Goal: Task Accomplishment & Management: Use online tool/utility

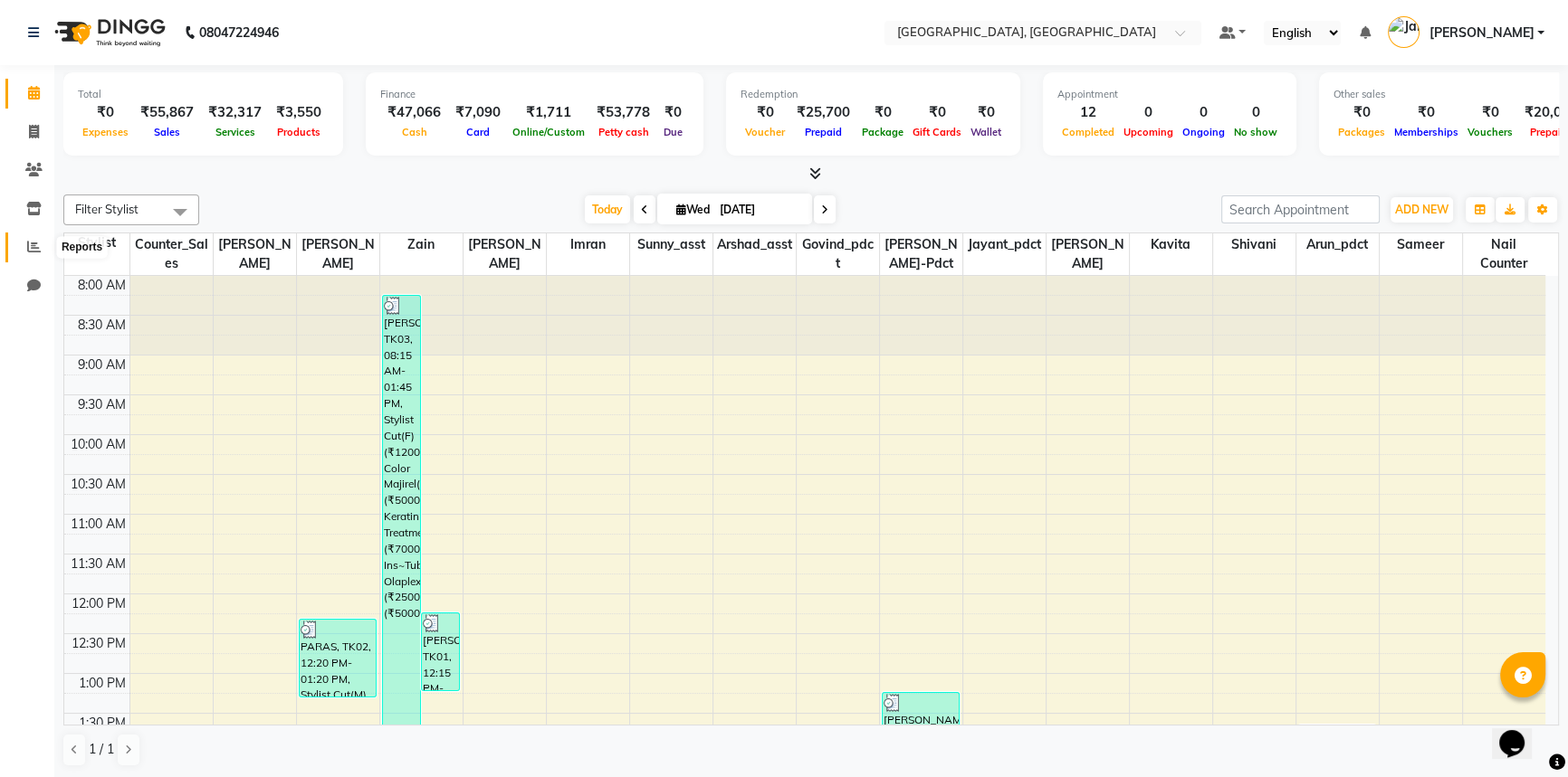
click at [22, 243] on span at bounding box center [34, 247] width 32 height 21
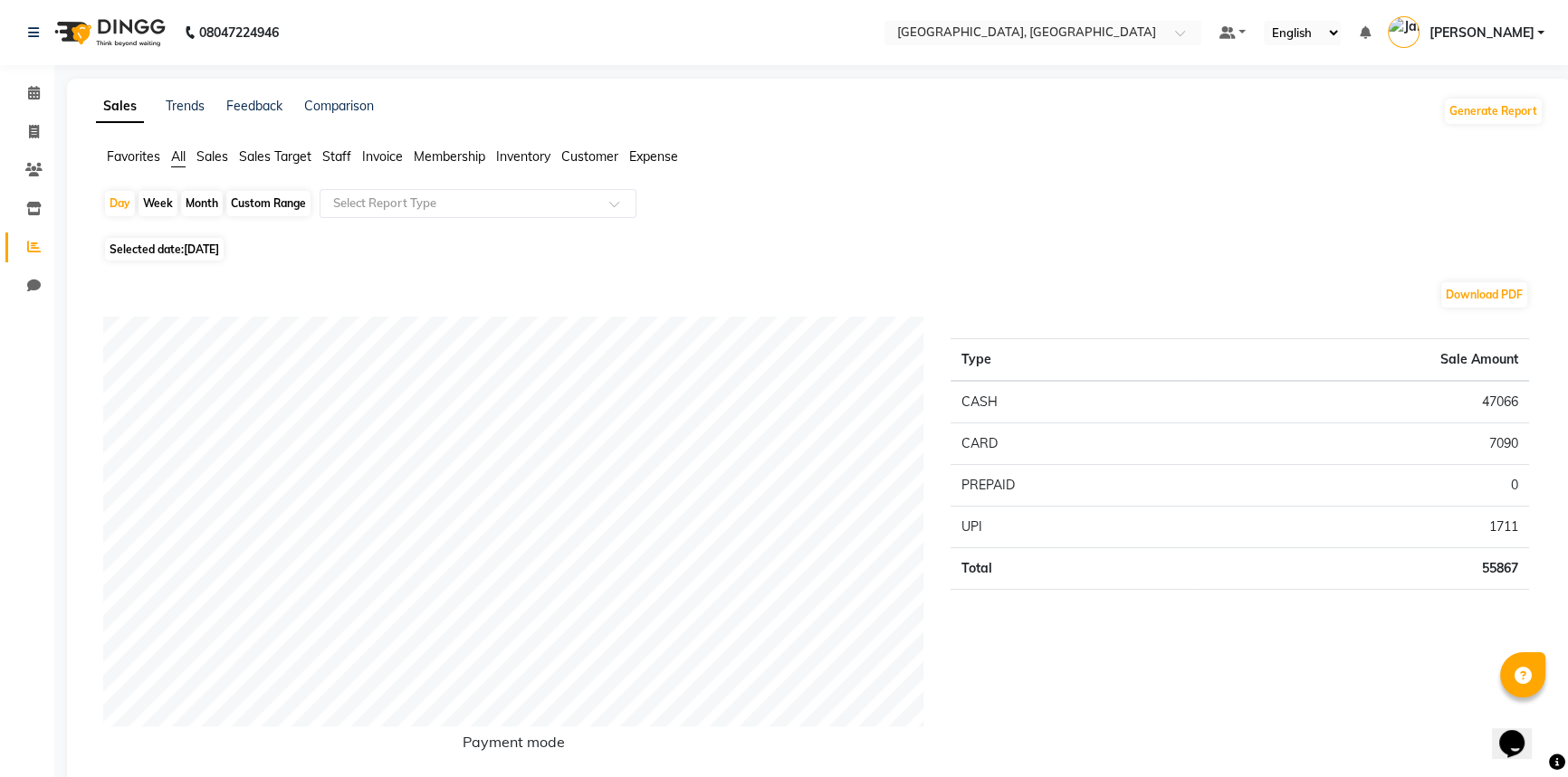
click at [261, 202] on div "Custom Range" at bounding box center [268, 203] width 84 height 25
select select "9"
select select "2025"
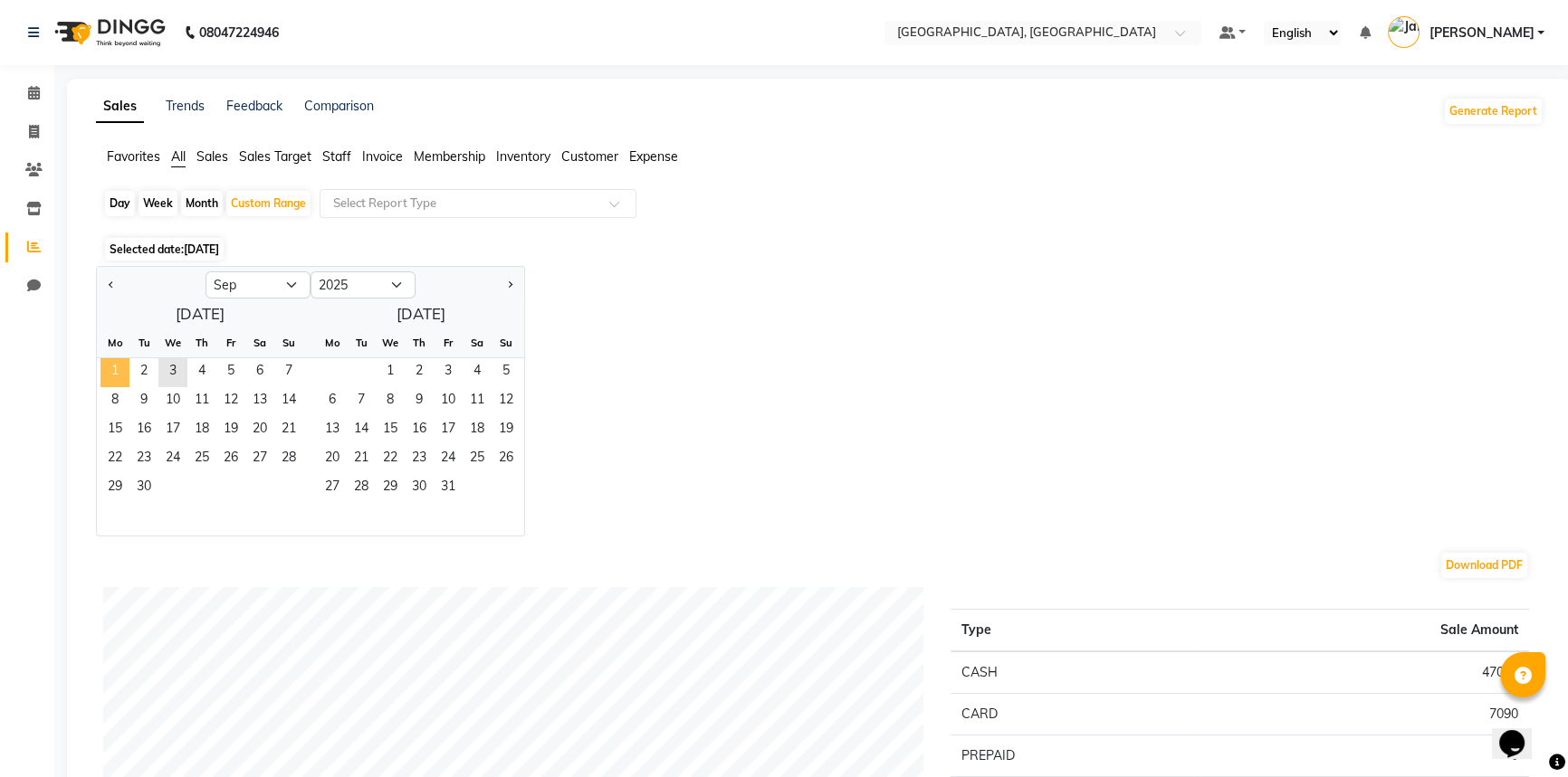
click at [117, 366] on span "1" at bounding box center [114, 372] width 29 height 29
click at [181, 371] on span "3" at bounding box center [173, 372] width 29 height 29
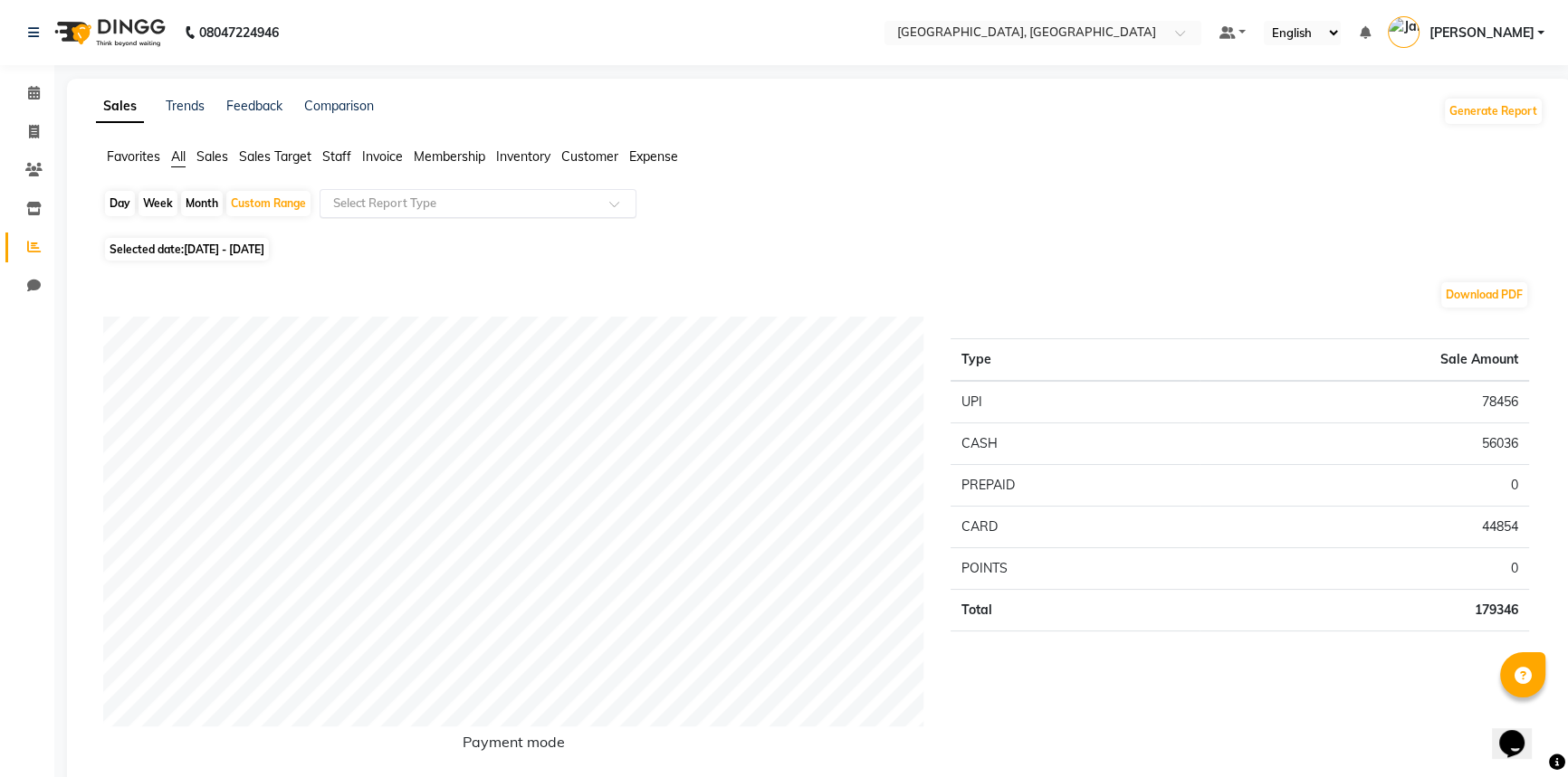
click at [399, 210] on input "text" at bounding box center [460, 203] width 261 height 18
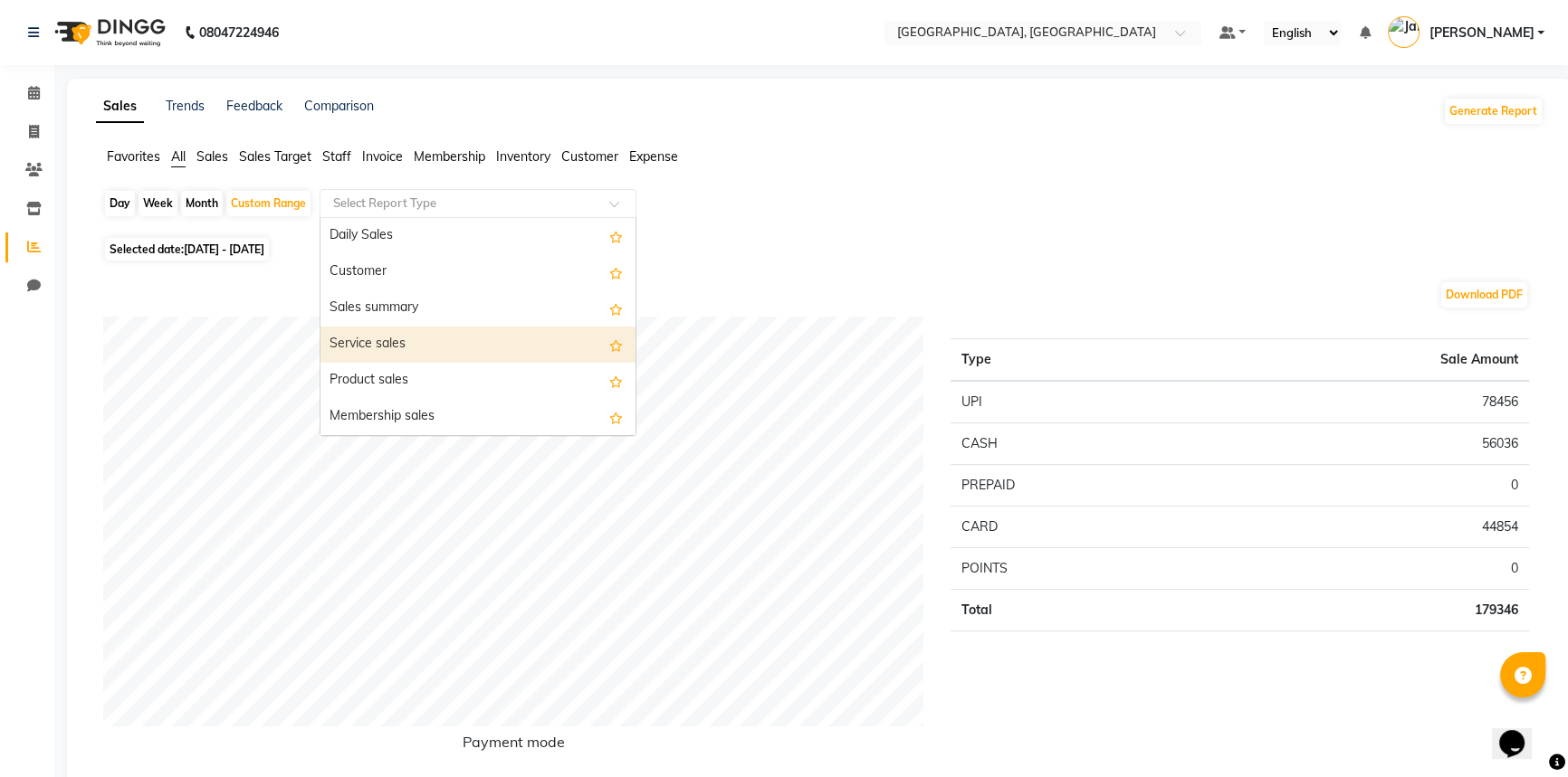
click at [691, 240] on div "Selected date: [DATE] - [DATE]" at bounding box center [823, 249] width 1440 height 19
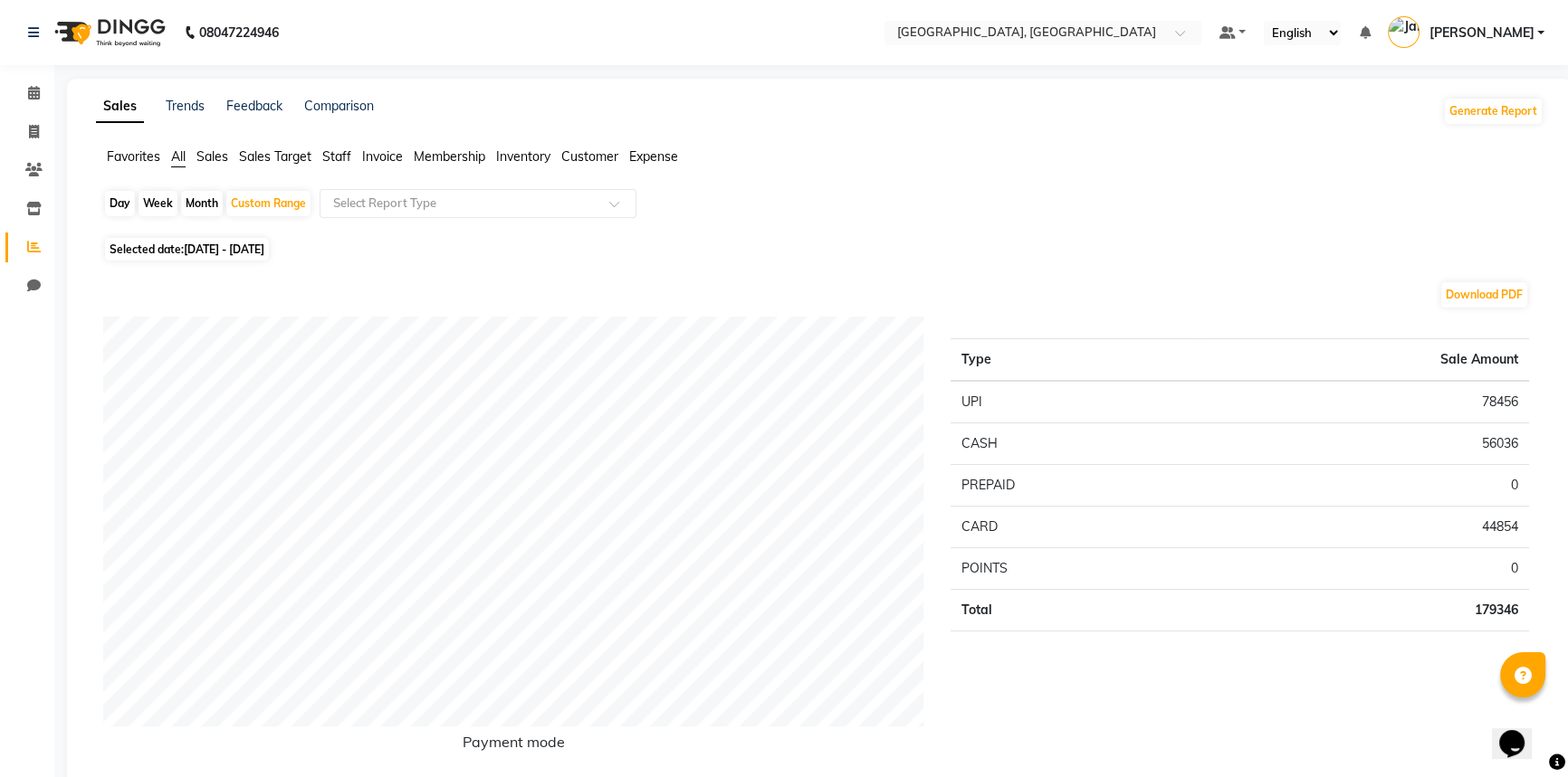
click at [351, 152] on span "Staff" at bounding box center [337, 156] width 29 height 16
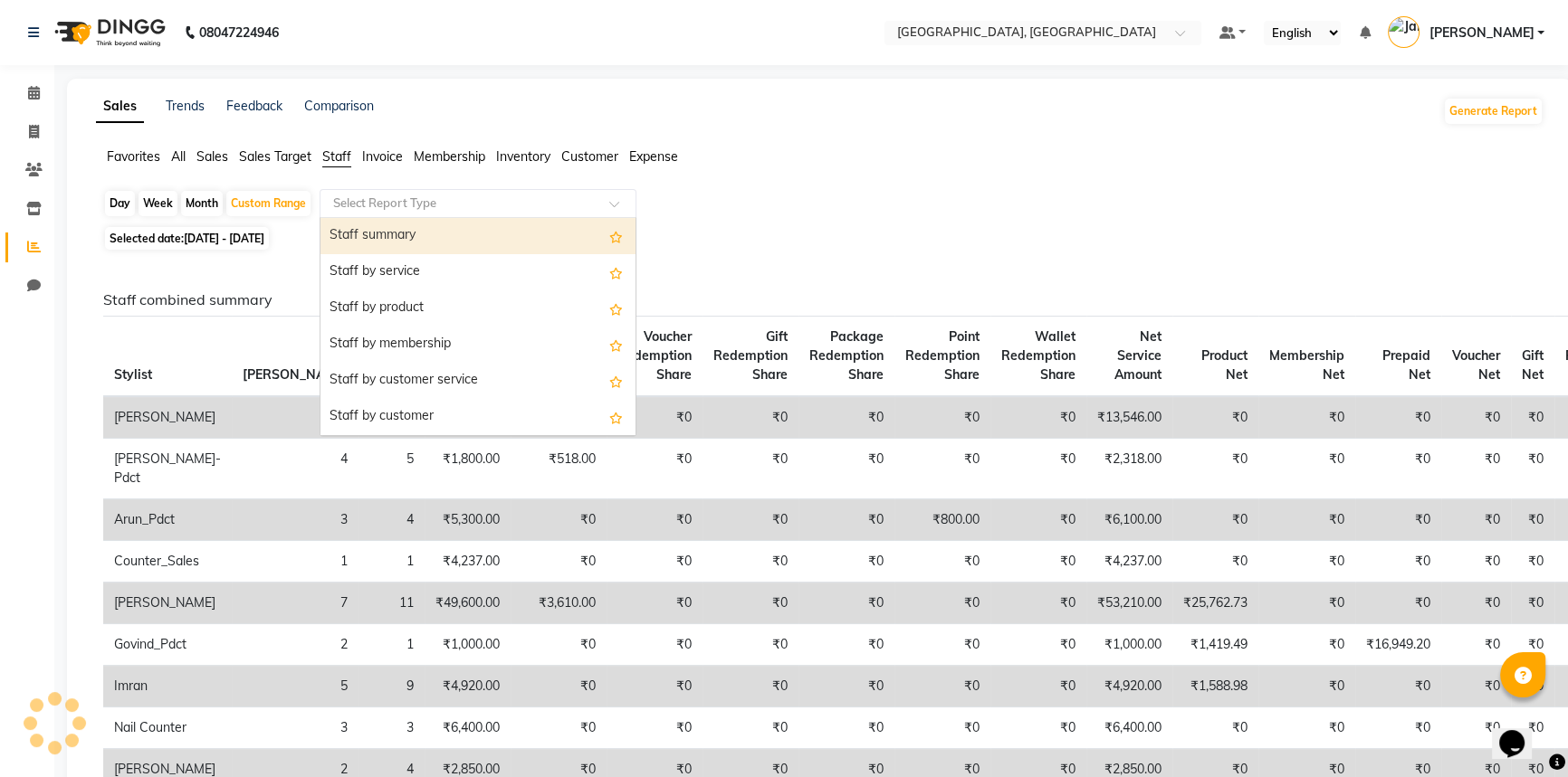
click at [367, 204] on input "text" at bounding box center [460, 203] width 261 height 18
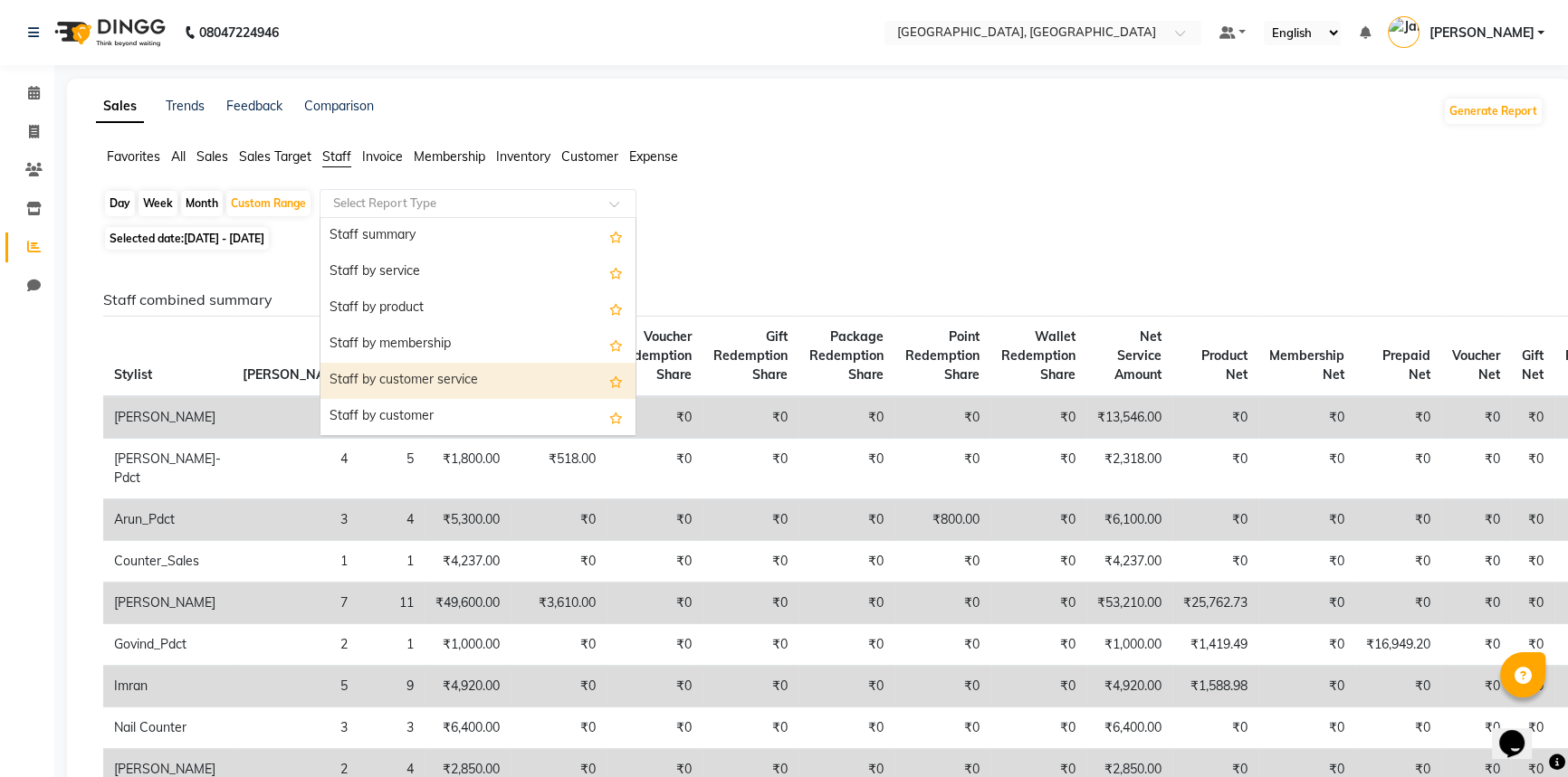
scroll to position [247, 0]
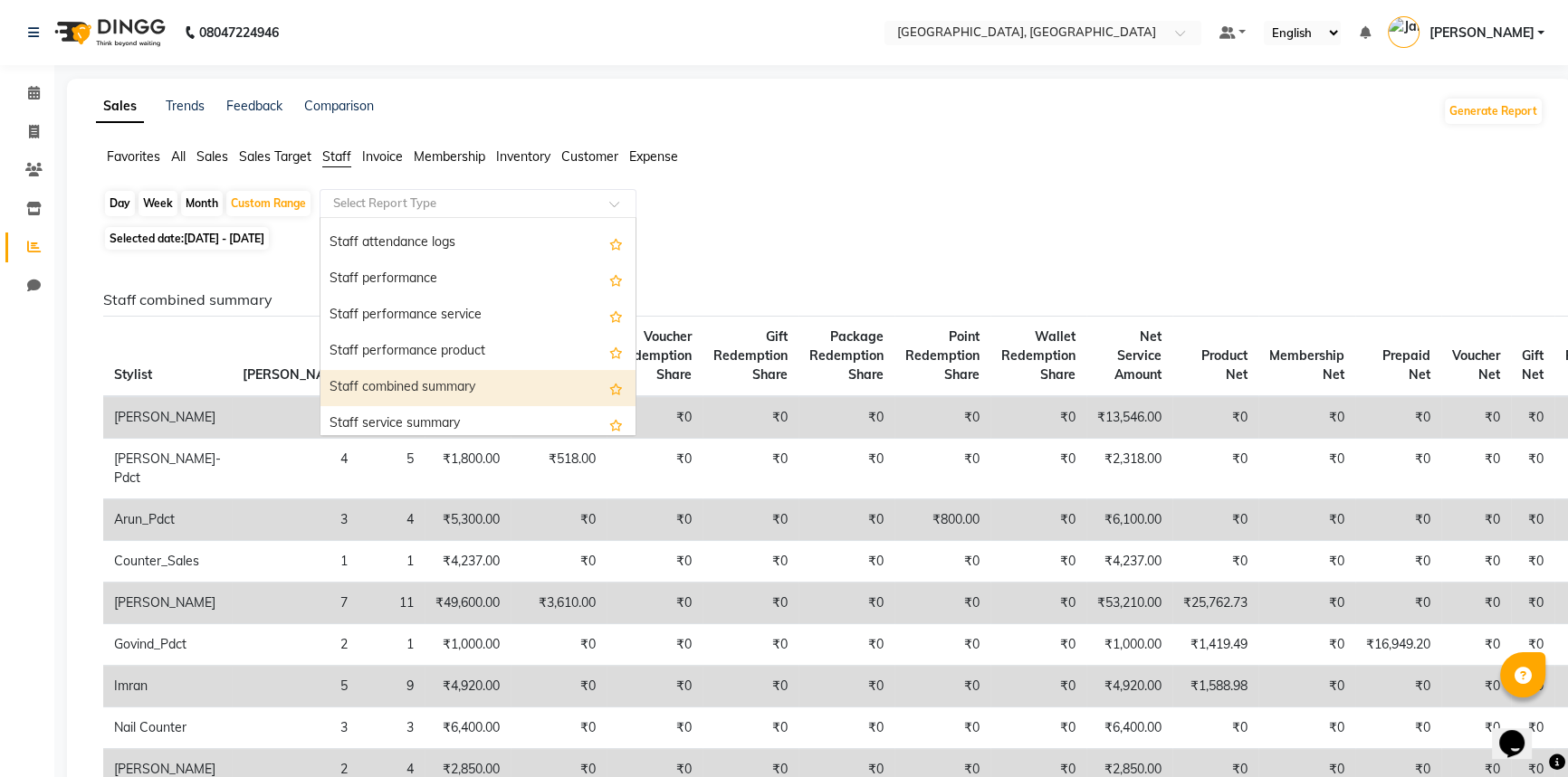
click at [388, 381] on div "Staff combined summary" at bounding box center [478, 388] width 315 height 37
select select "full_report"
select select "csv"
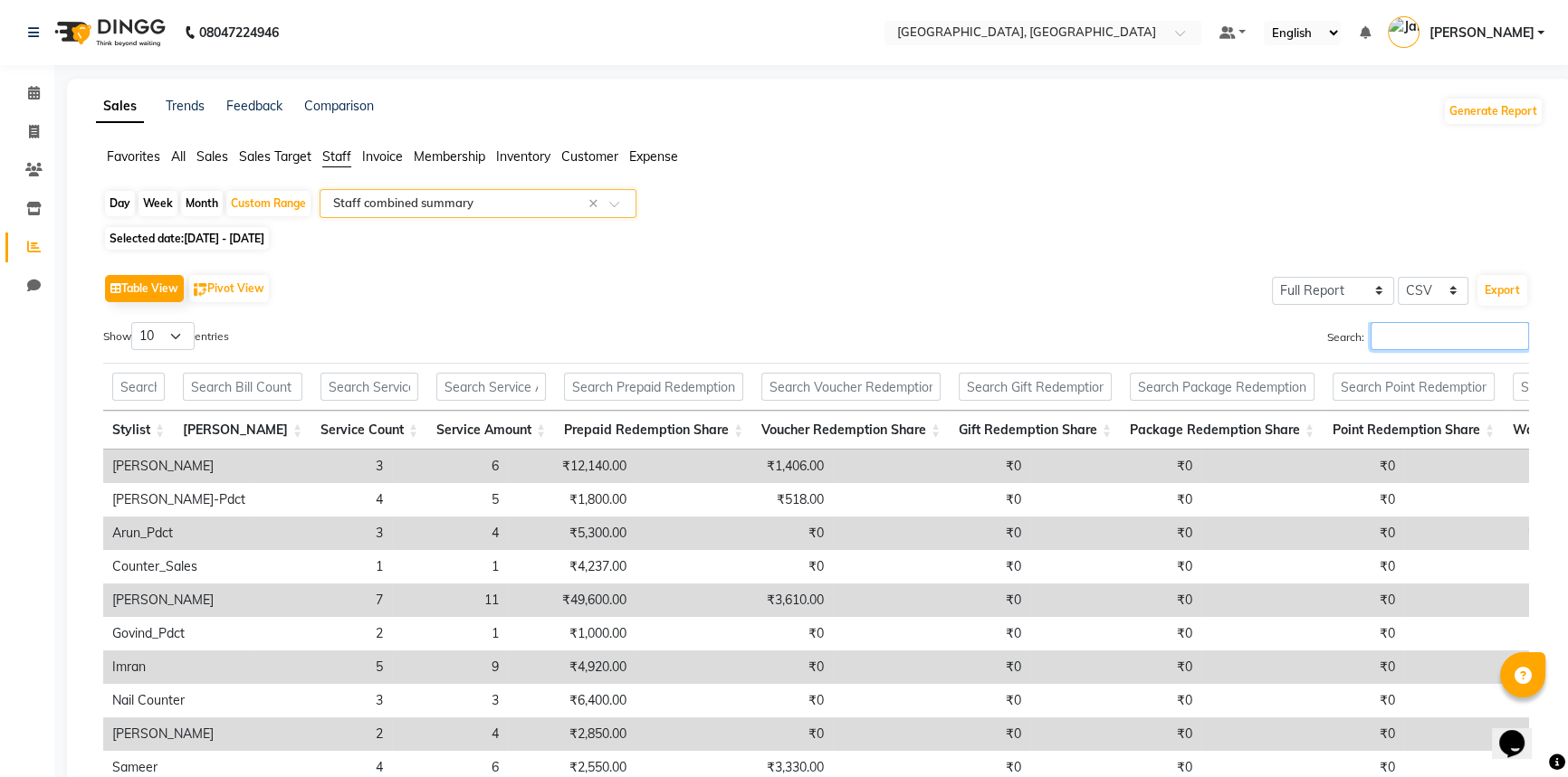
click at [1396, 329] on input "Search:" at bounding box center [1449, 336] width 158 height 28
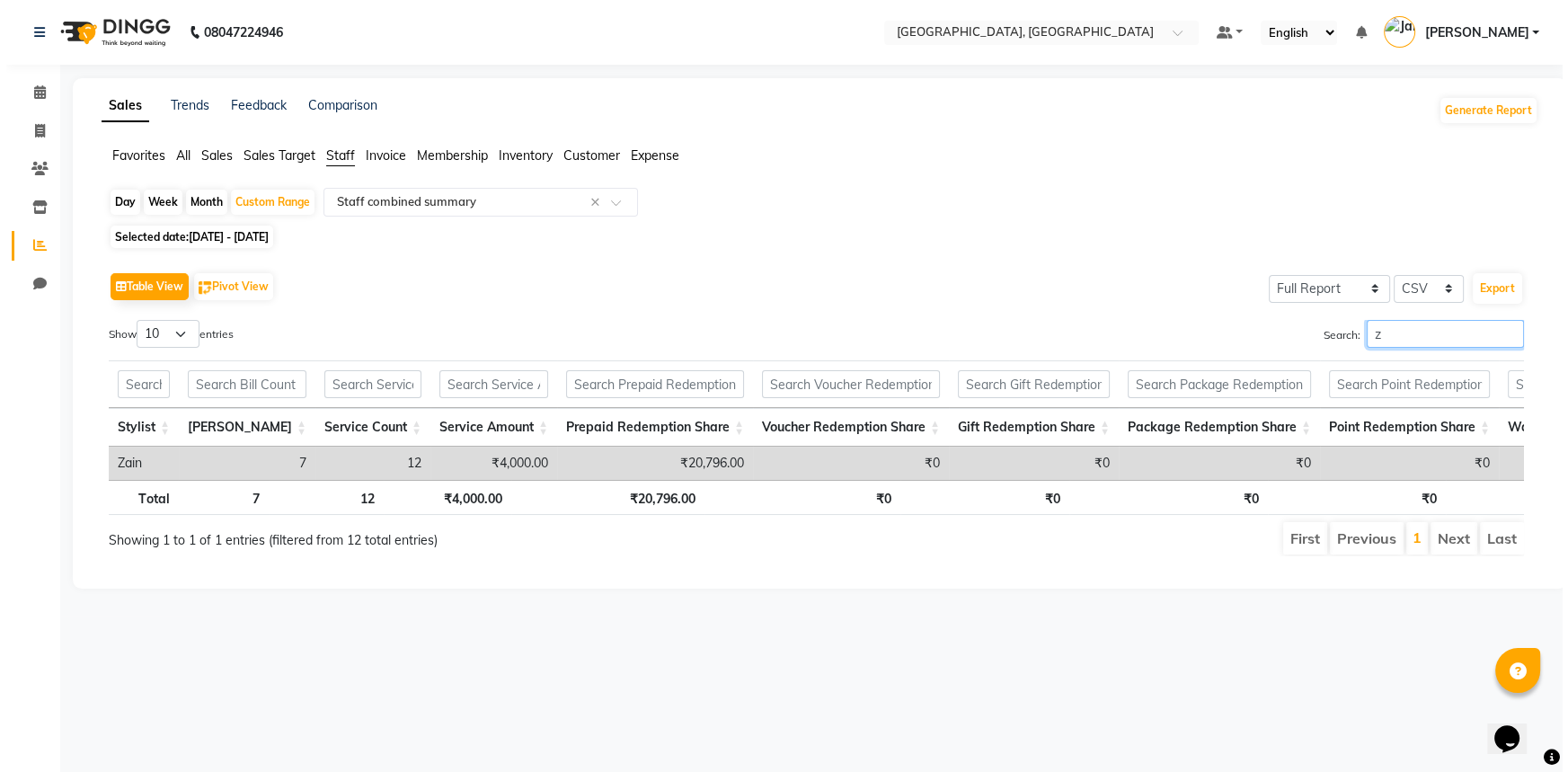
scroll to position [0, 0]
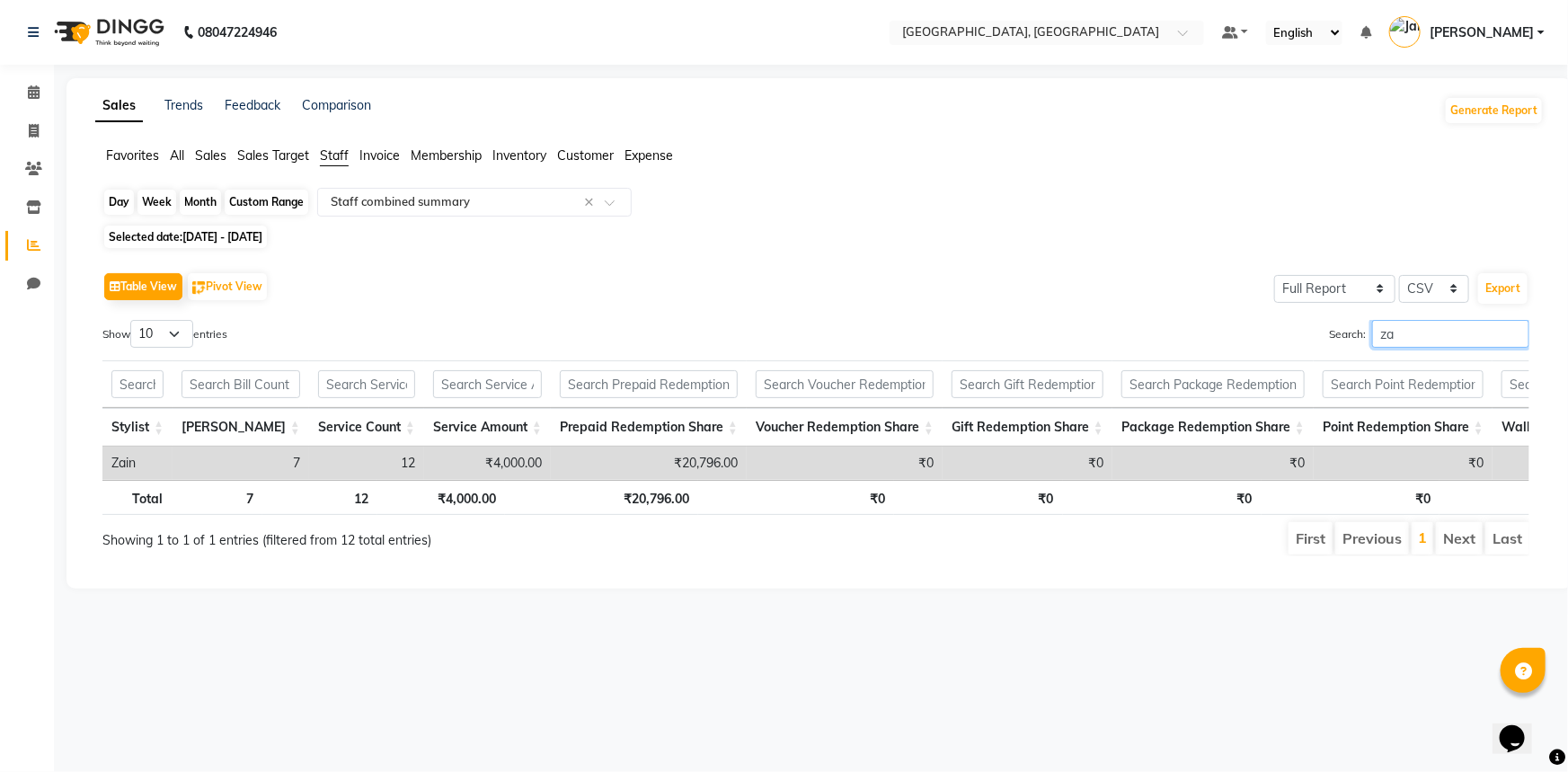
type input "za"
click at [256, 207] on div "Custom Range" at bounding box center [266, 202] width 84 height 25
select select "9"
select select "2025"
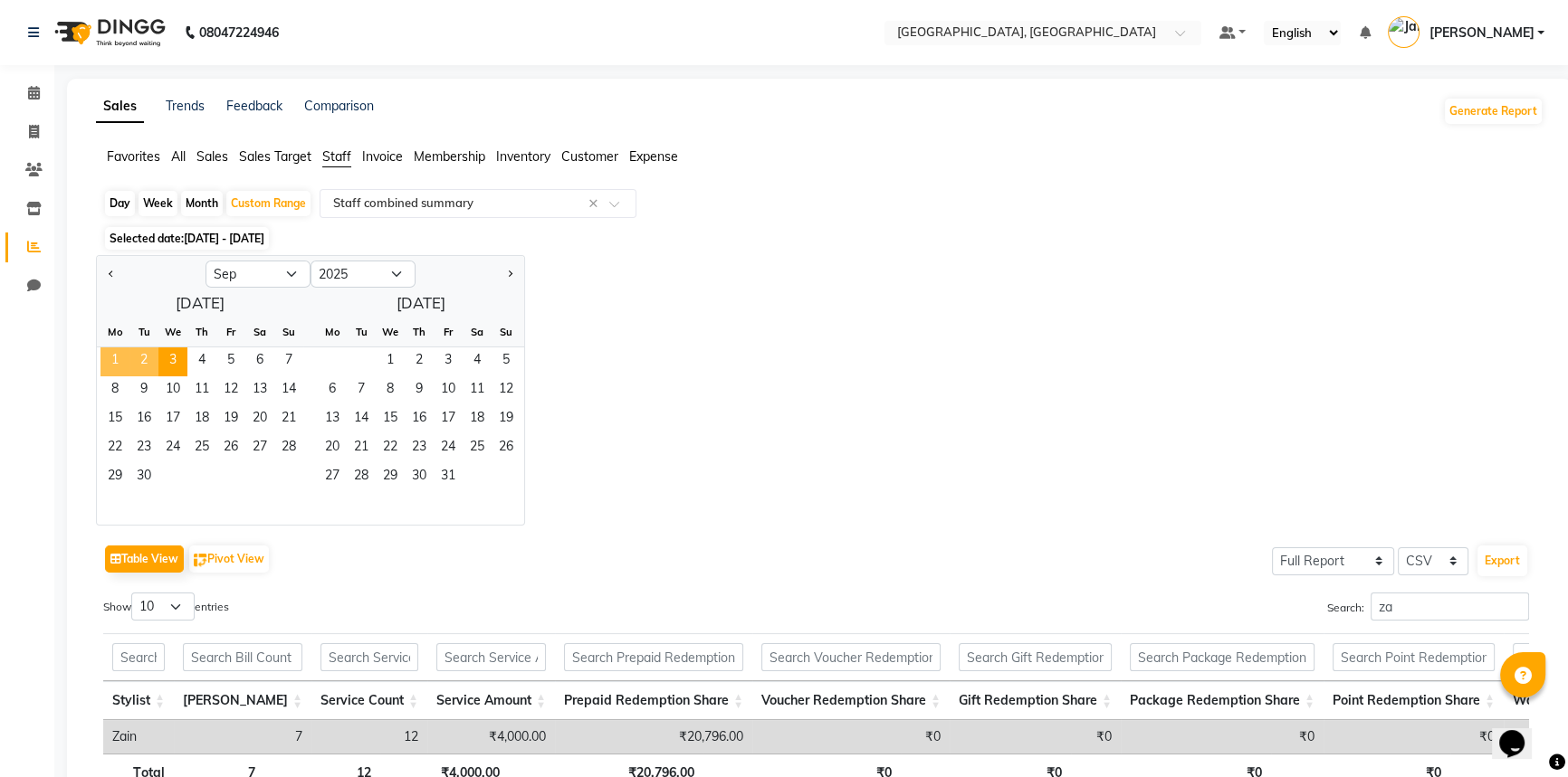
click at [105, 360] on span "1" at bounding box center [114, 362] width 29 height 29
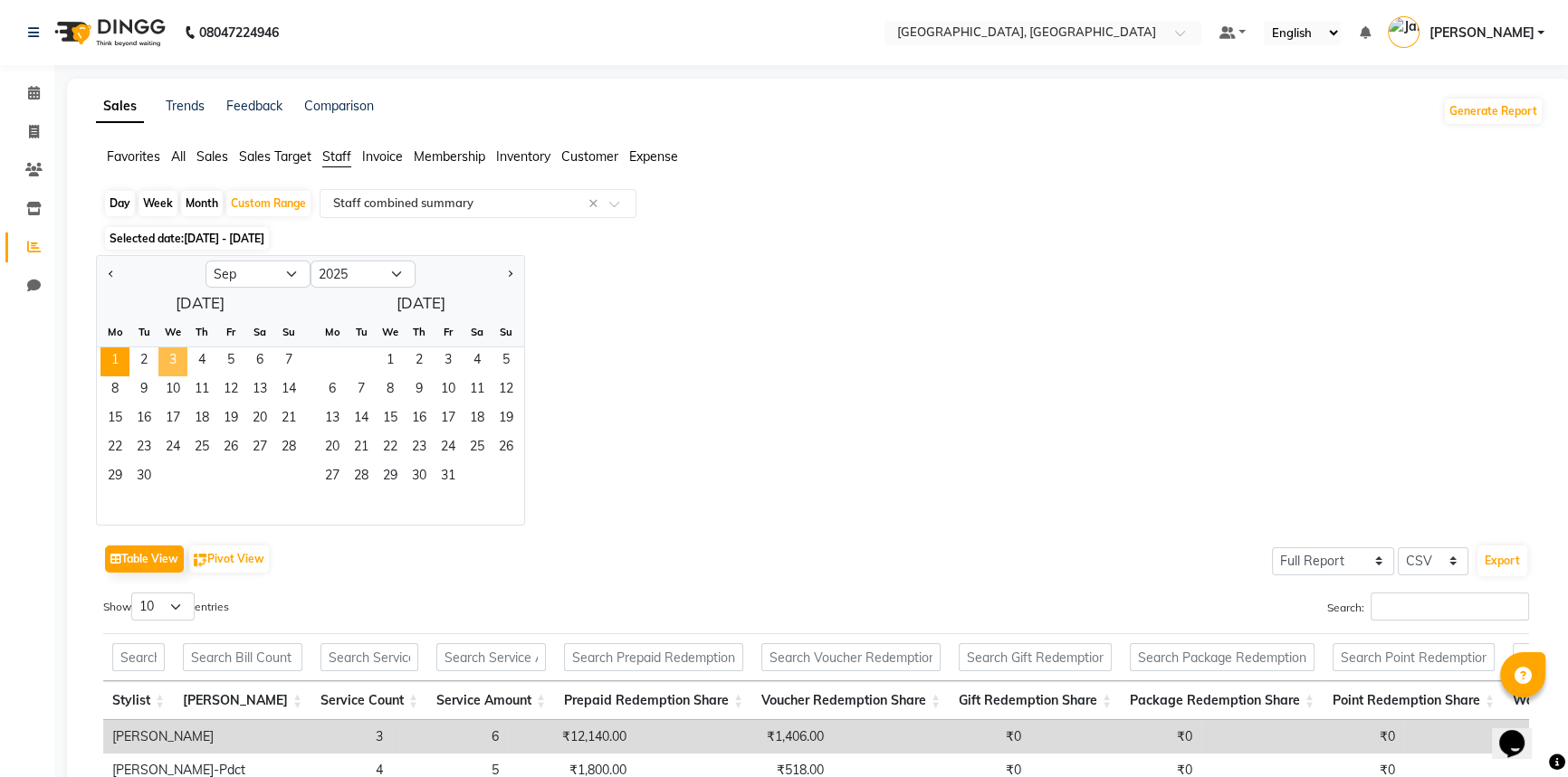
click at [163, 361] on span "3" at bounding box center [173, 362] width 29 height 29
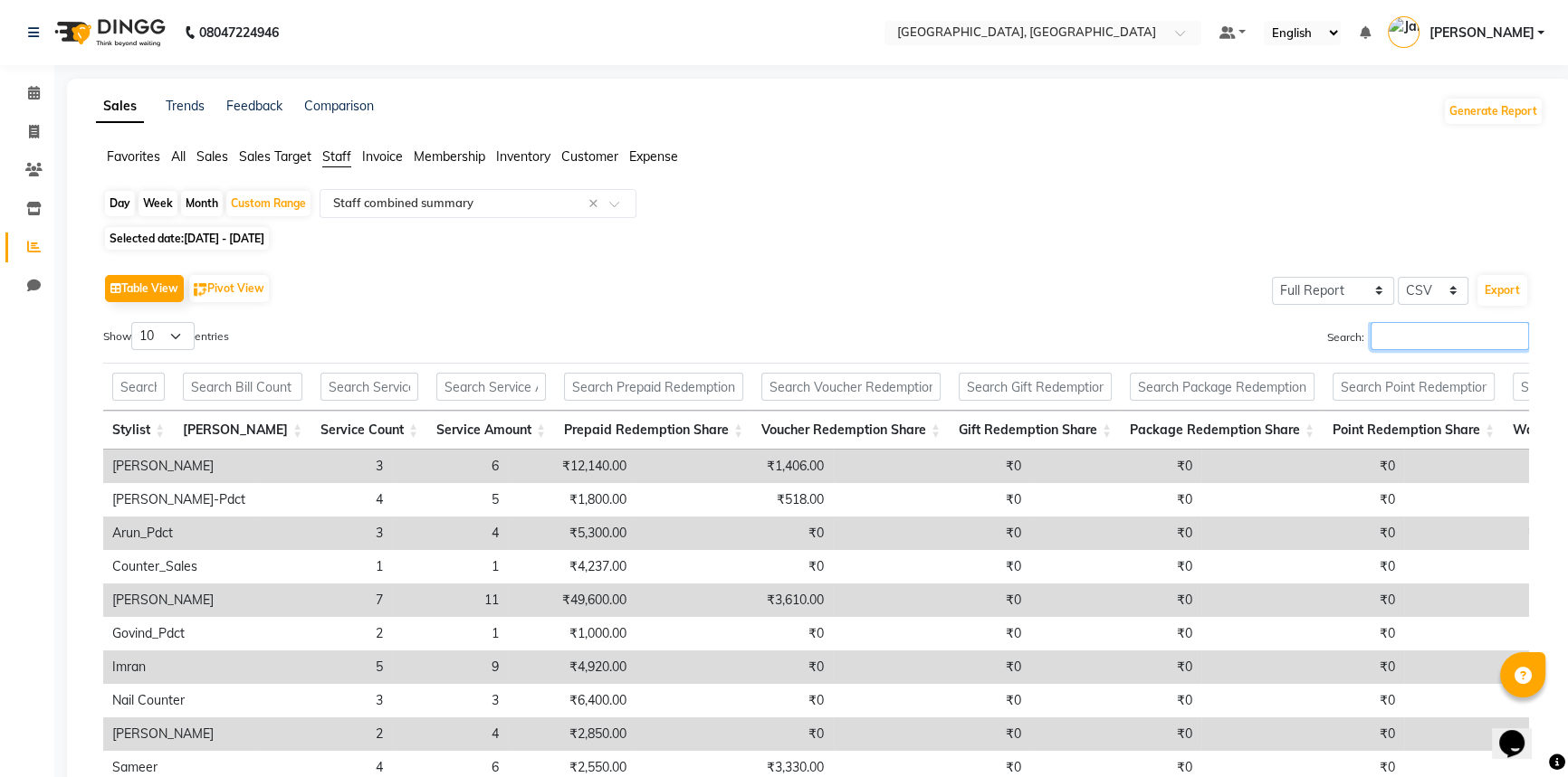
click at [1379, 337] on input "Search:" at bounding box center [1449, 336] width 158 height 28
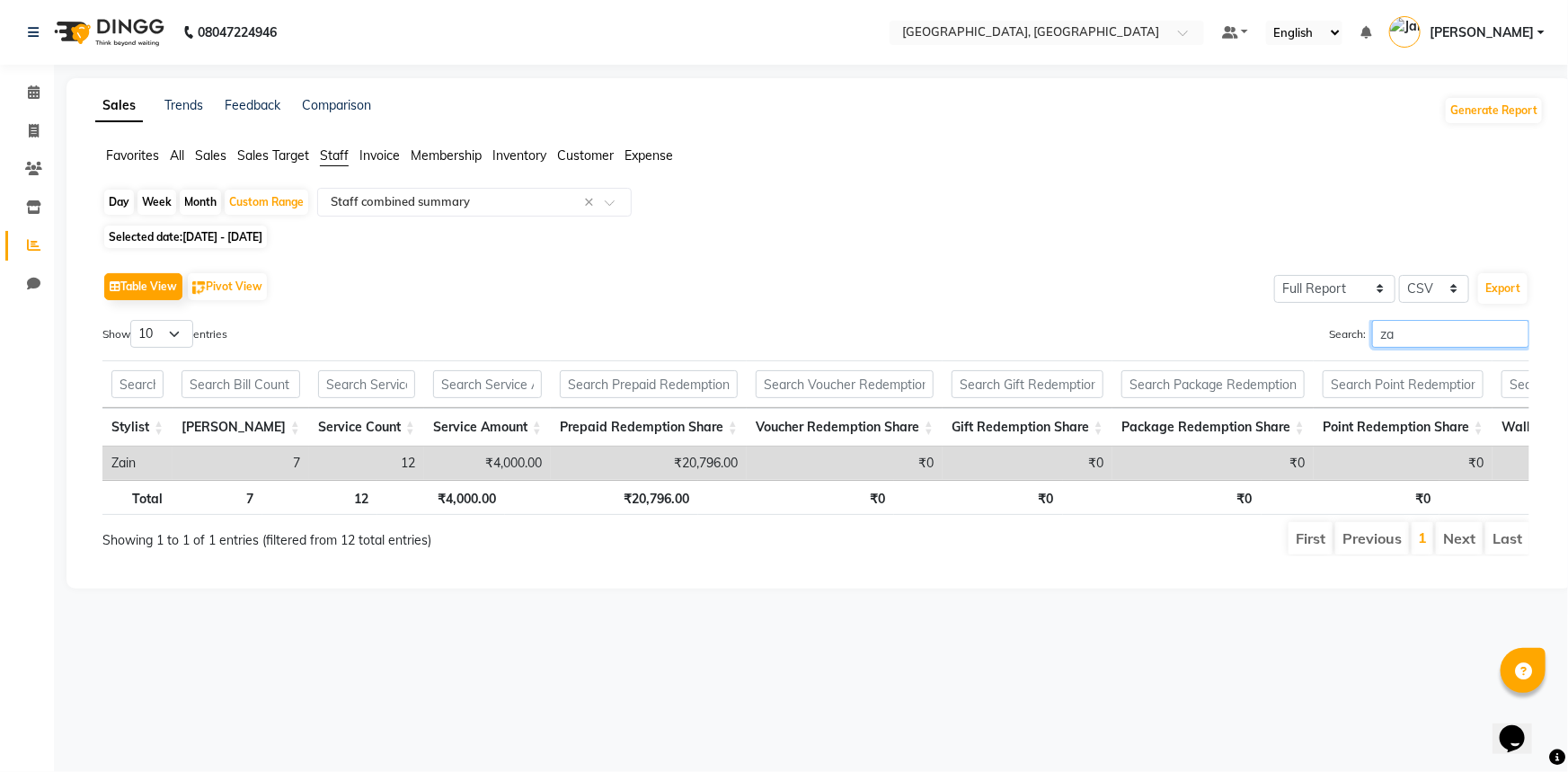
type input "za"
click at [629, 261] on div "Table View Pivot View Select Full Report Filtered Report Select CSV PDF Export …" at bounding box center [817, 412] width 1456 height 318
select select "full_report"
select select "csv"
click at [33, 93] on icon at bounding box center [34, 92] width 12 height 13
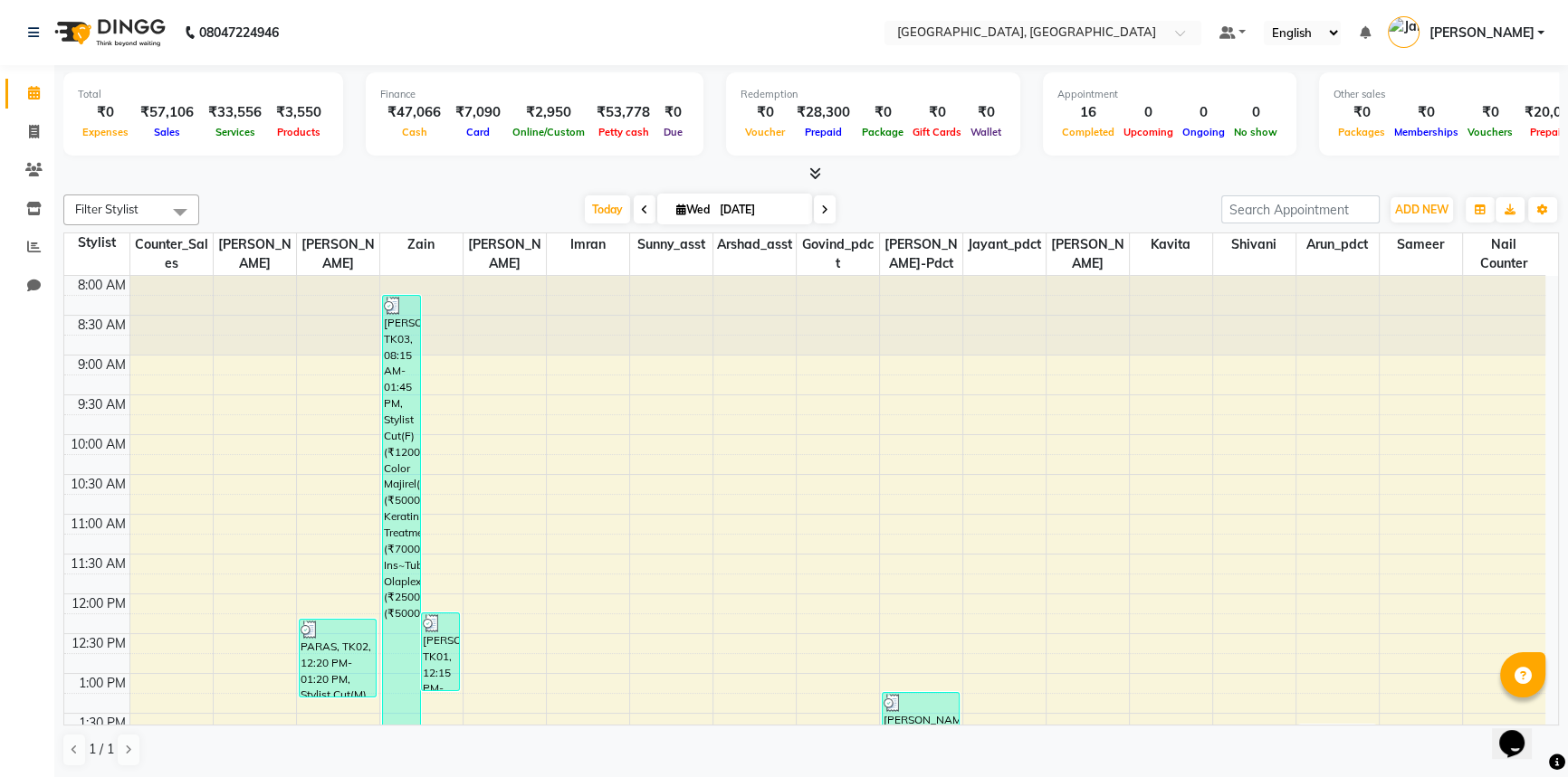
click at [815, 173] on icon at bounding box center [815, 173] width 12 height 13
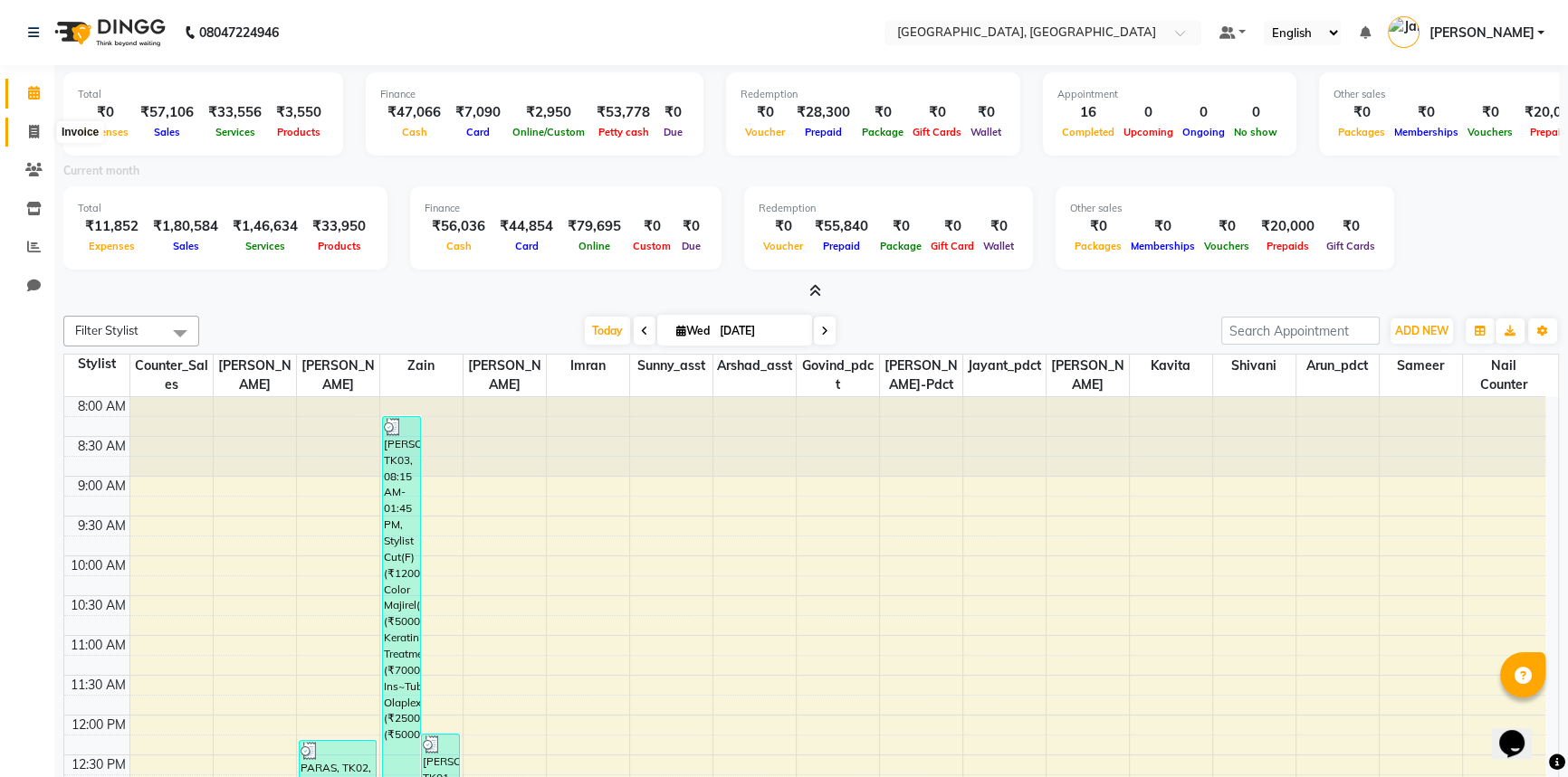
click at [30, 129] on icon at bounding box center [34, 131] width 10 height 13
select select "service"
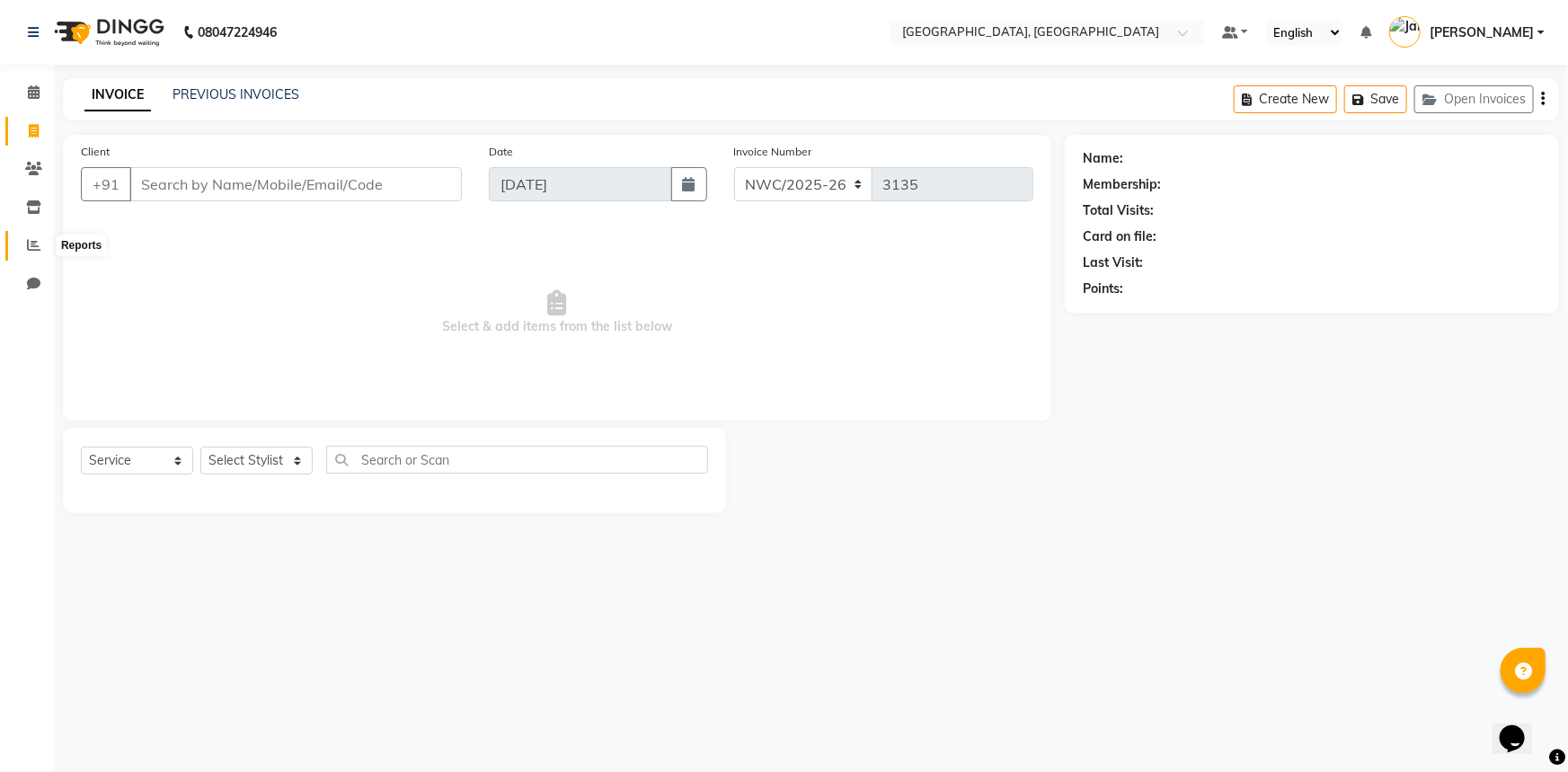
click at [28, 245] on icon at bounding box center [34, 245] width 13 height 13
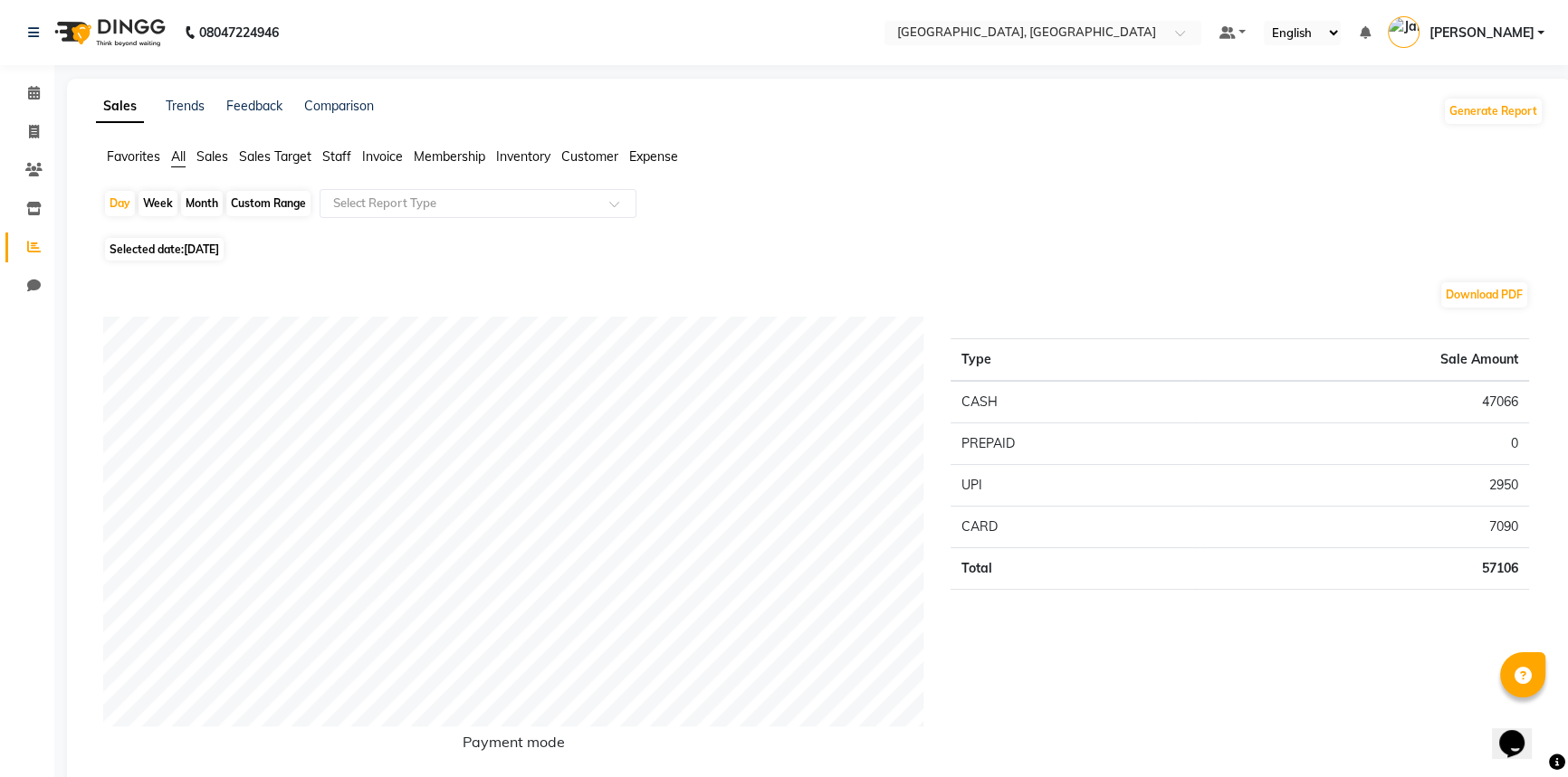
click at [325, 162] on span "Staff" at bounding box center [337, 156] width 29 height 16
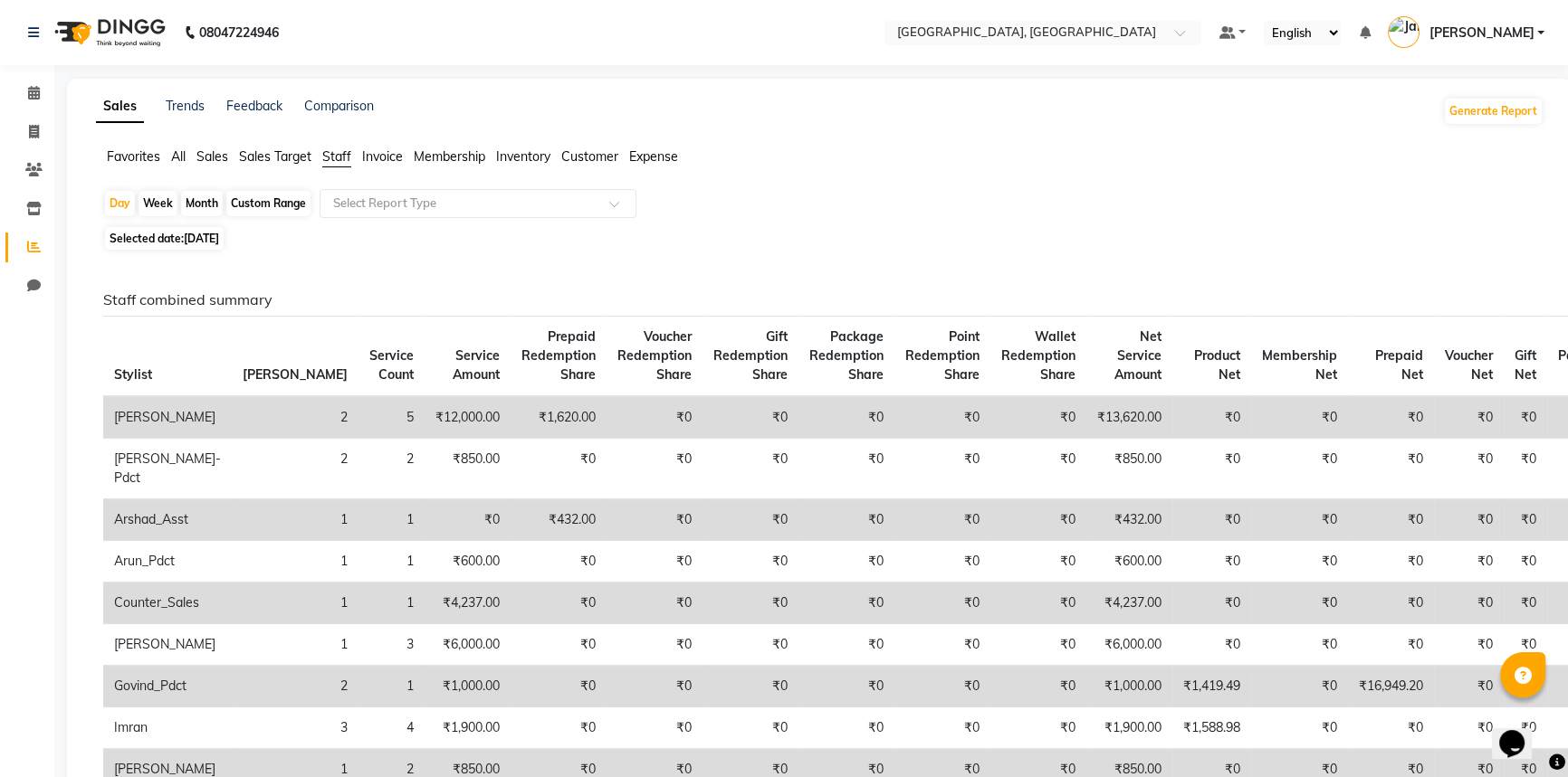
click at [219, 236] on span "[DATE]" at bounding box center [202, 238] width 36 height 13
select select "9"
select select "2025"
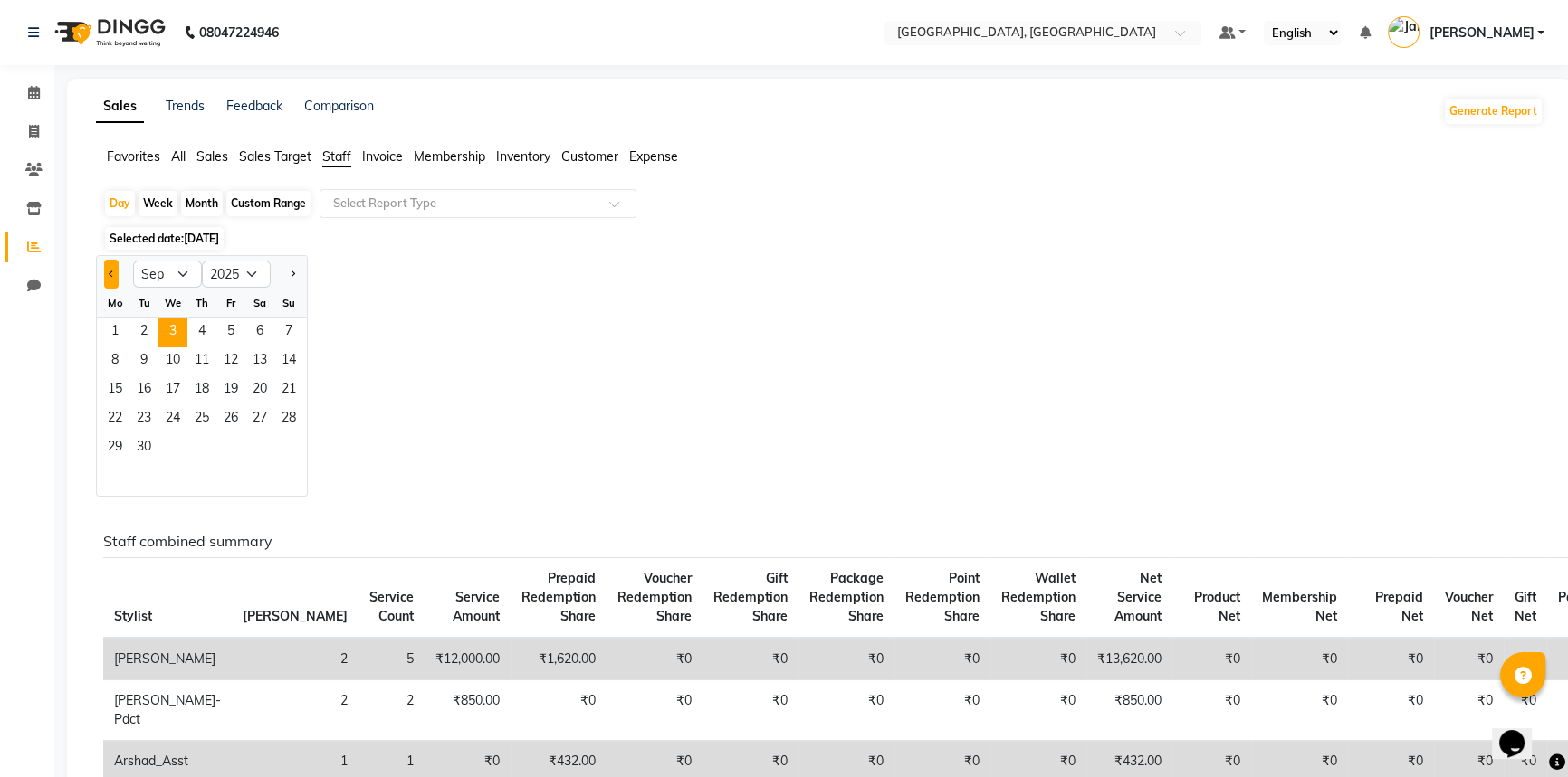
click at [115, 276] on button "Previous month" at bounding box center [111, 274] width 14 height 29
select select "8"
drag, startPoint x: 236, startPoint y: 415, endPoint x: 245, endPoint y: 426, distance: 14.2
click at [245, 426] on div "18 19 20 21 22 23 24" at bounding box center [202, 419] width 210 height 29
click at [266, 199] on div "Custom Range" at bounding box center [268, 203] width 84 height 25
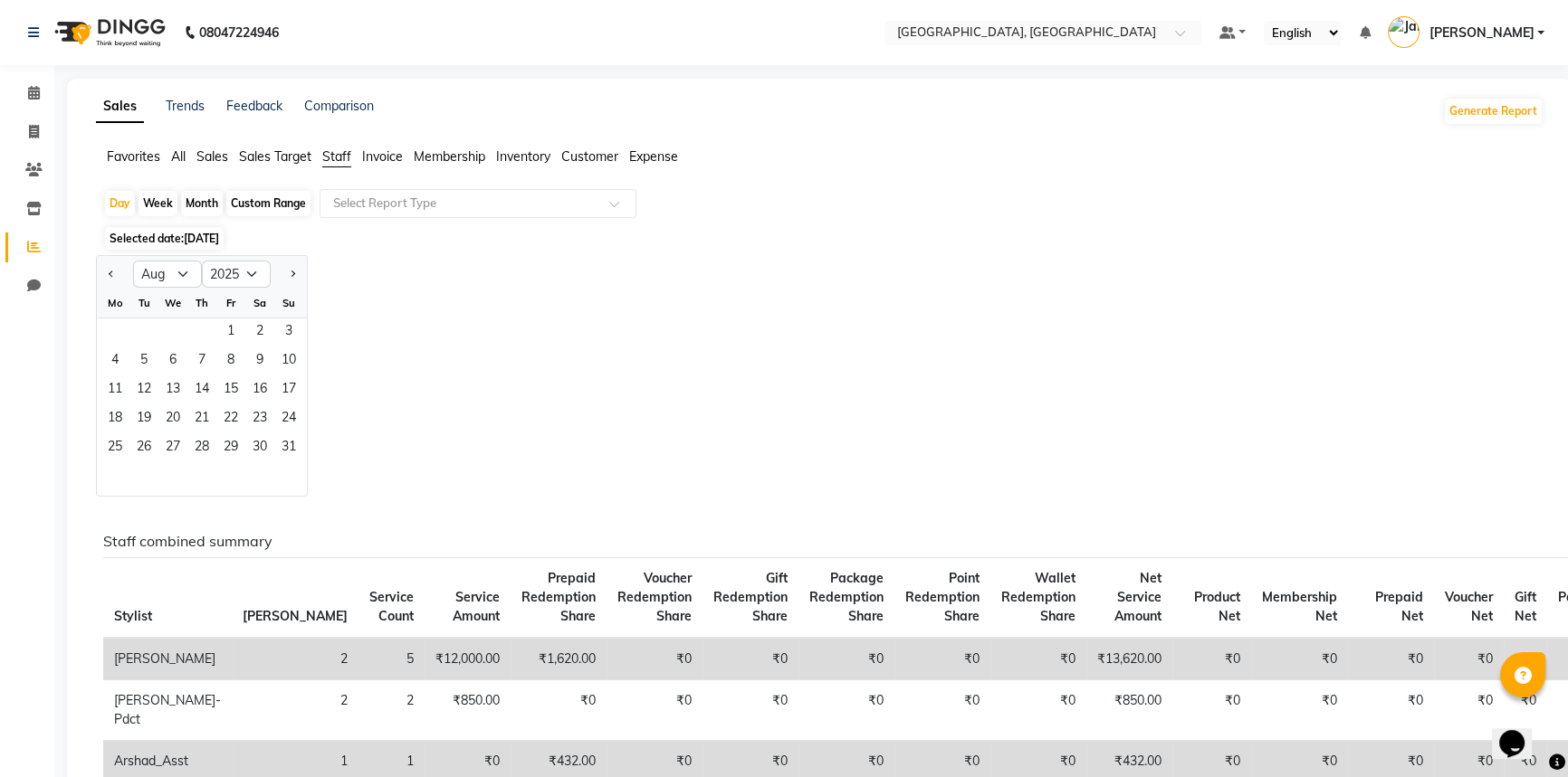
select select "9"
select select "2025"
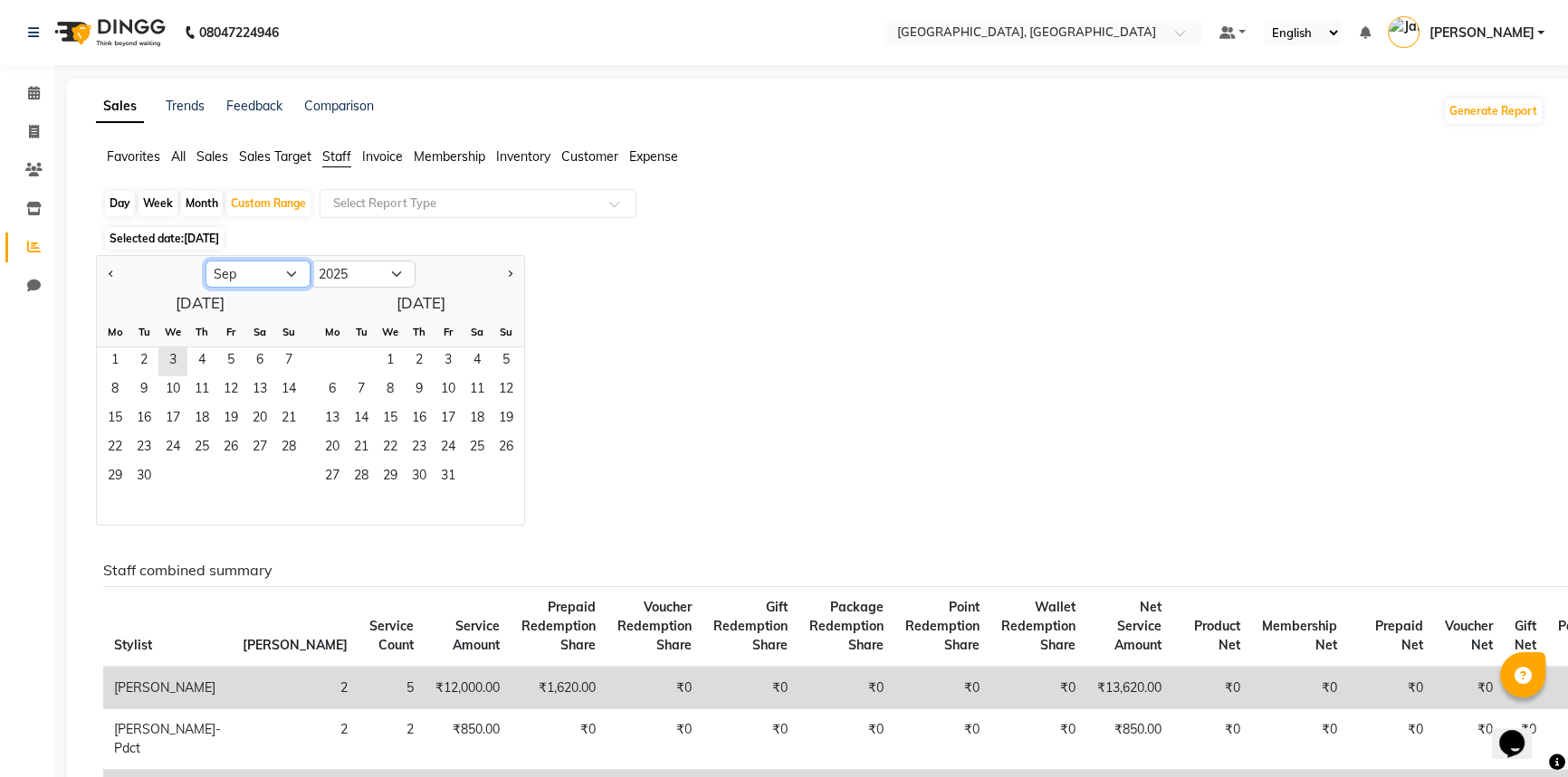
click at [245, 278] on select "Jan Feb Mar Apr May Jun Jul Aug Sep Oct Nov Dec" at bounding box center [258, 274] width 105 height 27
select select "8"
click at [205, 261] on select "Jan Feb Mar Apr May Jun Jul Aug Sep Oct Nov Dec" at bounding box center [258, 274] width 105 height 27
click at [233, 445] on span "22" at bounding box center [231, 448] width 29 height 29
drag, startPoint x: 233, startPoint y: 445, endPoint x: 396, endPoint y: 351, distance: 188.2
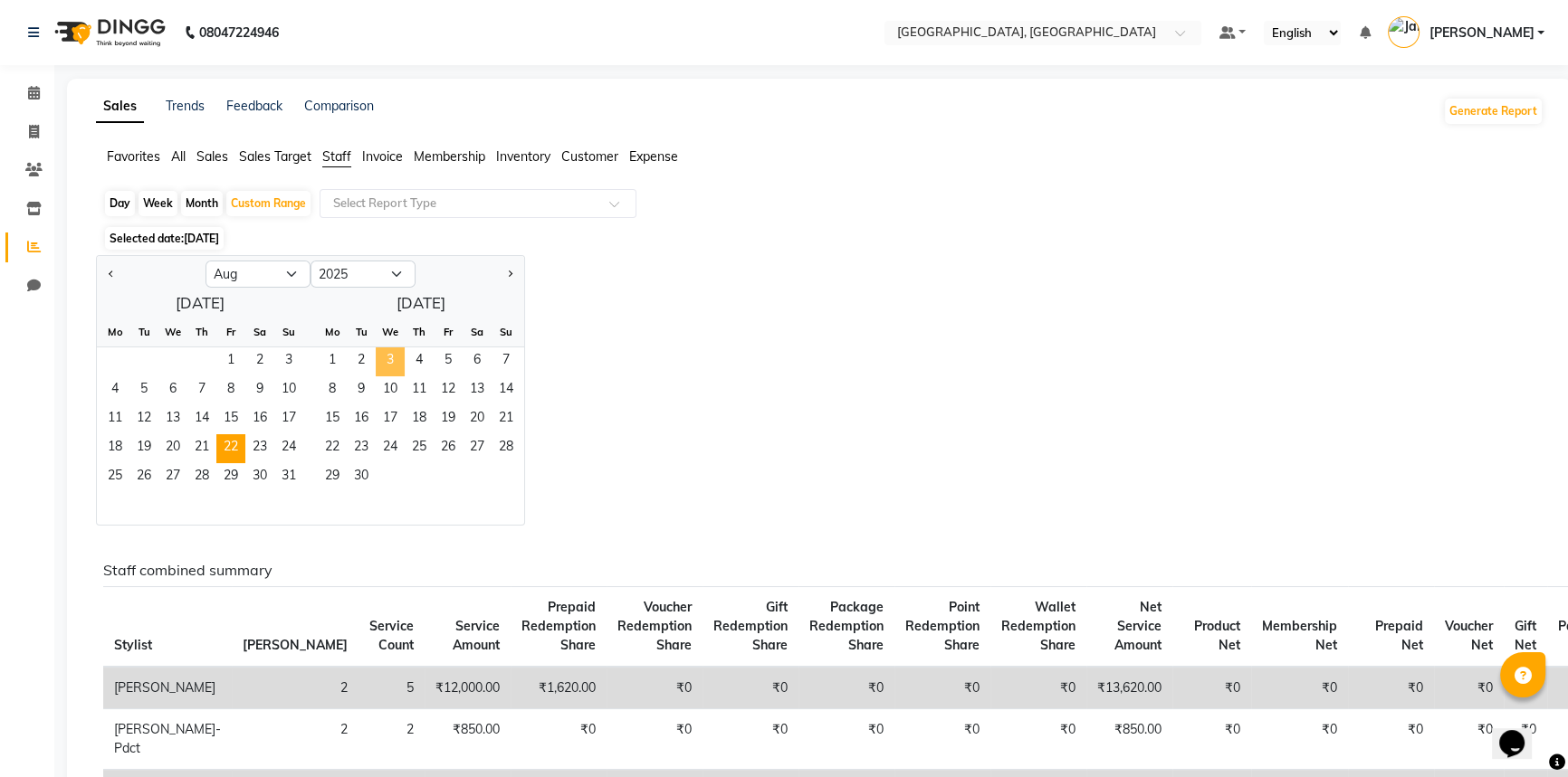
click at [396, 351] on div "August 2025 Mo Tu We Th Fr Sa Su 1 2 3 4 5 6 7 8 9 10 11 12 13 14 15 16 17 18 1…" at bounding box center [310, 407] width 428 height 236
click at [396, 351] on span "3" at bounding box center [390, 362] width 29 height 29
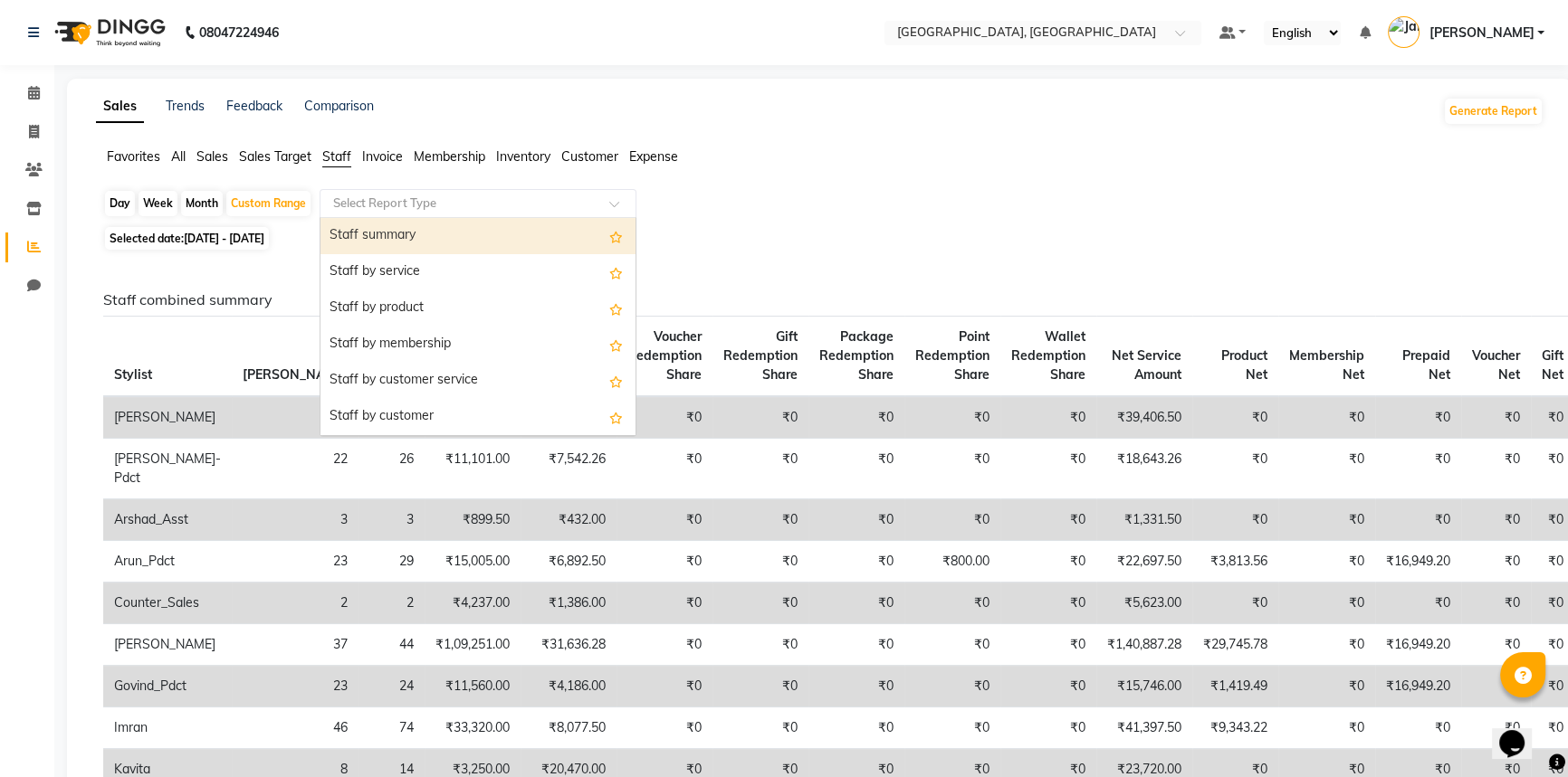
click at [509, 199] on input "text" at bounding box center [460, 203] width 261 height 18
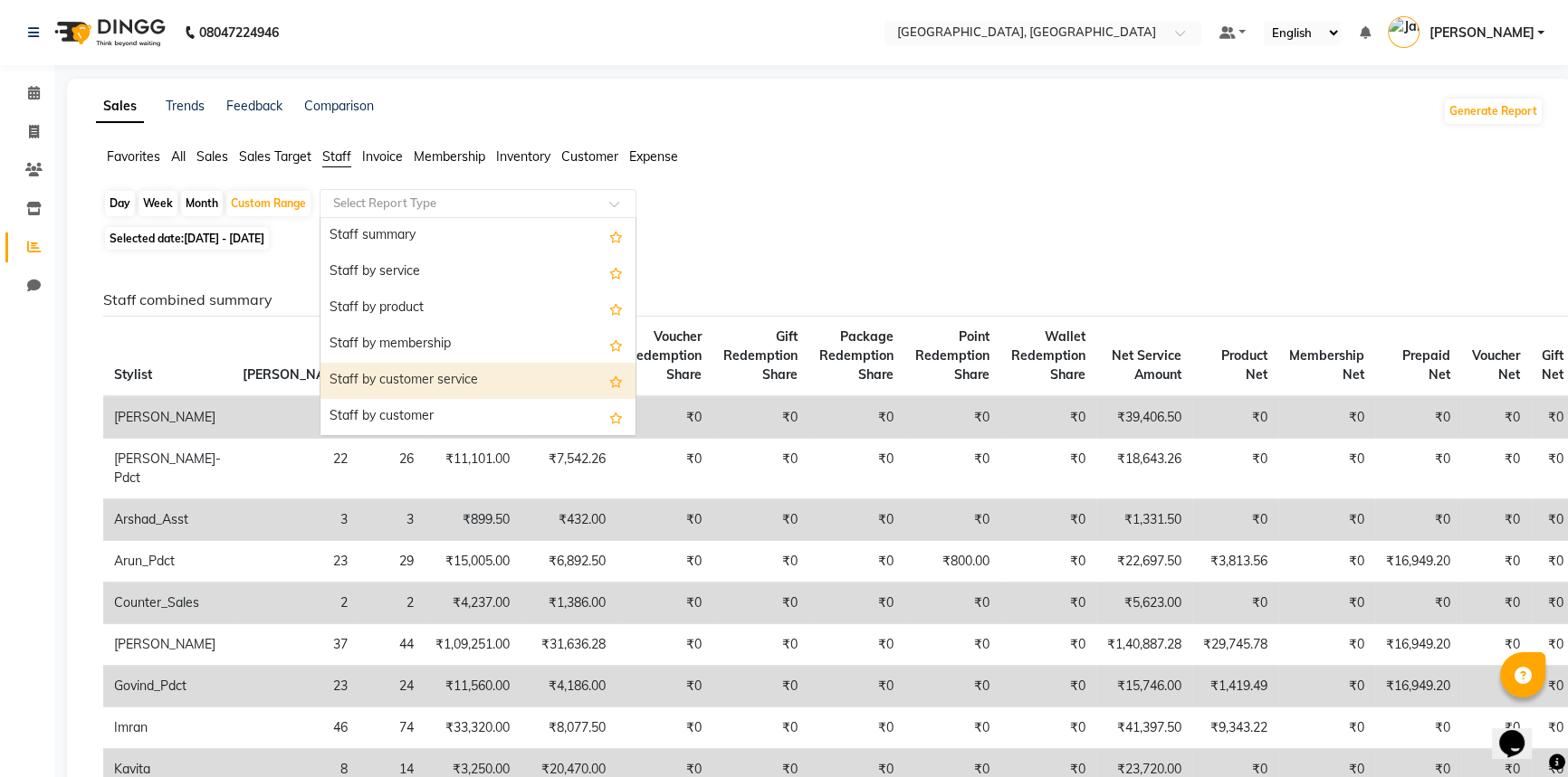
click at [523, 376] on div "Staff by customer service" at bounding box center [478, 381] width 315 height 37
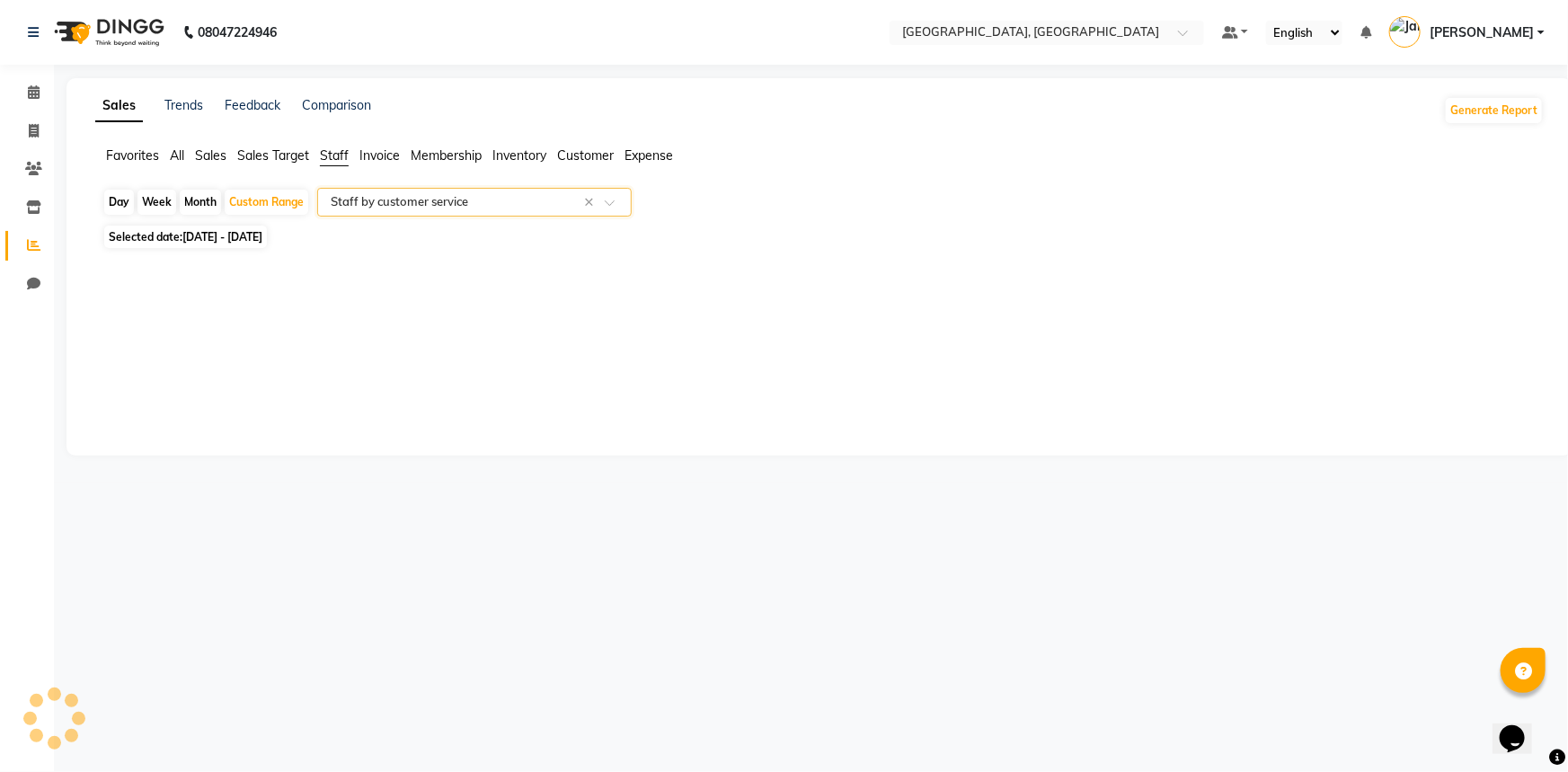
select select "full_report"
select select "csv"
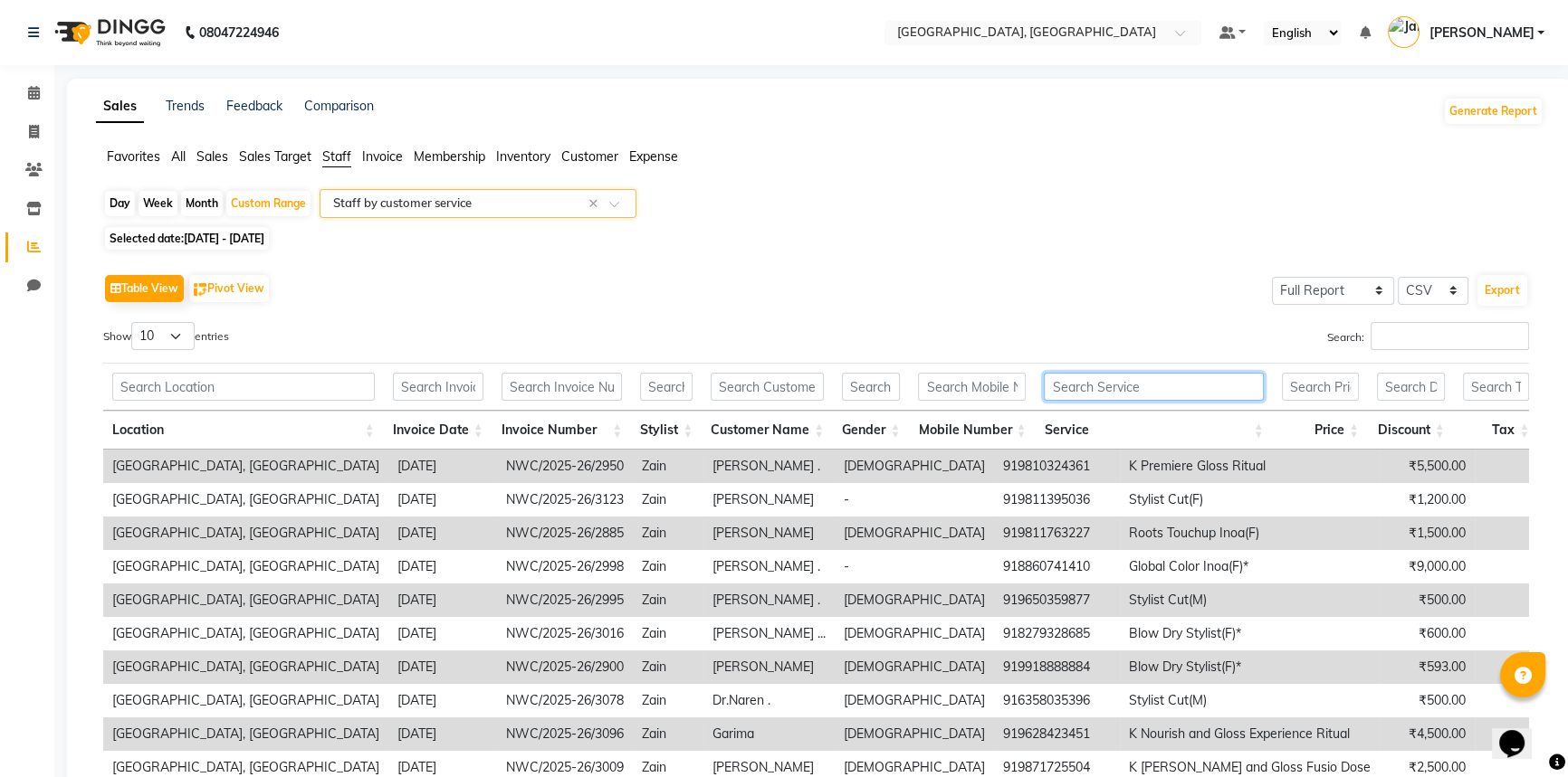
click at [1060, 393] on input "text" at bounding box center [1153, 387] width 219 height 28
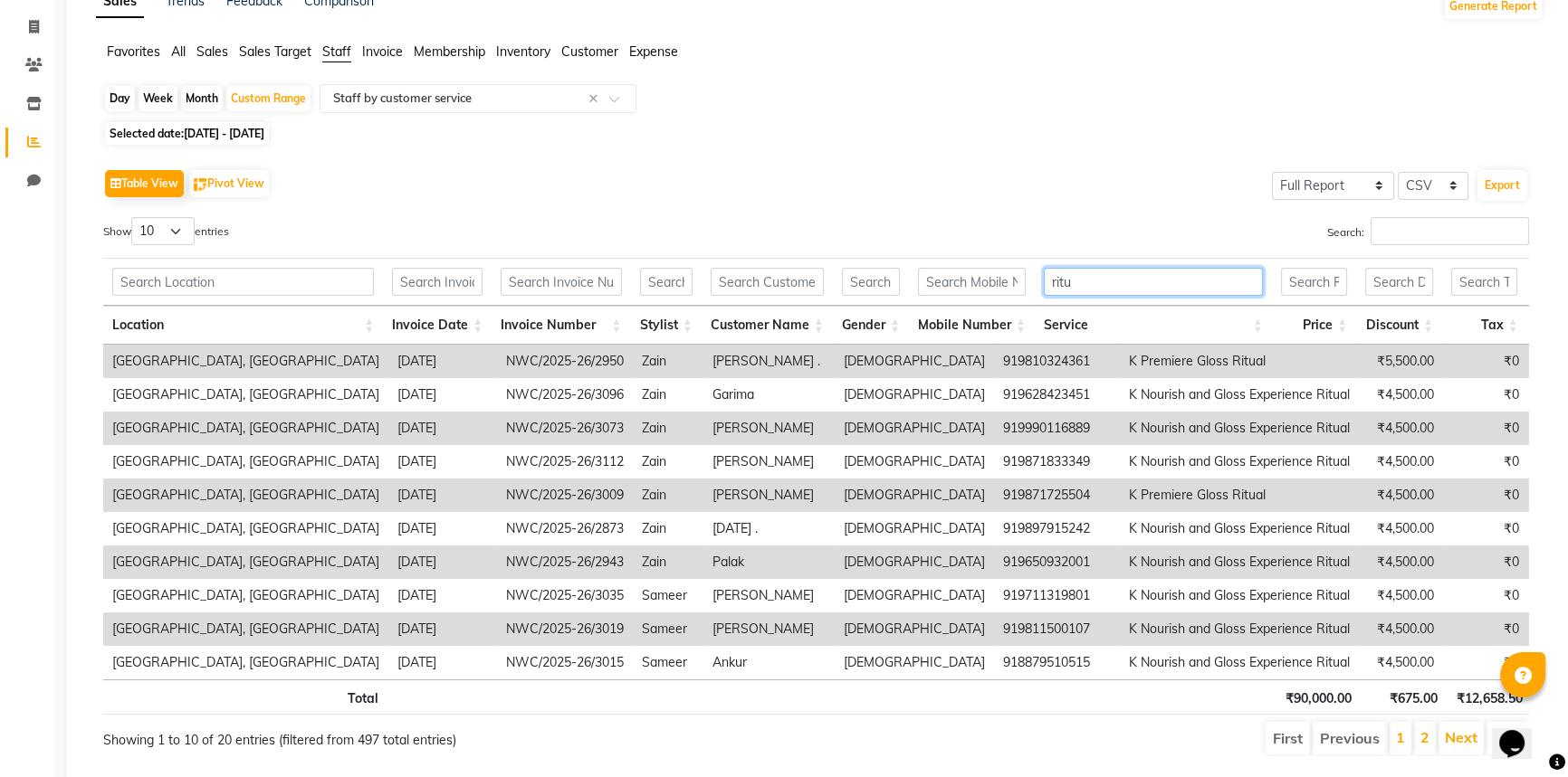
scroll to position [164, 0]
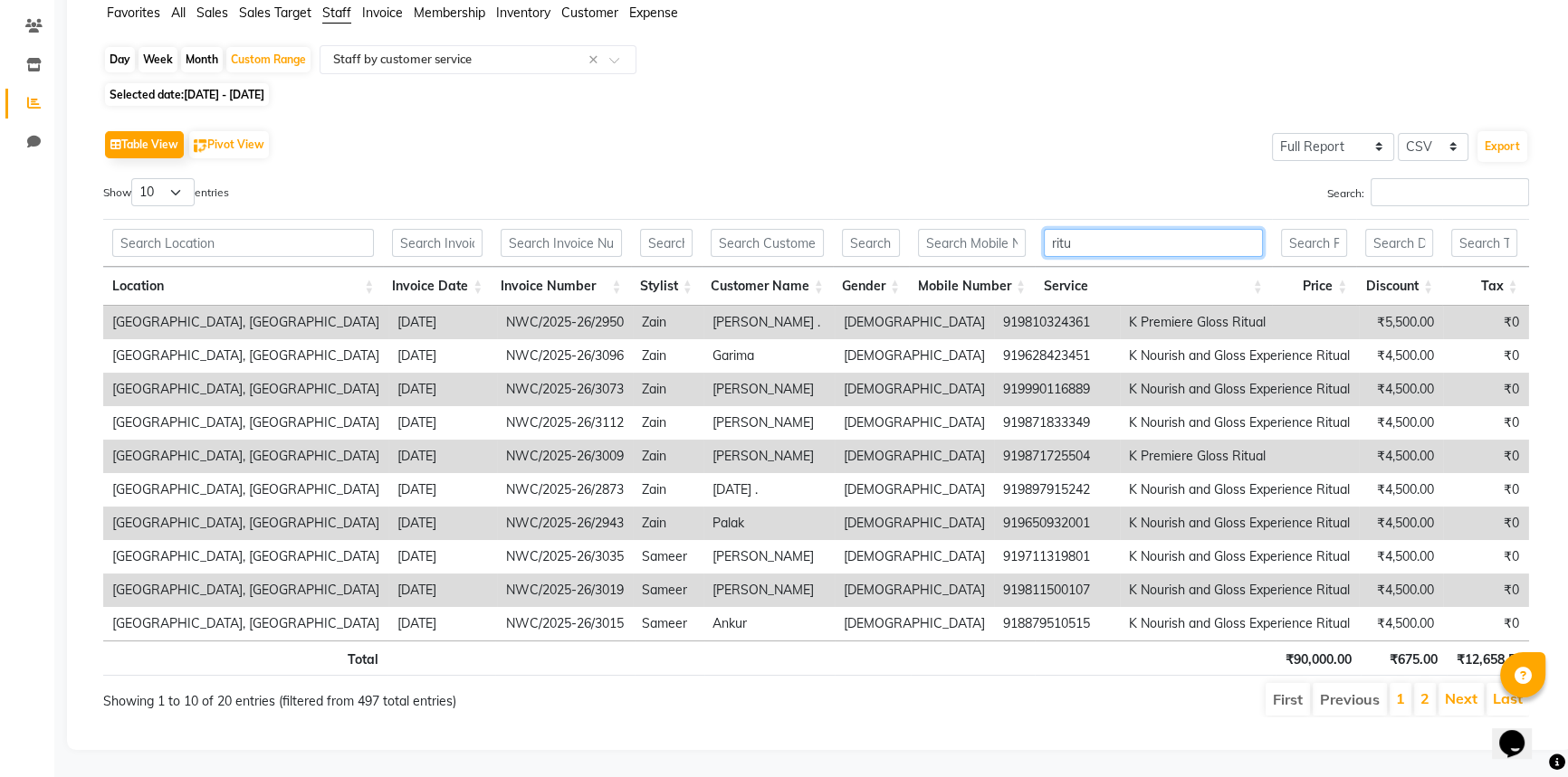
type input "ritu"
click at [1431, 178] on input "Search:" at bounding box center [1449, 192] width 158 height 28
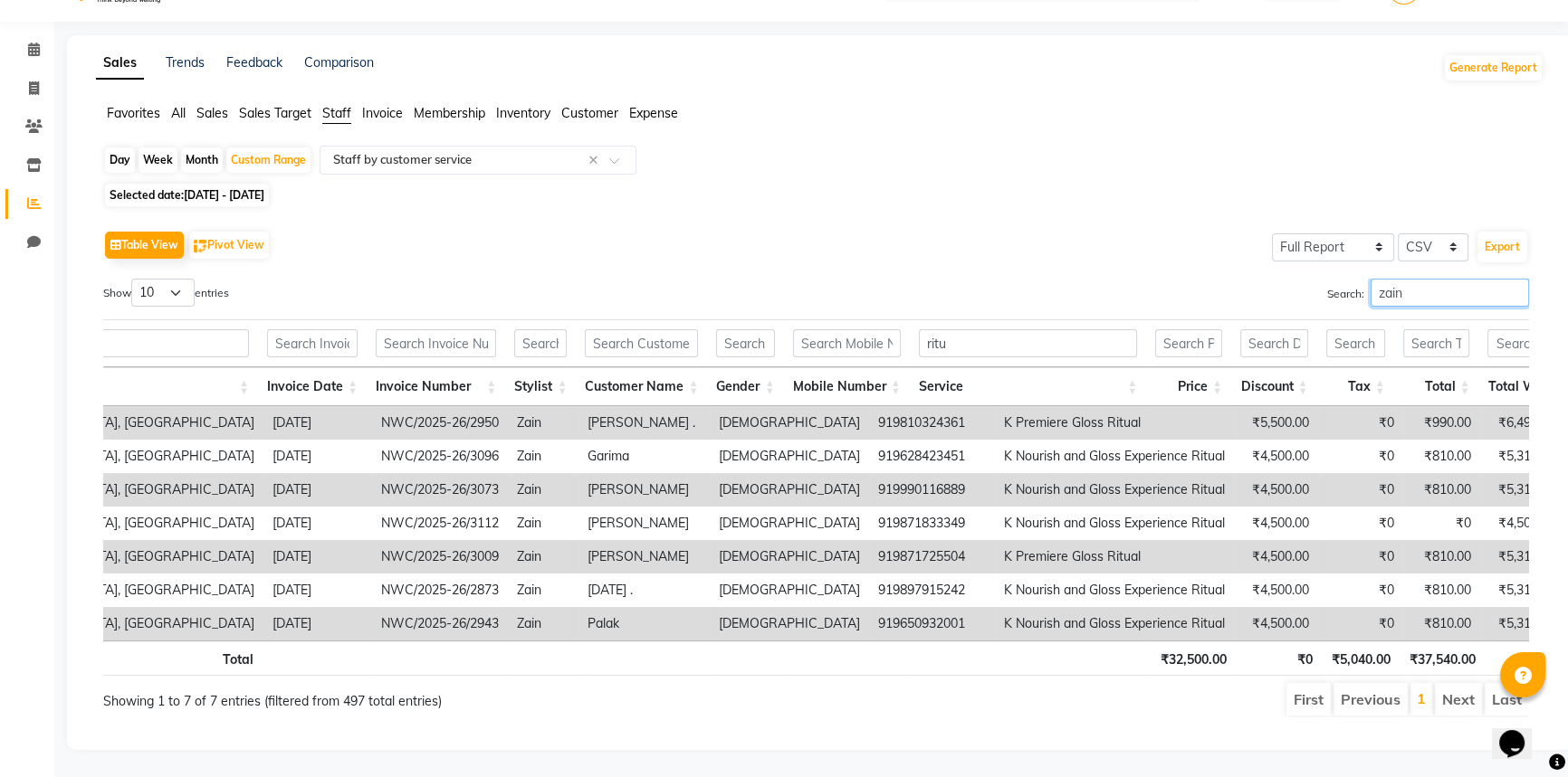
scroll to position [0, 0]
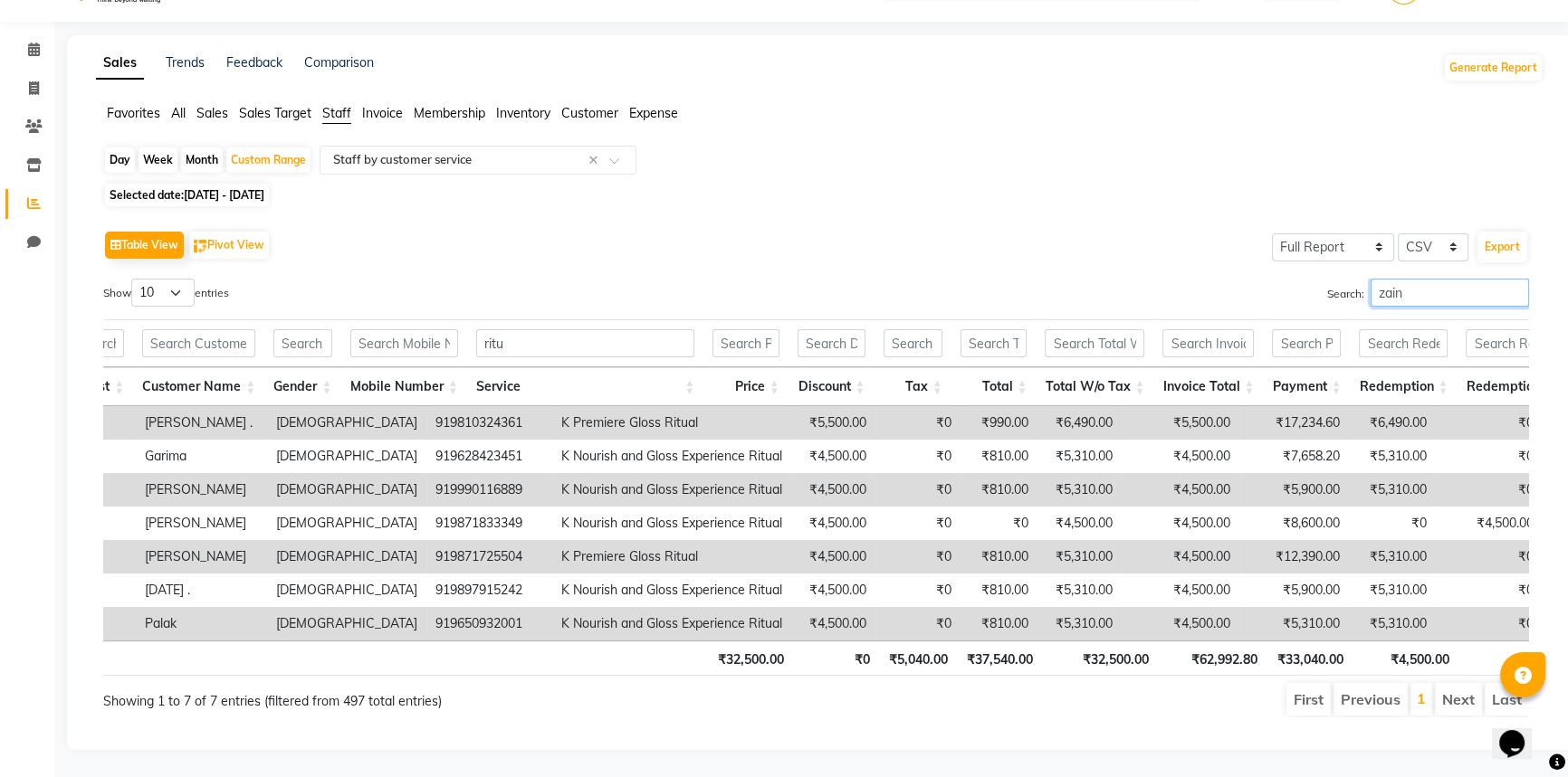
type input "zain"
click at [1512, 278] on input "zain" at bounding box center [1449, 292] width 158 height 28
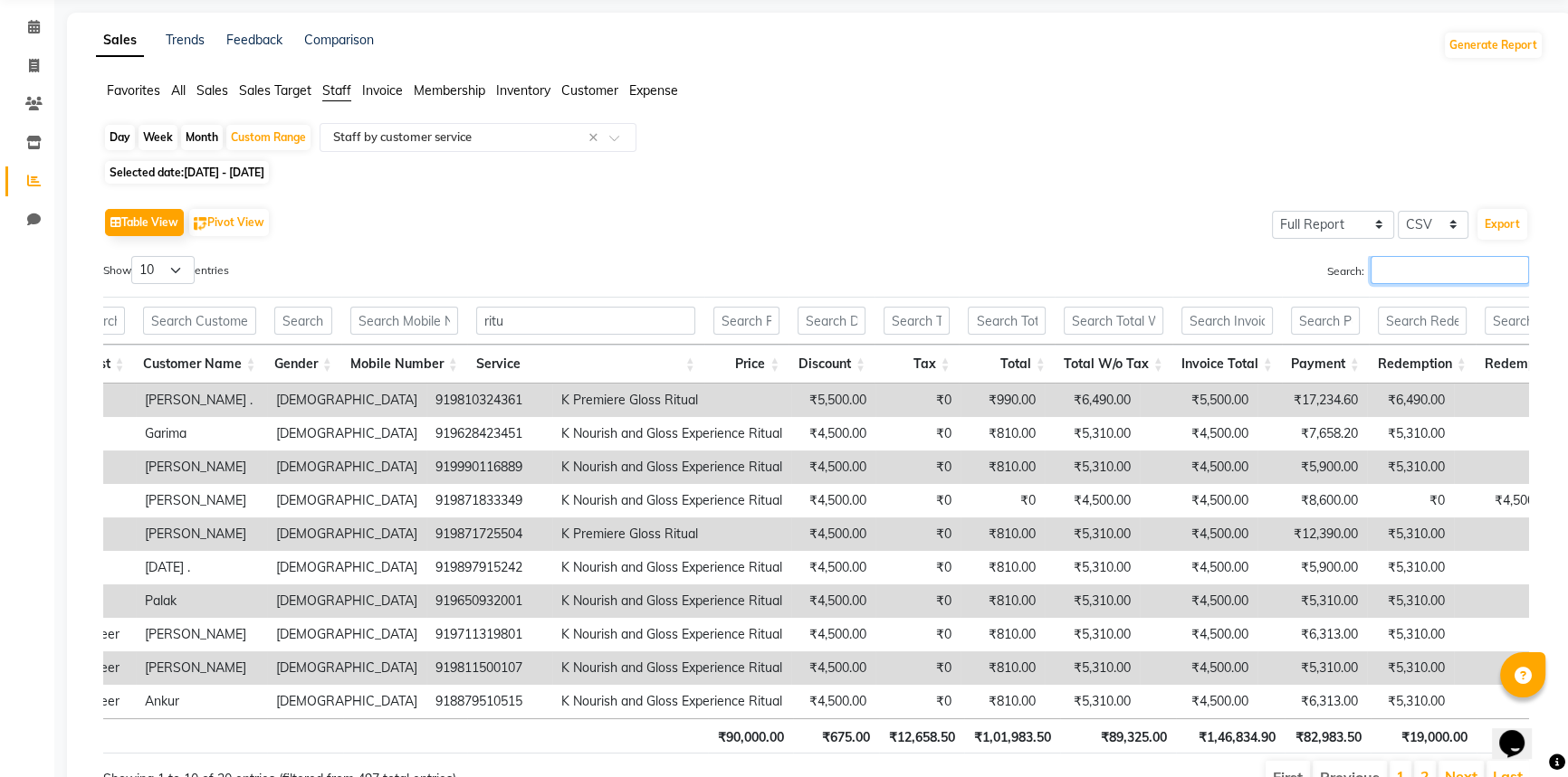
click at [1419, 265] on input "Search:" at bounding box center [1449, 270] width 158 height 28
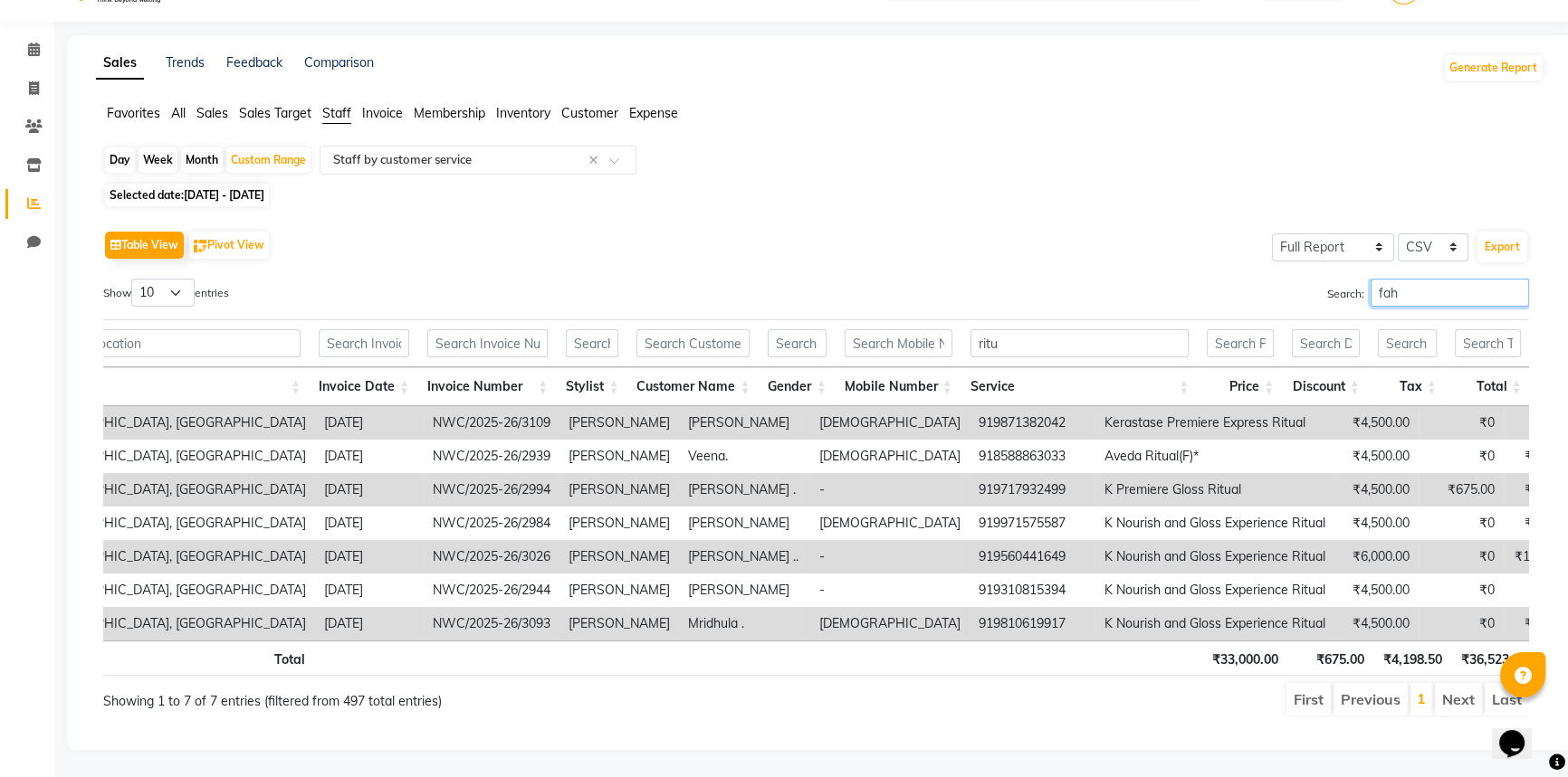
scroll to position [0, 144]
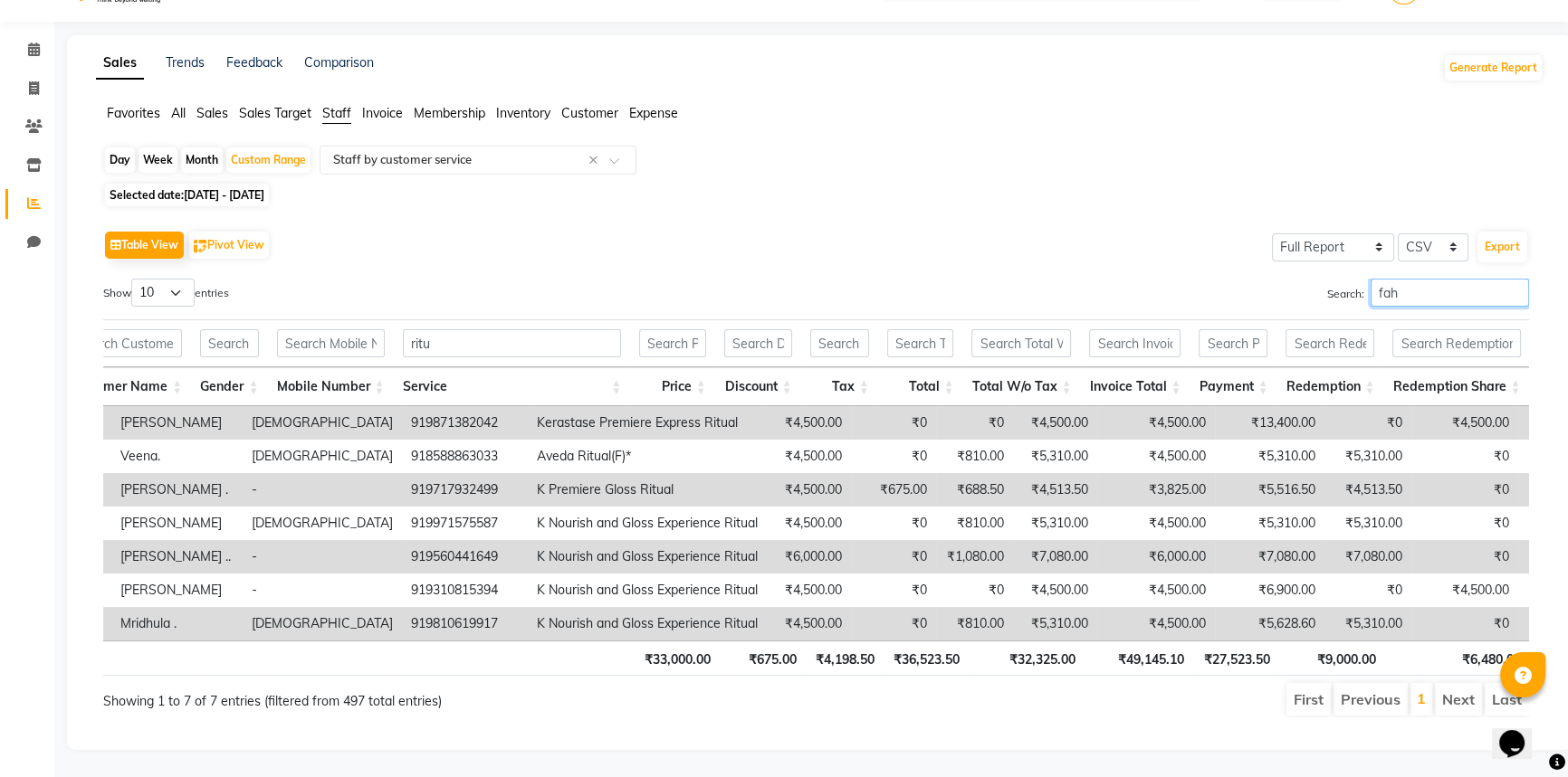
drag, startPoint x: 1409, startPoint y: 273, endPoint x: 1314, endPoint y: 252, distance: 97.3
click at [1314, 252] on div "Table View Pivot View Select Full Report Filtered Report Select CSV PDF Export …" at bounding box center [816, 471] width 1425 height 491
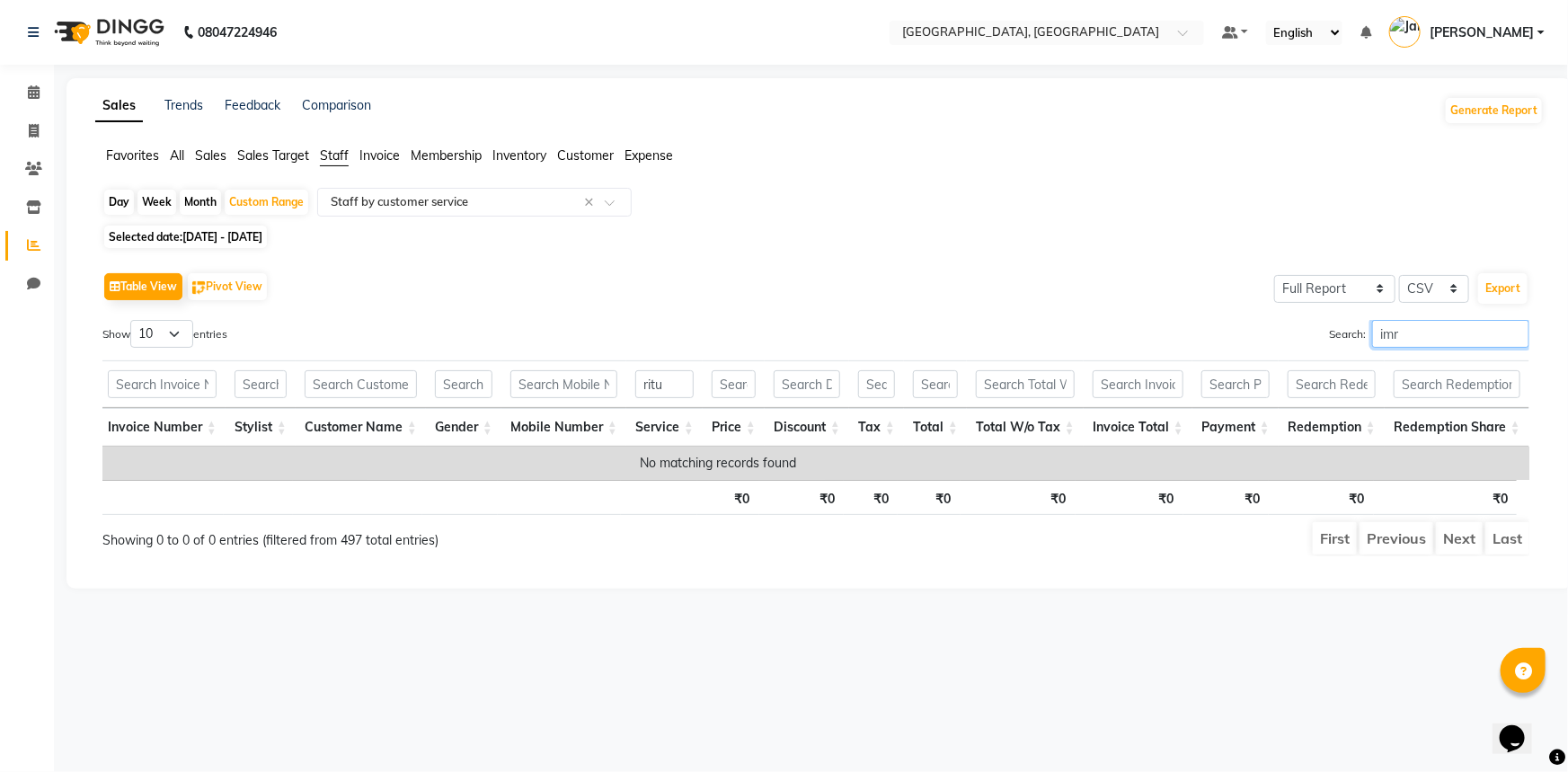
scroll to position [0, 182]
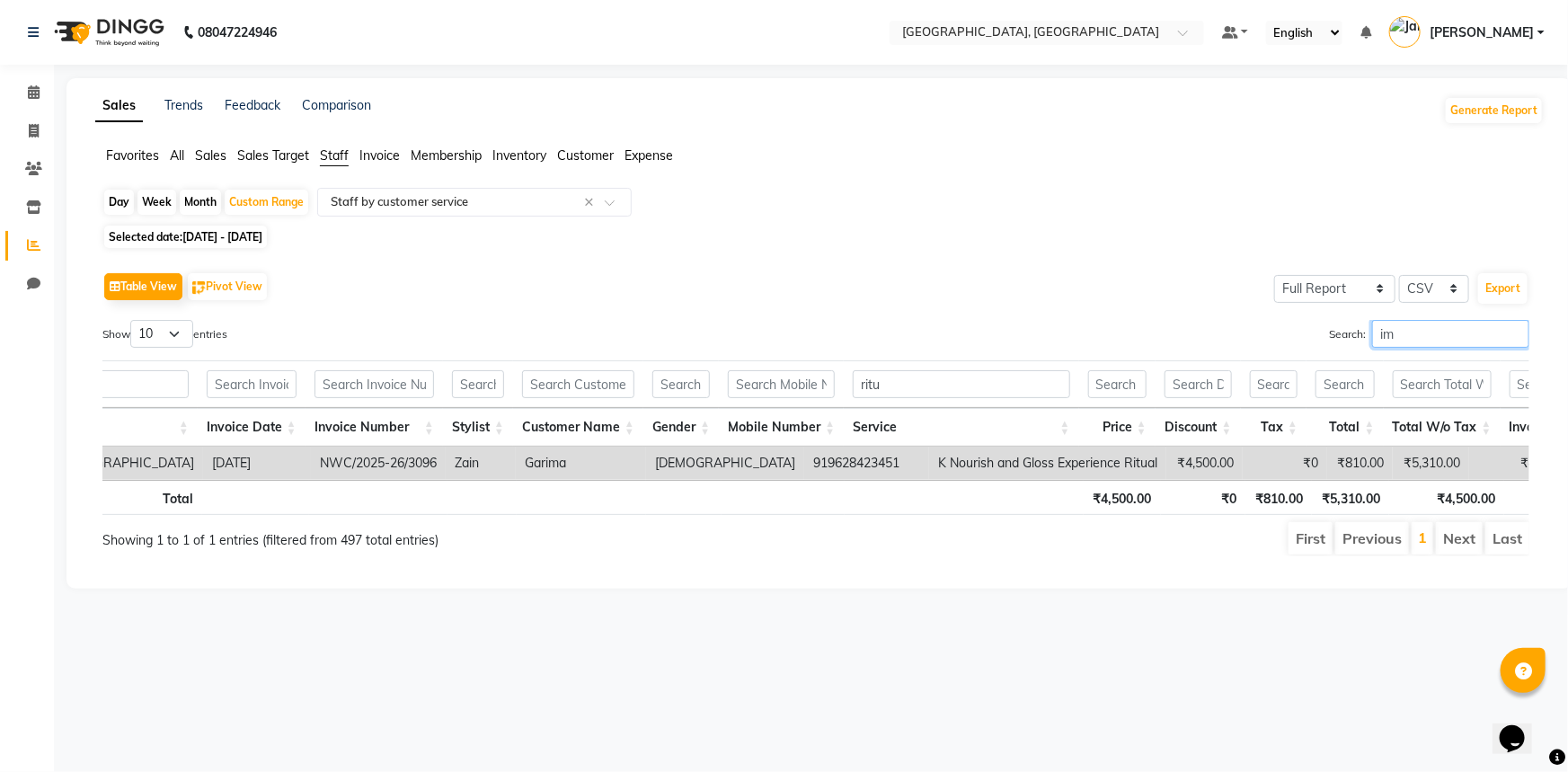
type input "i"
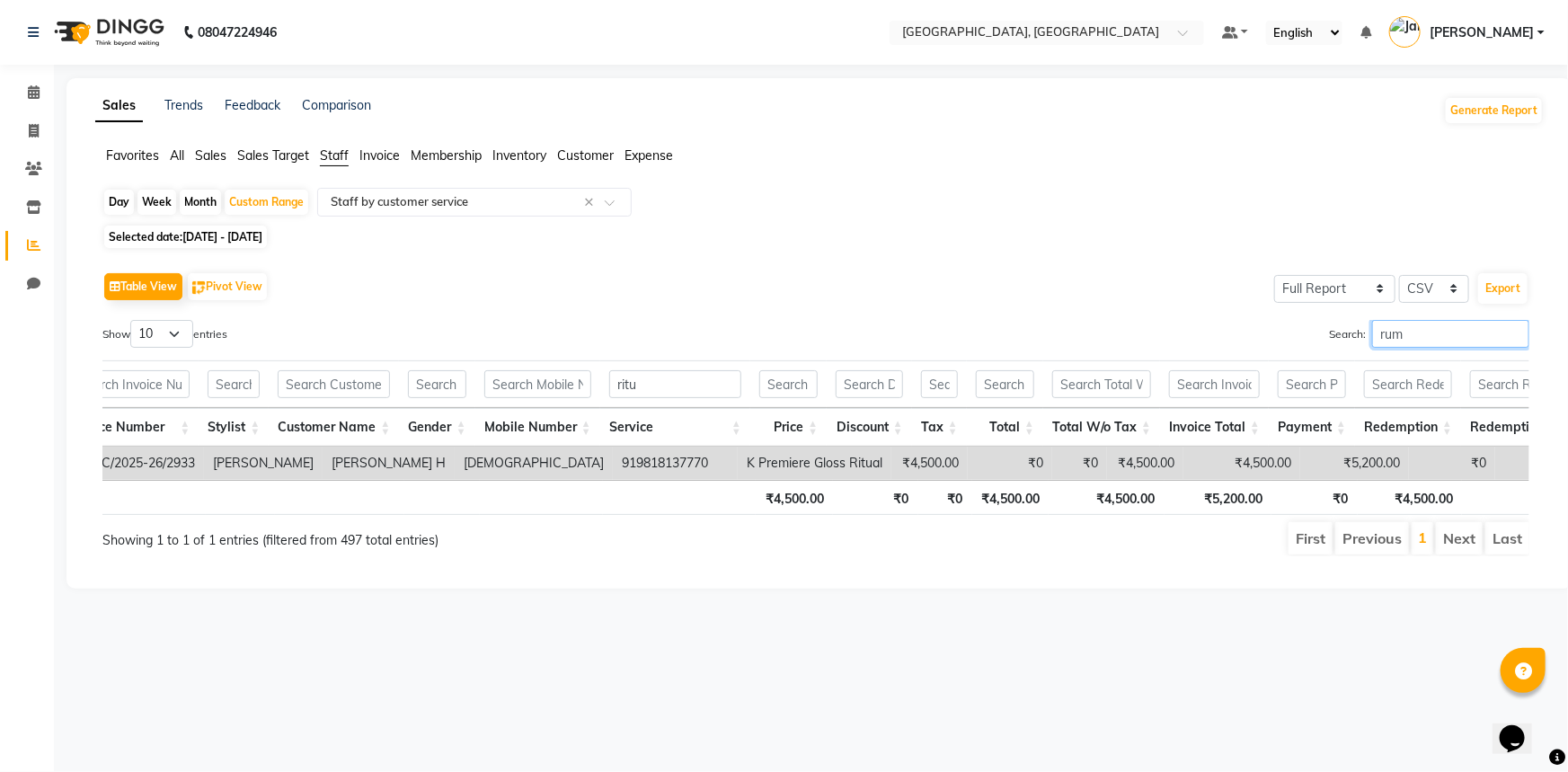
scroll to position [0, 500]
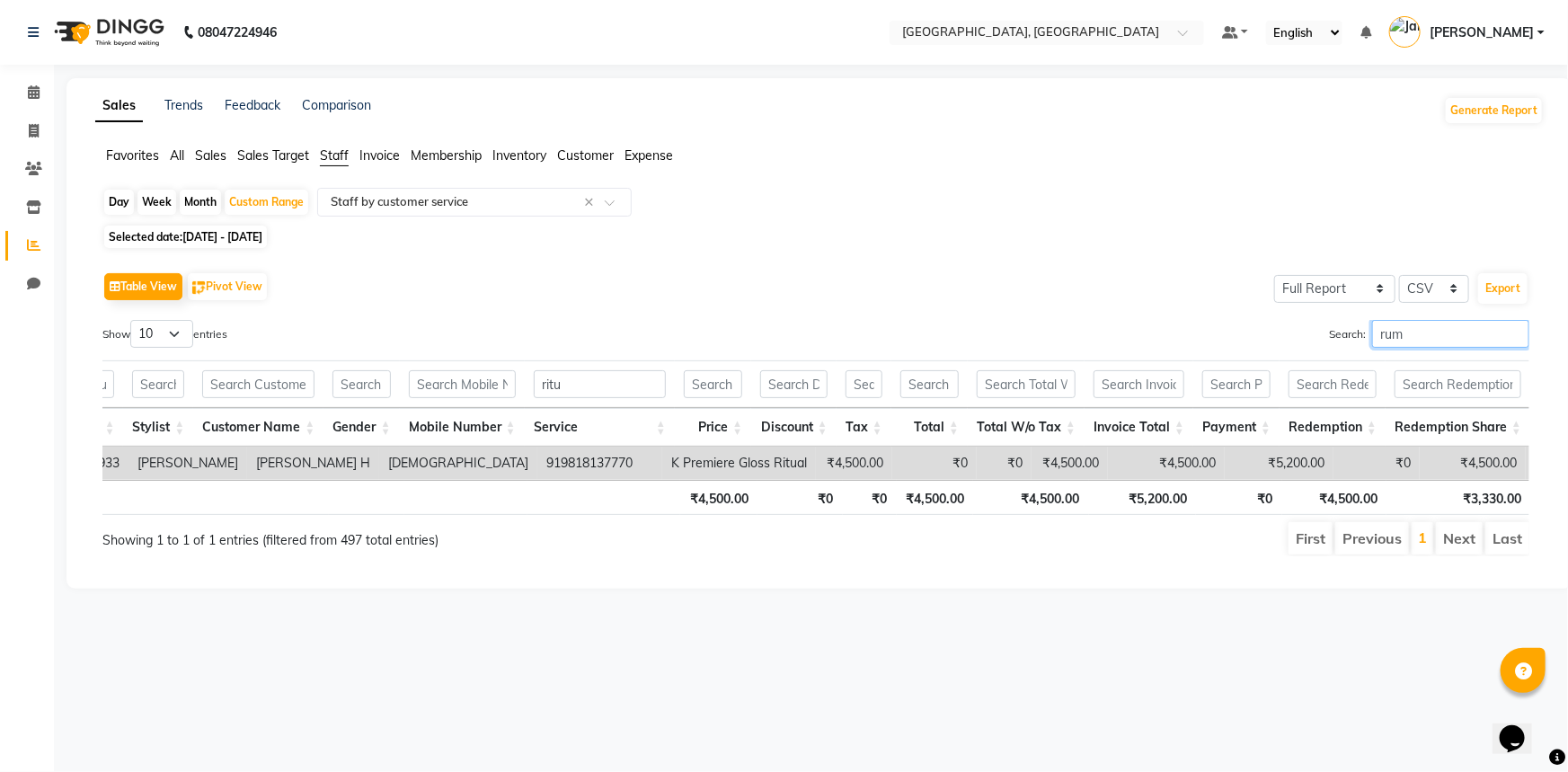
drag, startPoint x: 1413, startPoint y: 324, endPoint x: 1351, endPoint y: 323, distance: 62.0
click at [1351, 323] on label "Search: rum" at bounding box center [1428, 334] width 200 height 28
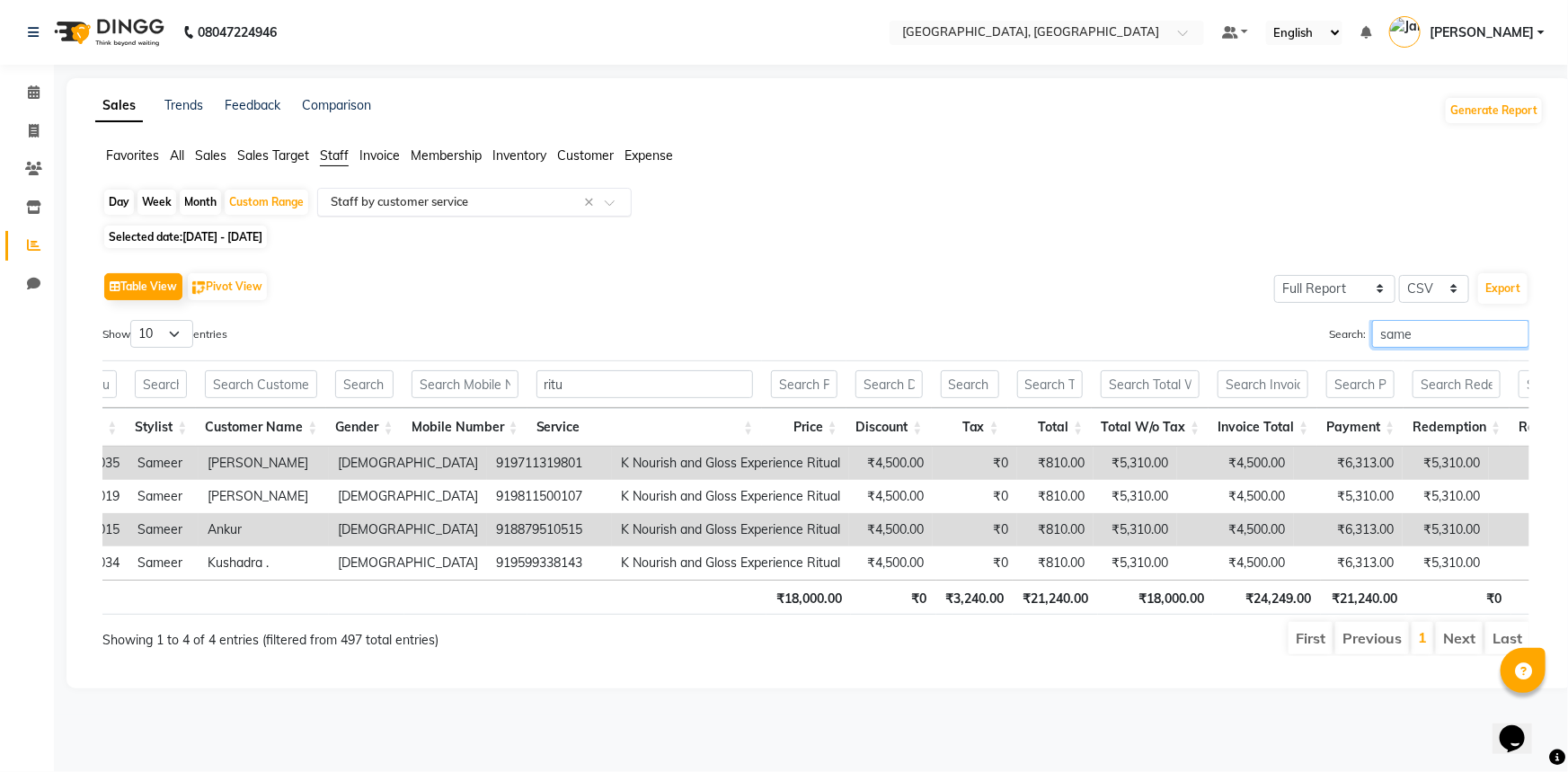
type input "same"
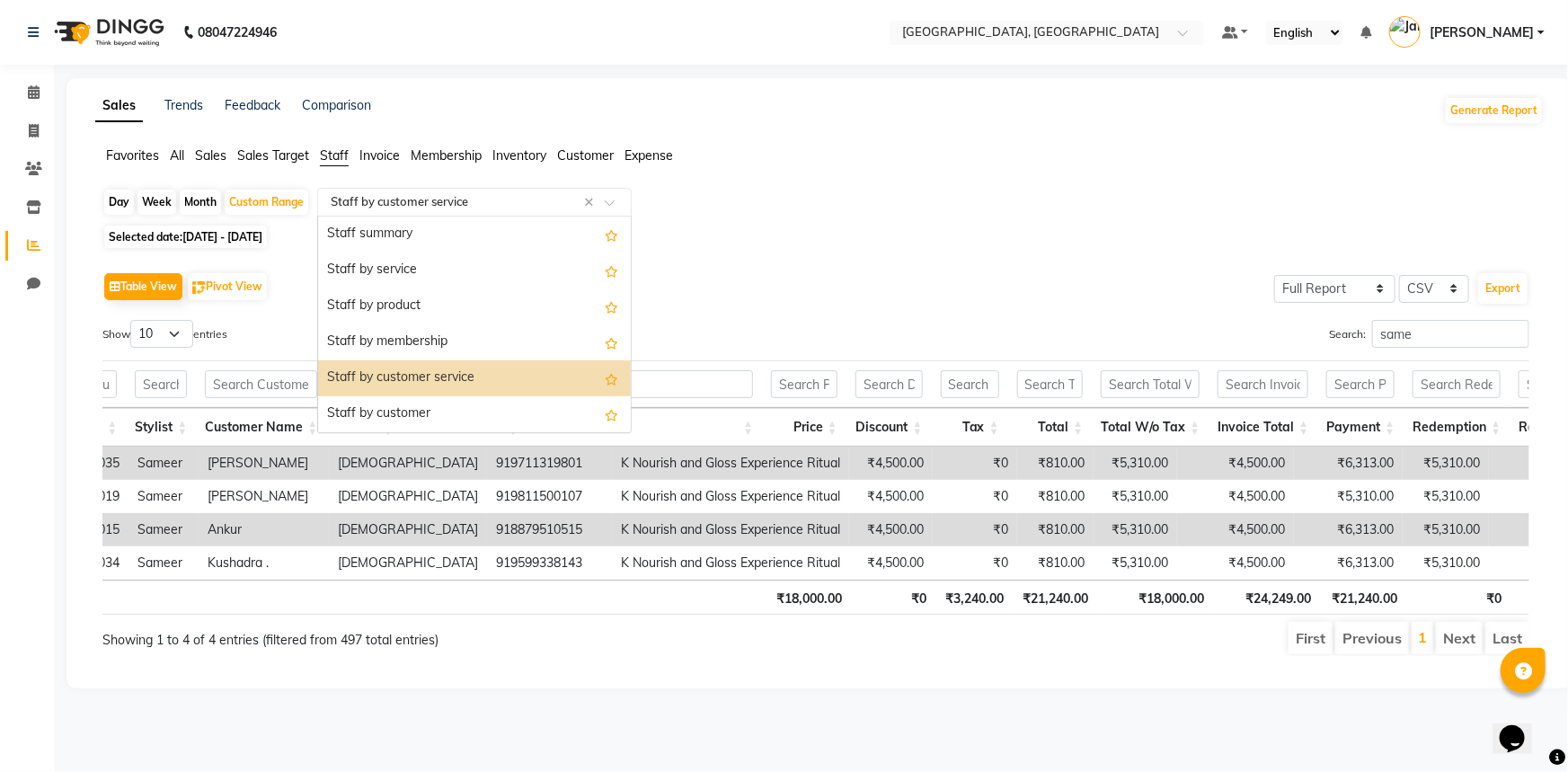
click at [611, 202] on span at bounding box center [616, 207] width 22 height 18
click at [513, 296] on div "Staff by product" at bounding box center [475, 306] width 313 height 36
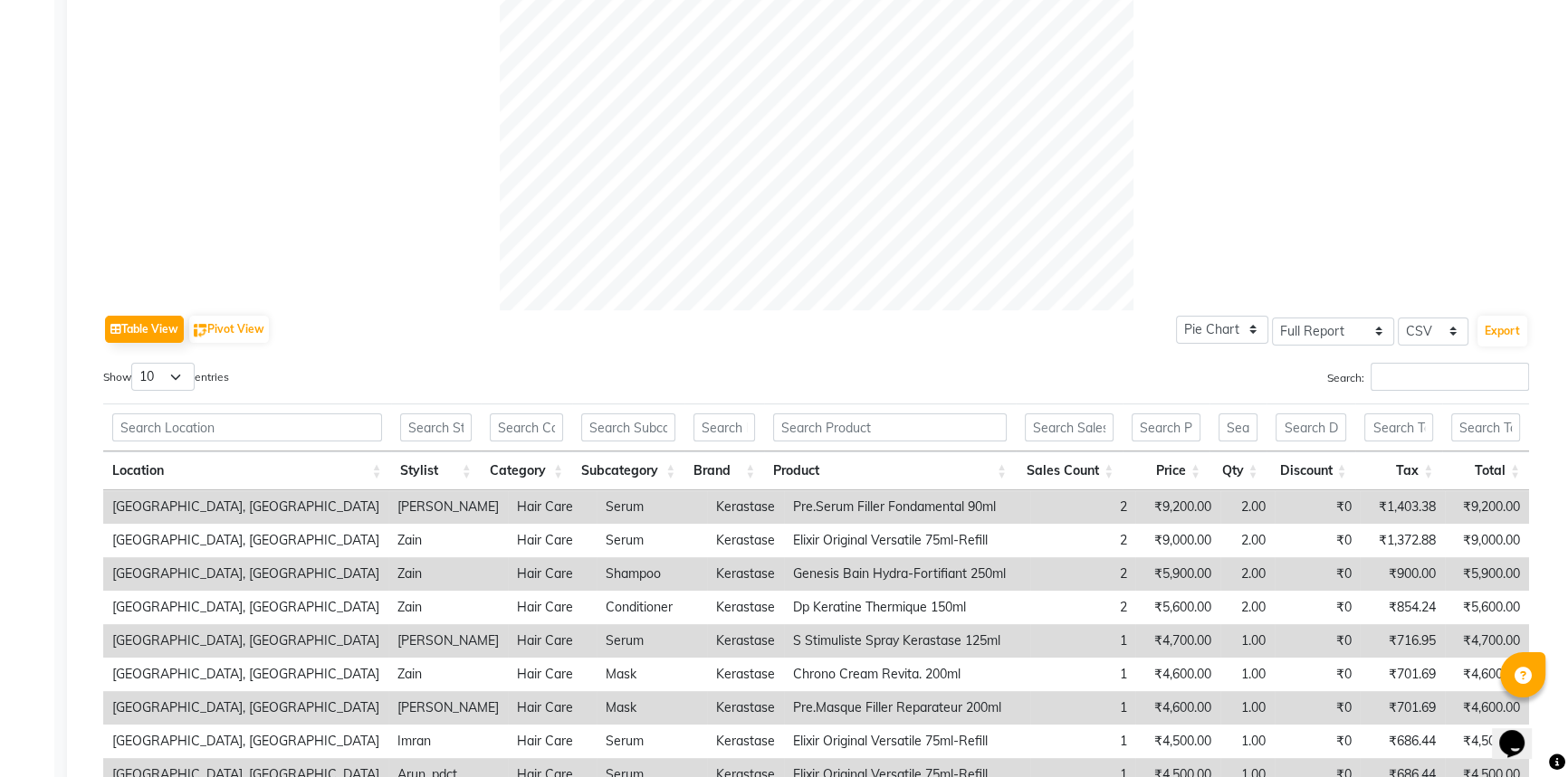
scroll to position [658, 0]
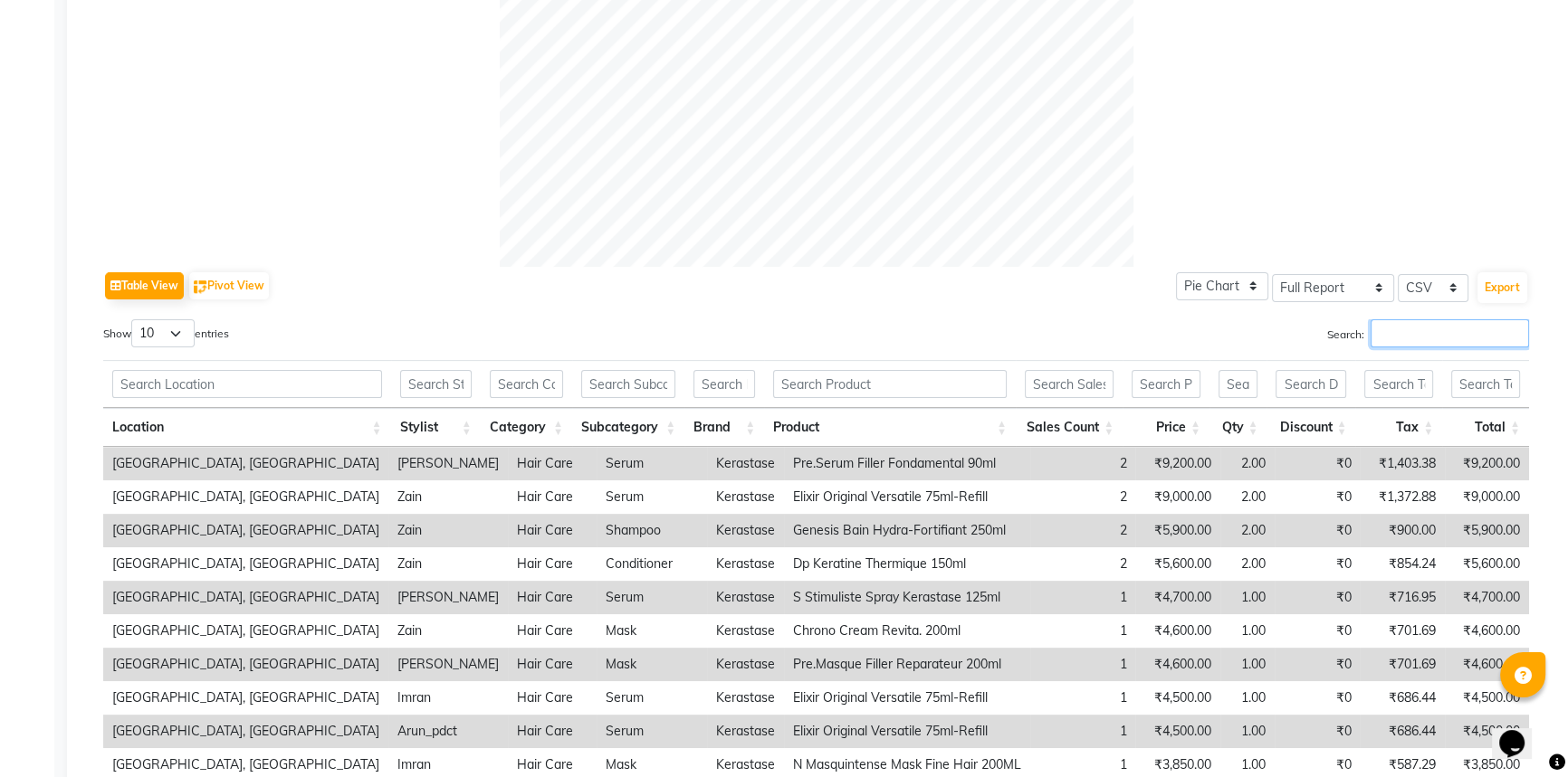
click at [1389, 327] on input "Search:" at bounding box center [1449, 334] width 158 height 28
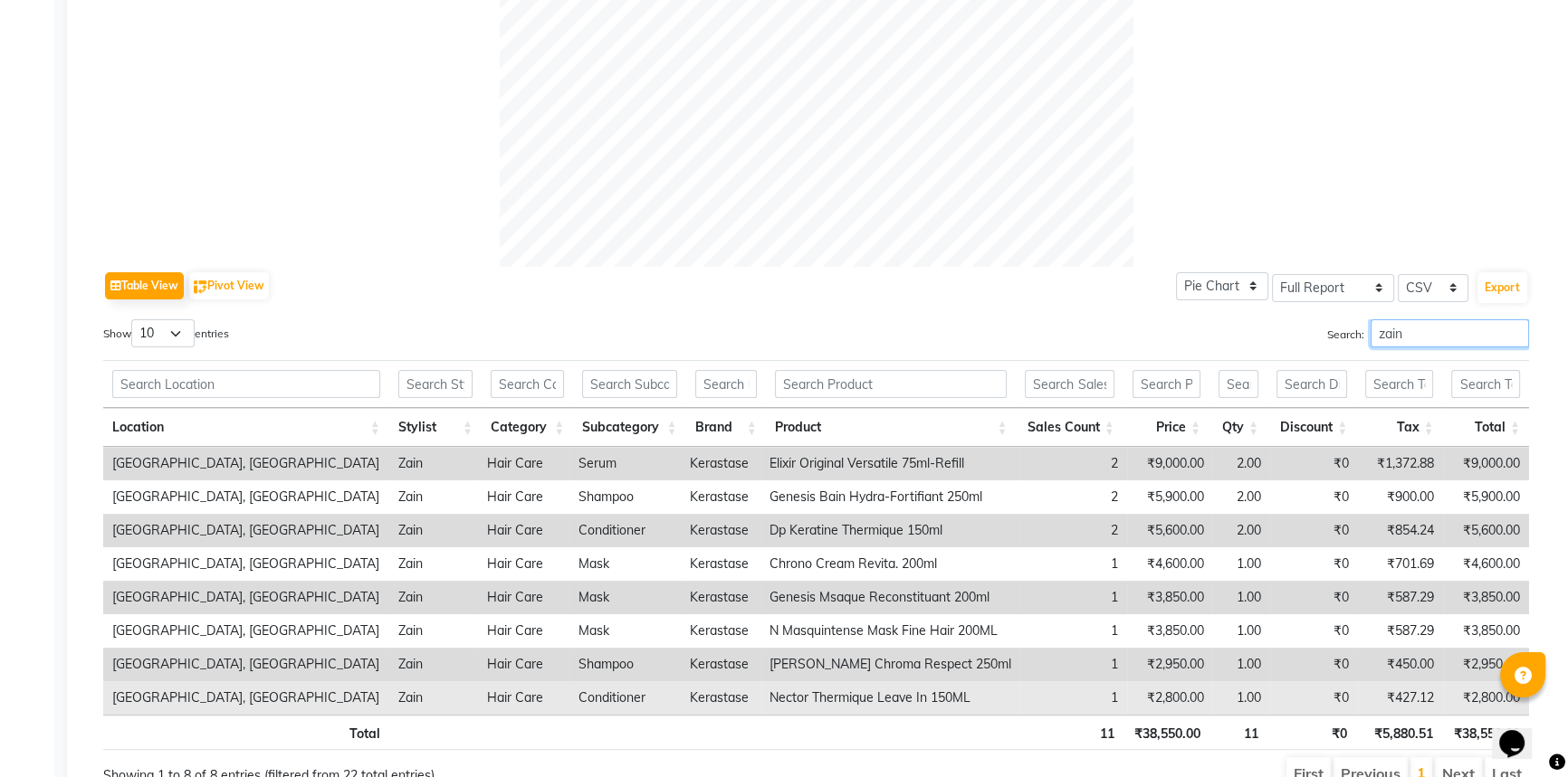
scroll to position [741, 0]
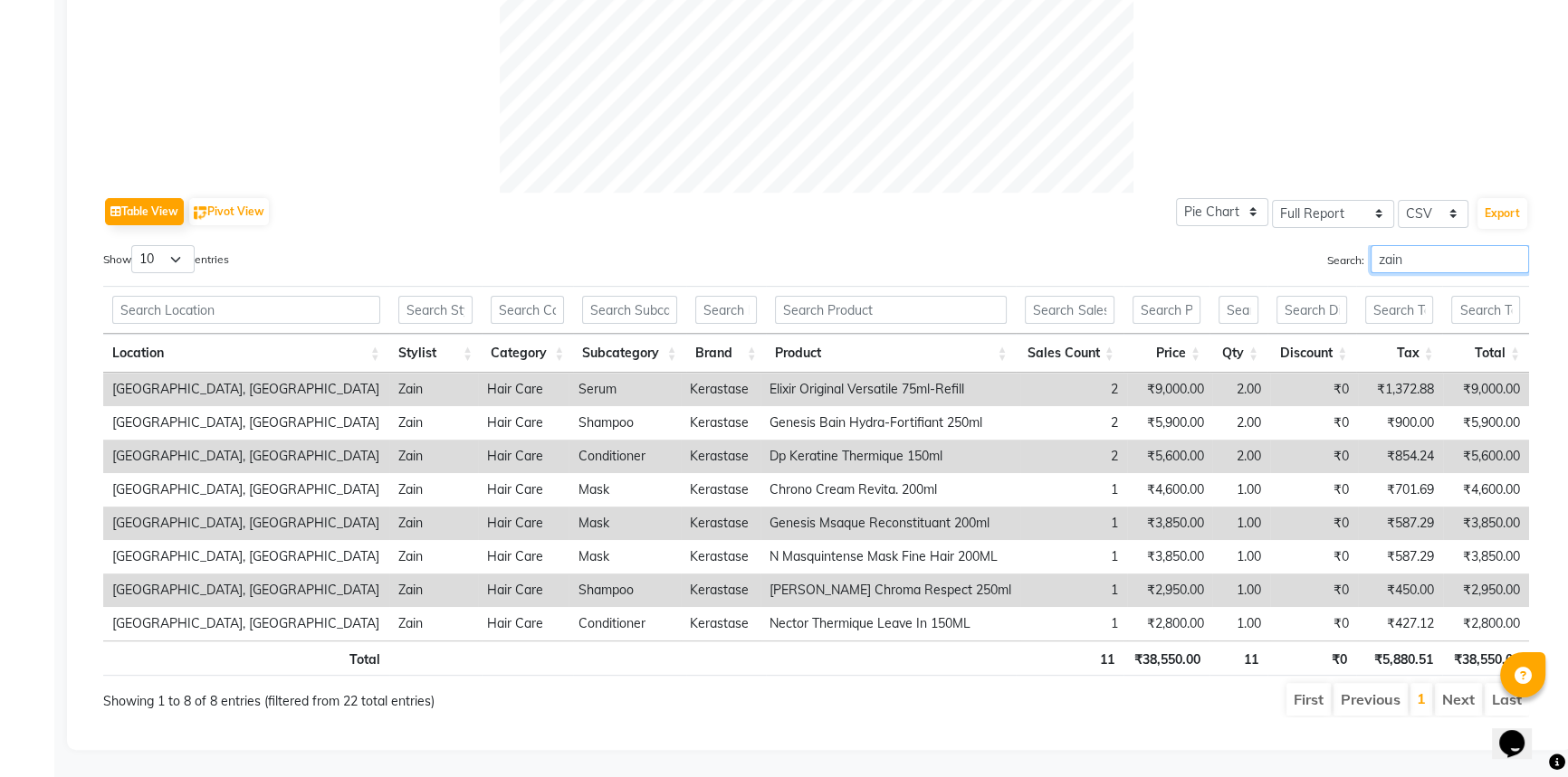
drag, startPoint x: 1418, startPoint y: 245, endPoint x: 1346, endPoint y: 244, distance: 72.0
click at [1346, 246] on label "Search: zain" at bounding box center [1427, 260] width 202 height 28
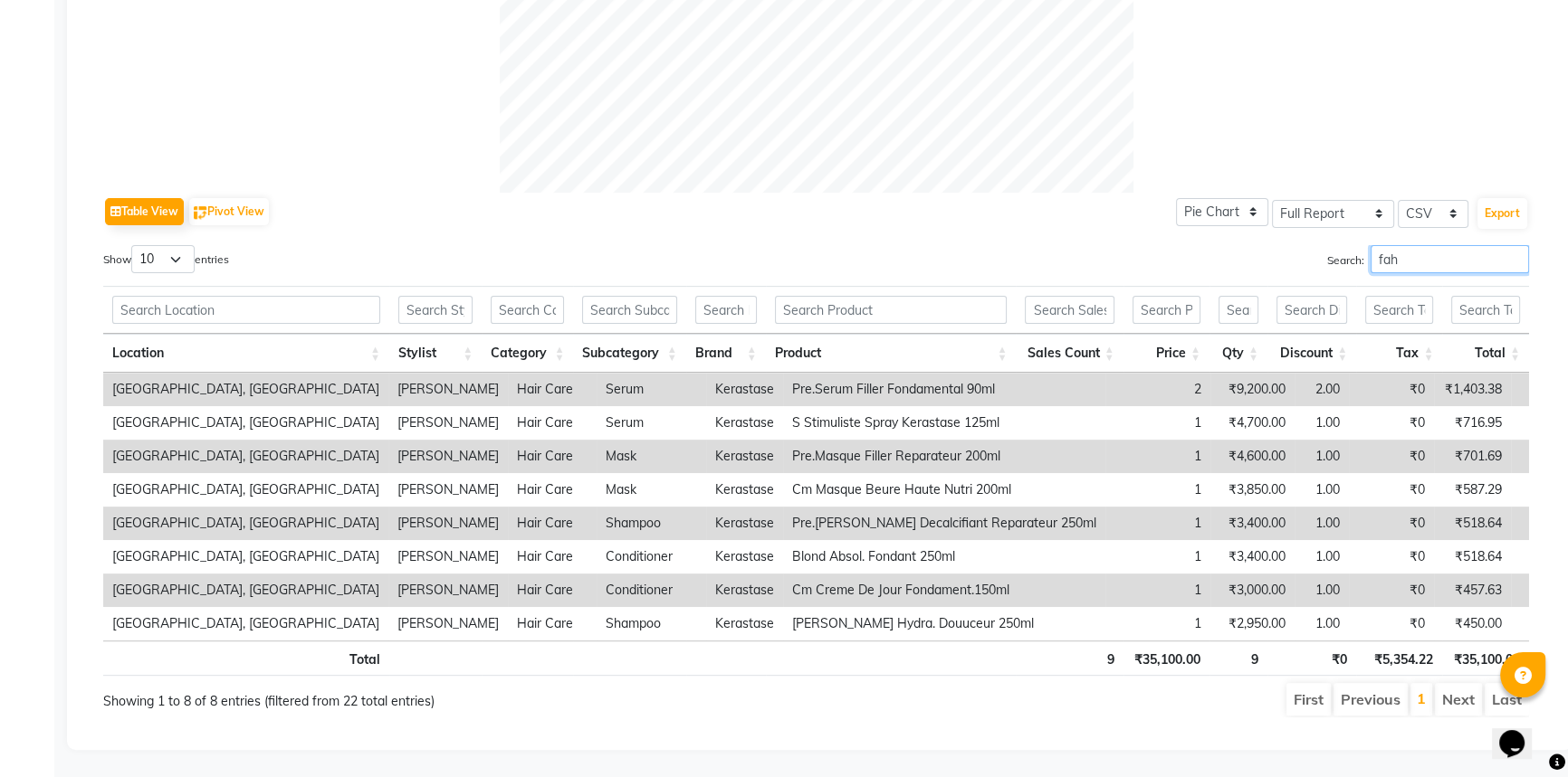
type input "fah"
drag, startPoint x: 773, startPoint y: 374, endPoint x: 982, endPoint y: 370, distance: 209.0
click at [982, 373] on td "Pre.Serum Filler Fondamental 90ml" at bounding box center [944, 390] width 323 height 34
copy td "Pre.Serum Filler Fondamental 90ml"
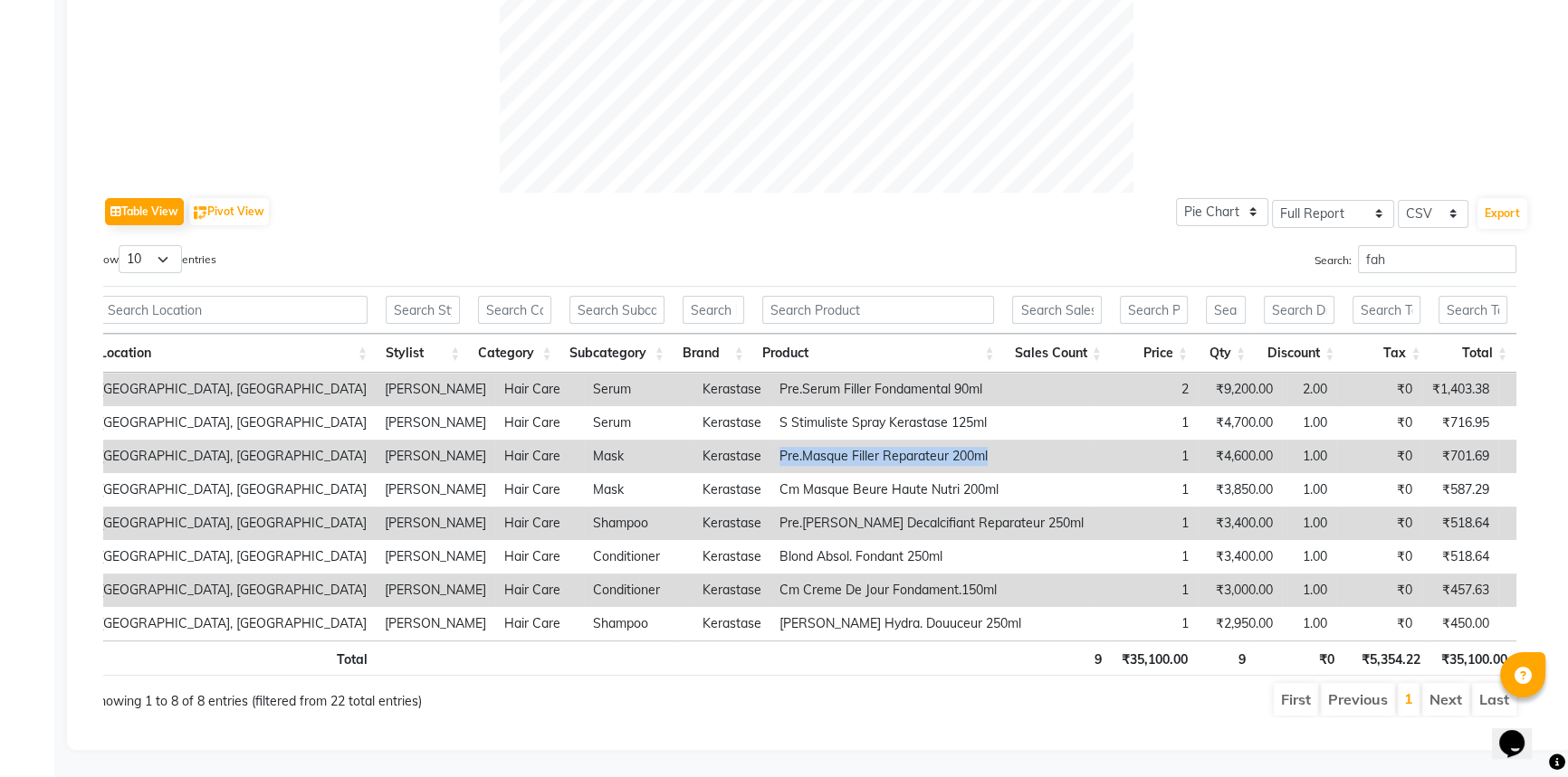
drag, startPoint x: 764, startPoint y: 446, endPoint x: 973, endPoint y: 441, distance: 209.1
click at [973, 441] on td "Pre.Masque Filler Reparateur 200ml" at bounding box center [931, 456] width 323 height 34
copy td "Pre.Masque Filler Reparateur 200ml"
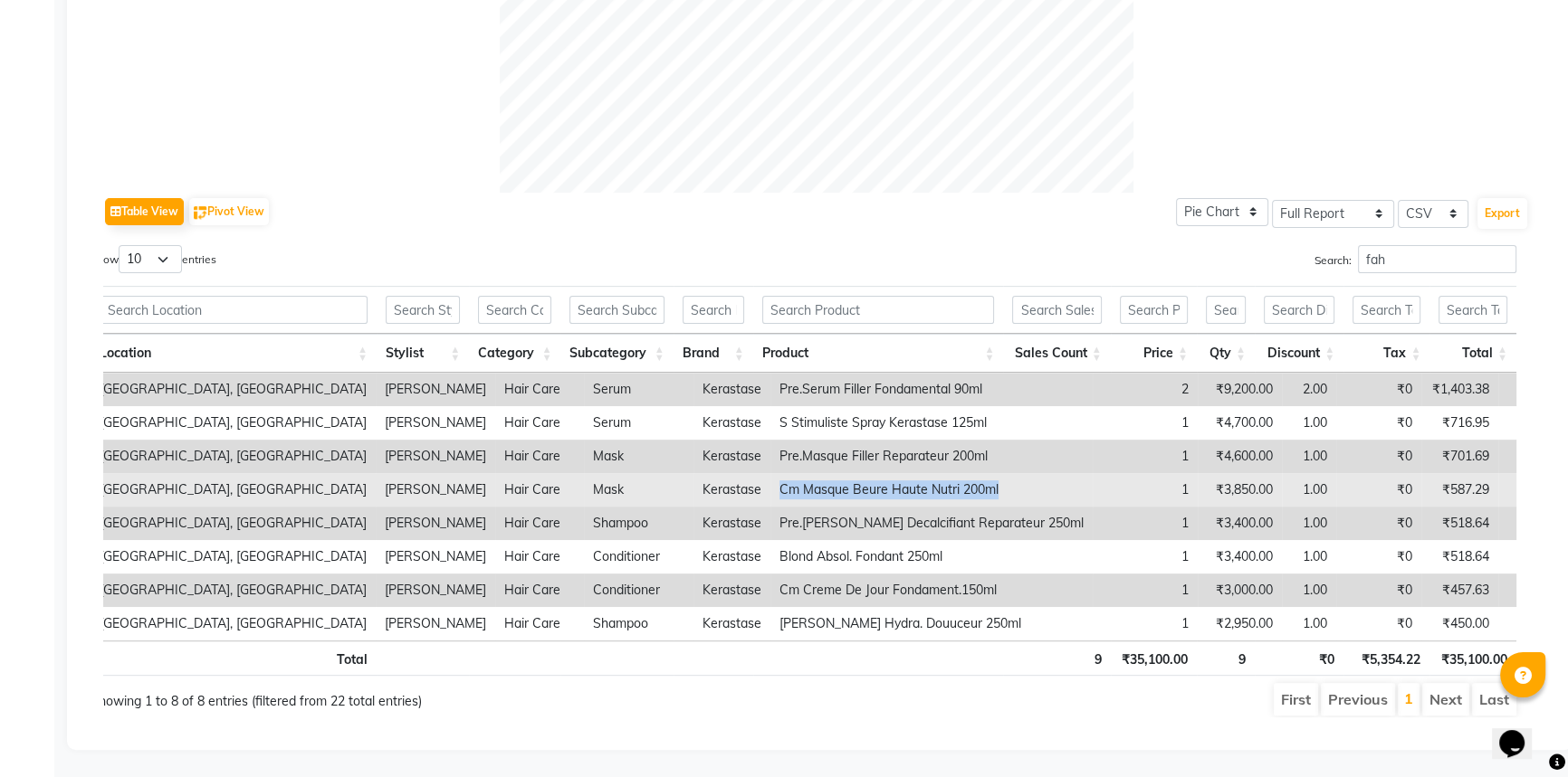
drag, startPoint x: 763, startPoint y: 477, endPoint x: 988, endPoint y: 473, distance: 225.0
click at [988, 473] on td "Cm Masque Beure Haute Nutri 200ml" at bounding box center [931, 490] width 323 height 34
copy td "Cm Masque Beure Haute Nutri 200ml"
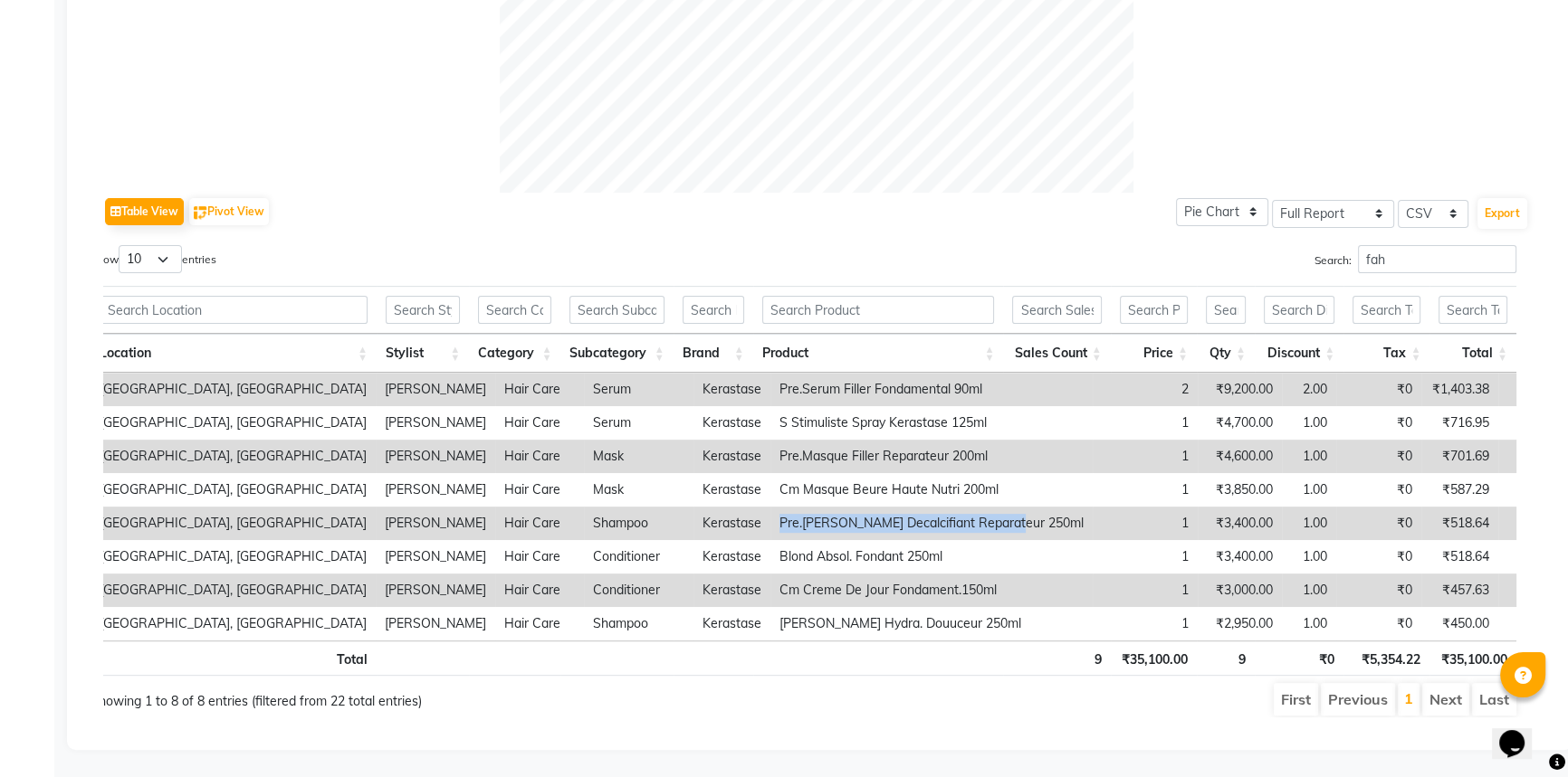
drag, startPoint x: 760, startPoint y: 514, endPoint x: 1000, endPoint y: 506, distance: 240.1
click at [1000, 506] on td "Pre.Bain Decalcifiant Reparateur 250ml" at bounding box center [931, 523] width 323 height 34
copy td "Pre.Bain Decalcifiant Reparateur 250ml"
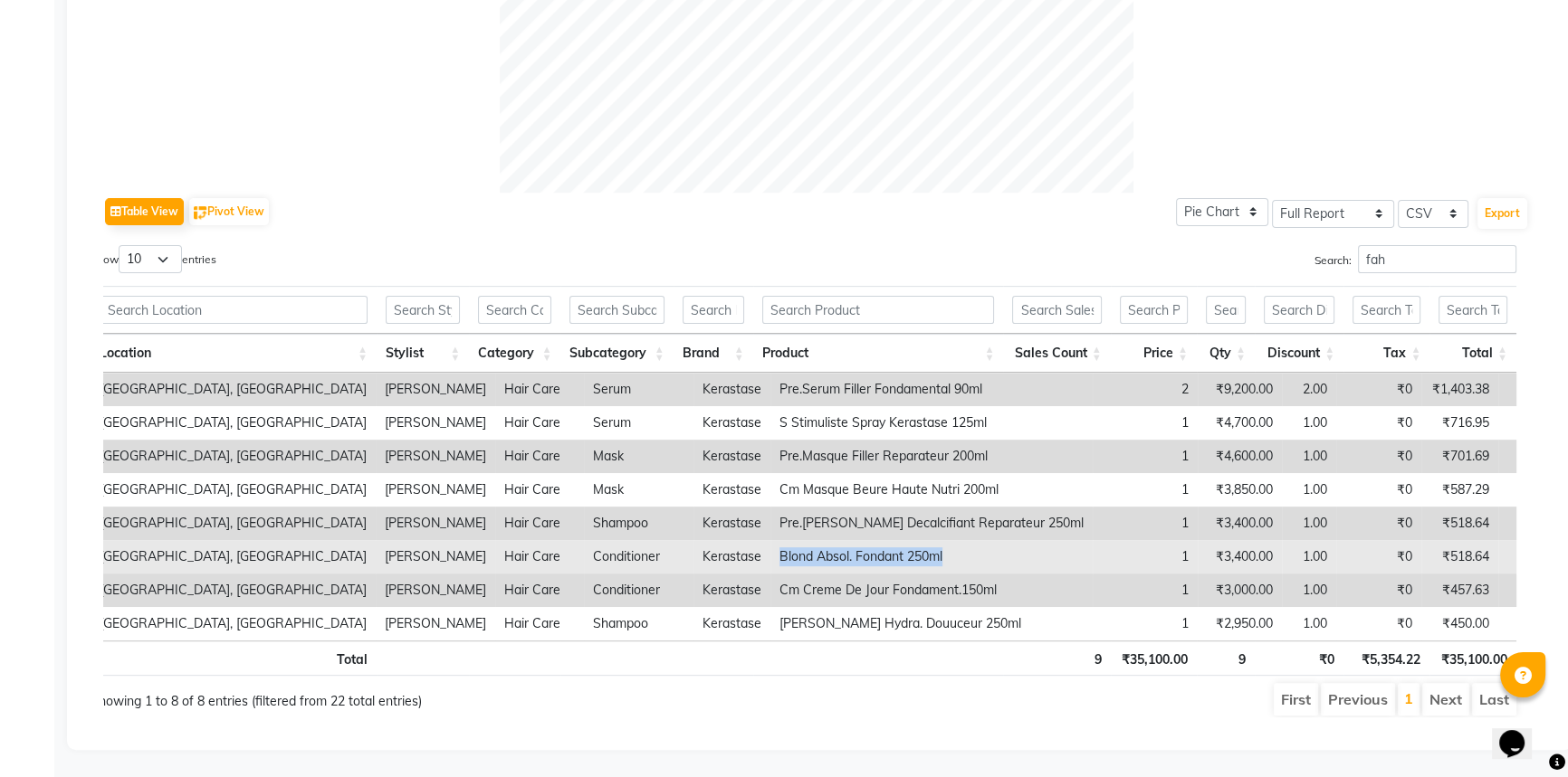
drag, startPoint x: 761, startPoint y: 538, endPoint x: 930, endPoint y: 549, distance: 169.4
click at [930, 549] on td "Blond Absol. Fondant 250ml" at bounding box center [931, 557] width 323 height 34
copy td "Blond Absol. Fondant 250ml"
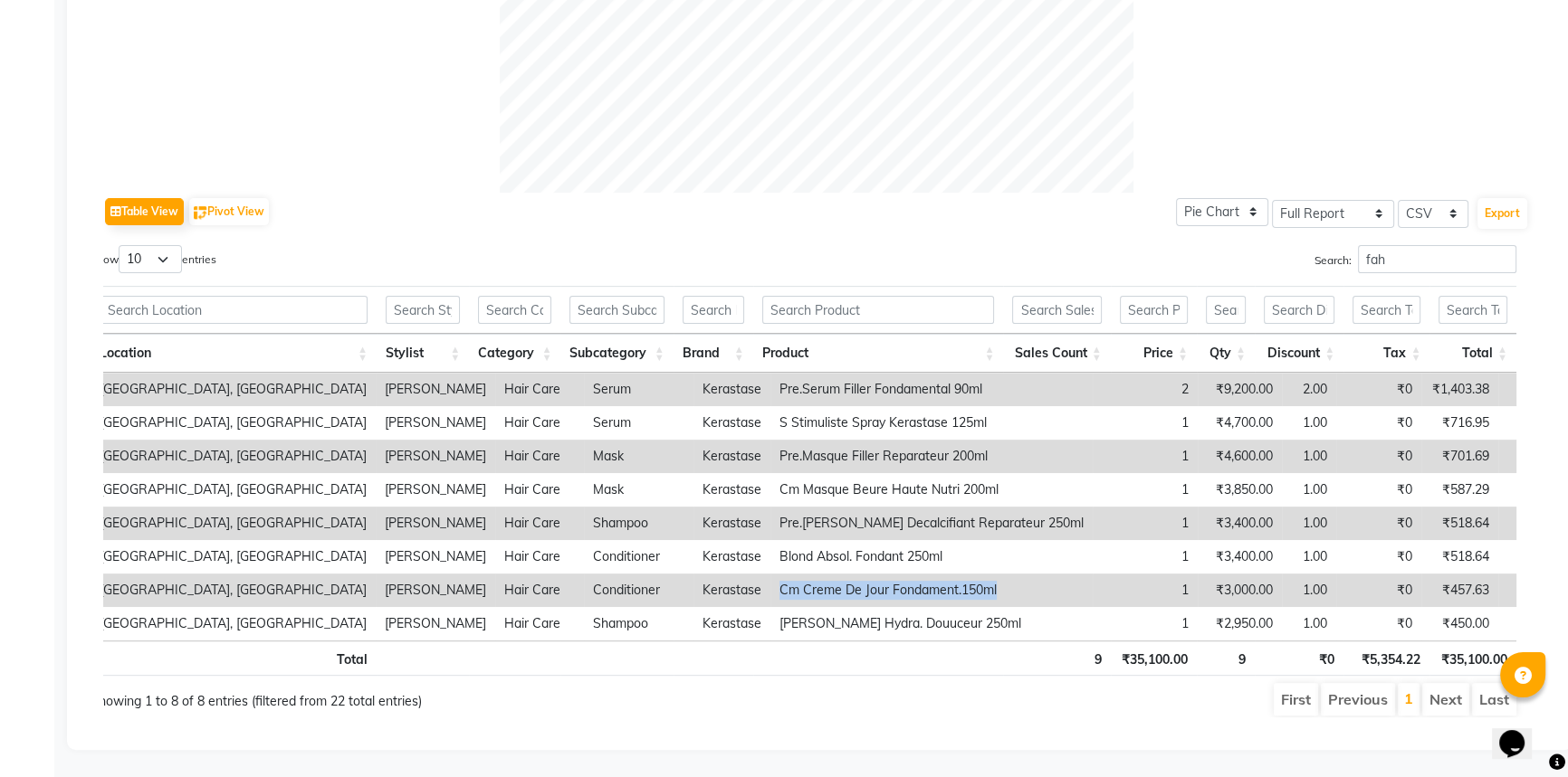
drag, startPoint x: 763, startPoint y: 578, endPoint x: 998, endPoint y: 586, distance: 235.1
click at [998, 586] on td "Cm Creme De Jour Fondament.150ml" at bounding box center [931, 590] width 323 height 34
copy td "Cm Creme De Jour Fondament.150ml"
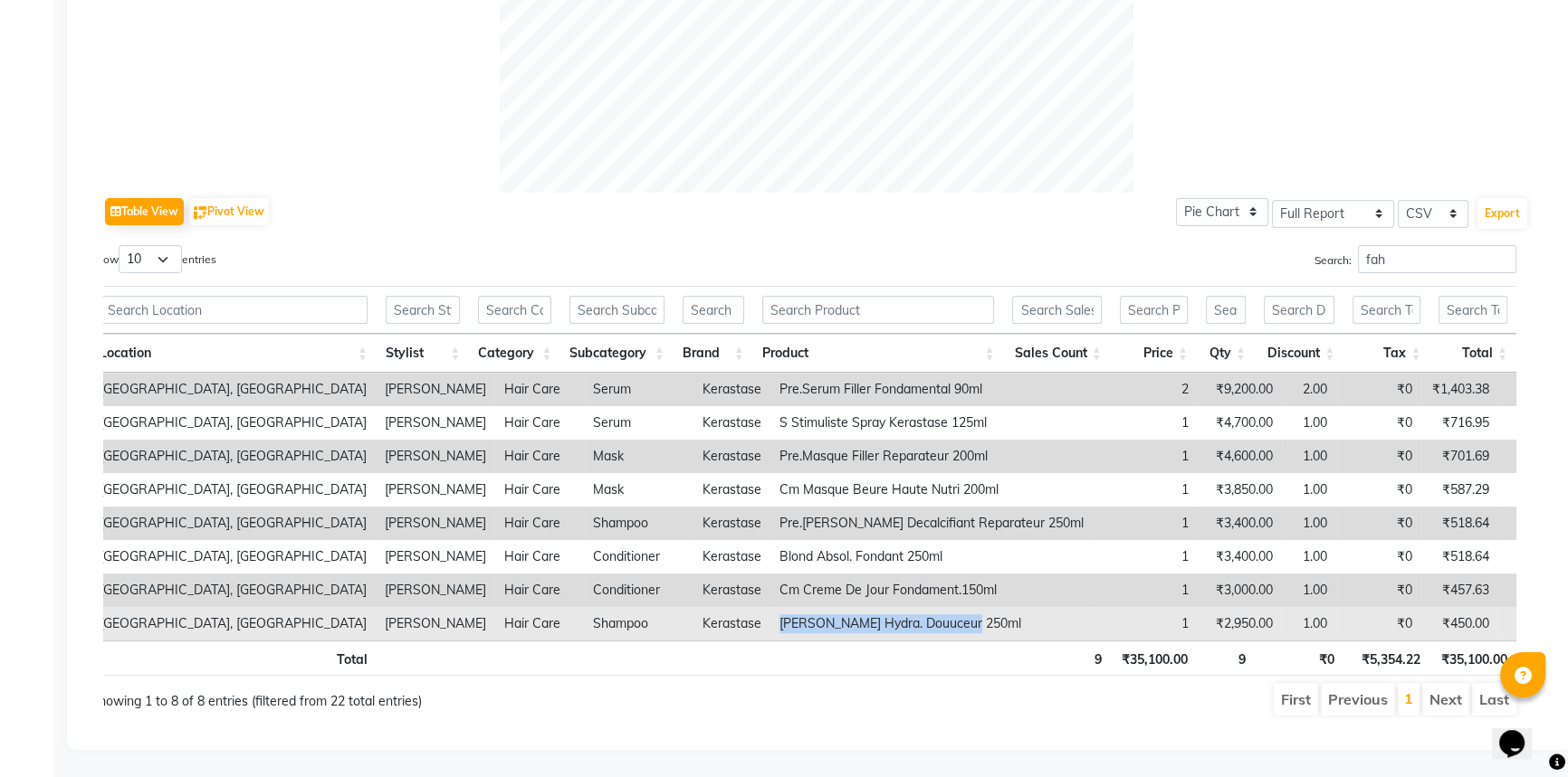
drag, startPoint x: 760, startPoint y: 615, endPoint x: 957, endPoint y: 615, distance: 197.0
click at [957, 615] on td "Cm Bain Hydra. Douuceur 250ml" at bounding box center [931, 624] width 323 height 34
copy td "Cm Bain Hydra. Douuceur 250ml"
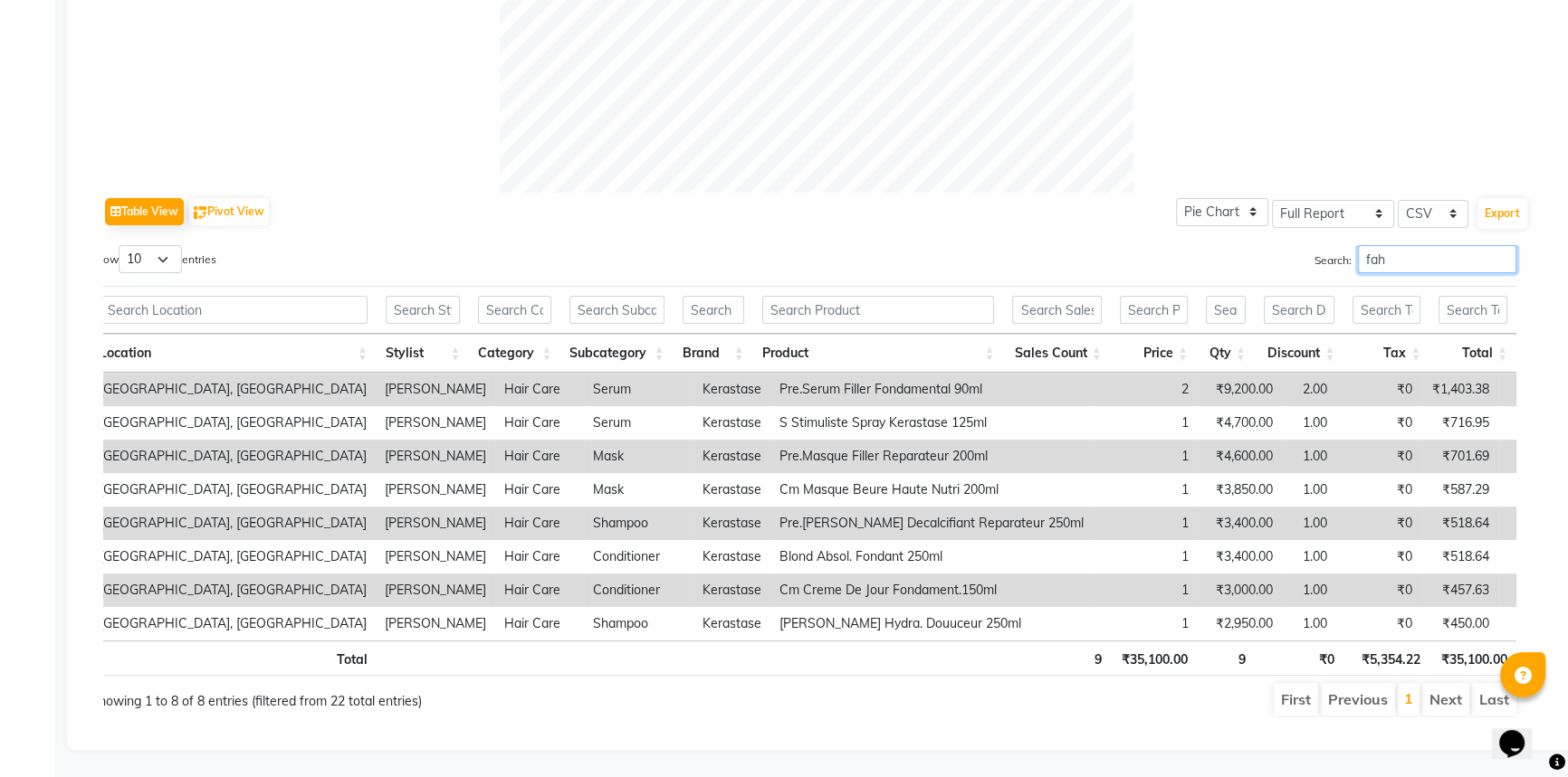
drag, startPoint x: 1331, startPoint y: 240, endPoint x: 1289, endPoint y: 240, distance: 42.0
click at [1289, 246] on div "Search: fah" at bounding box center [1168, 263] width 700 height 36
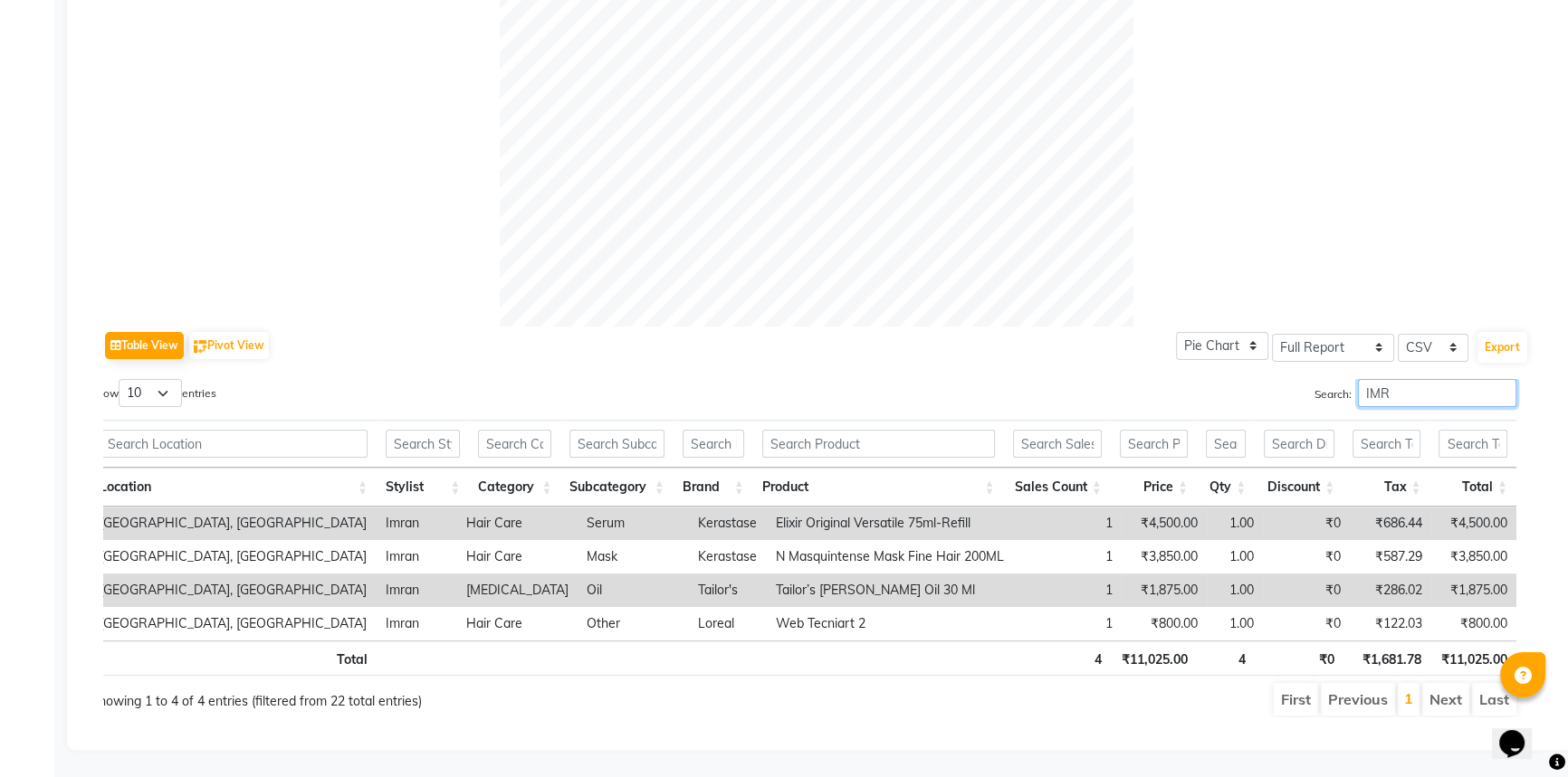
scroll to position [609, 0]
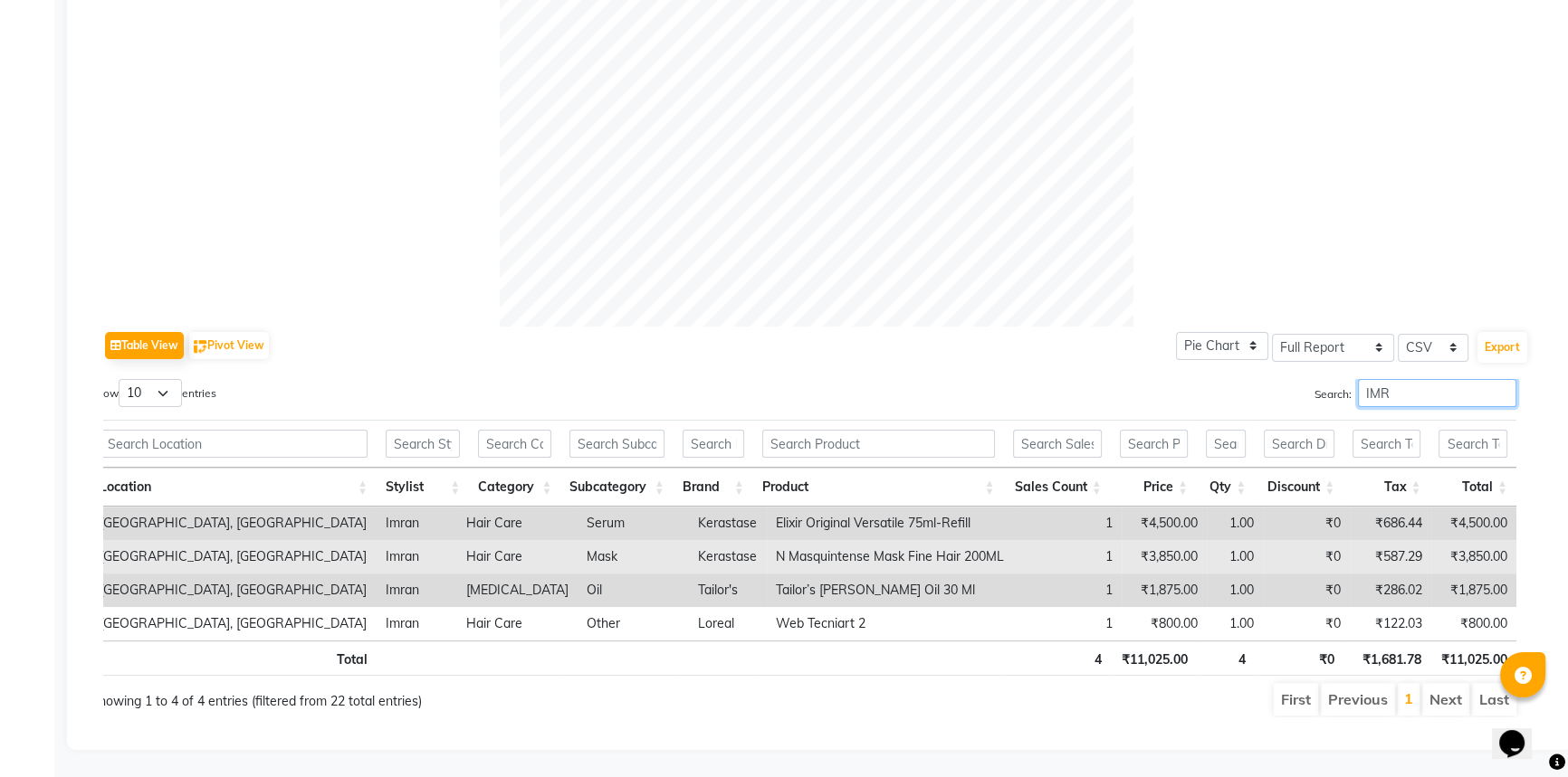
type input "IMR"
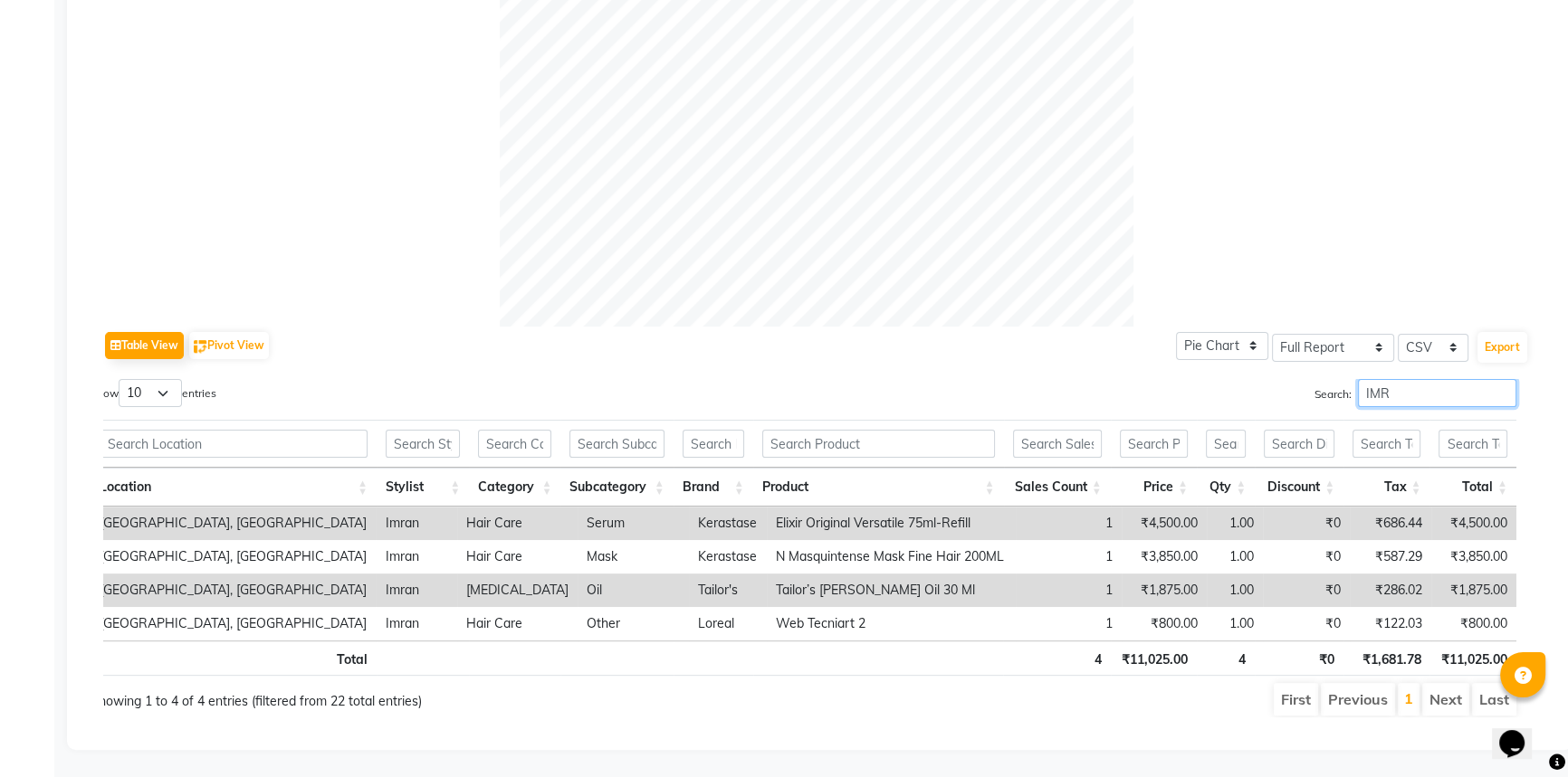
click at [1499, 380] on input "IMR" at bounding box center [1437, 393] width 158 height 28
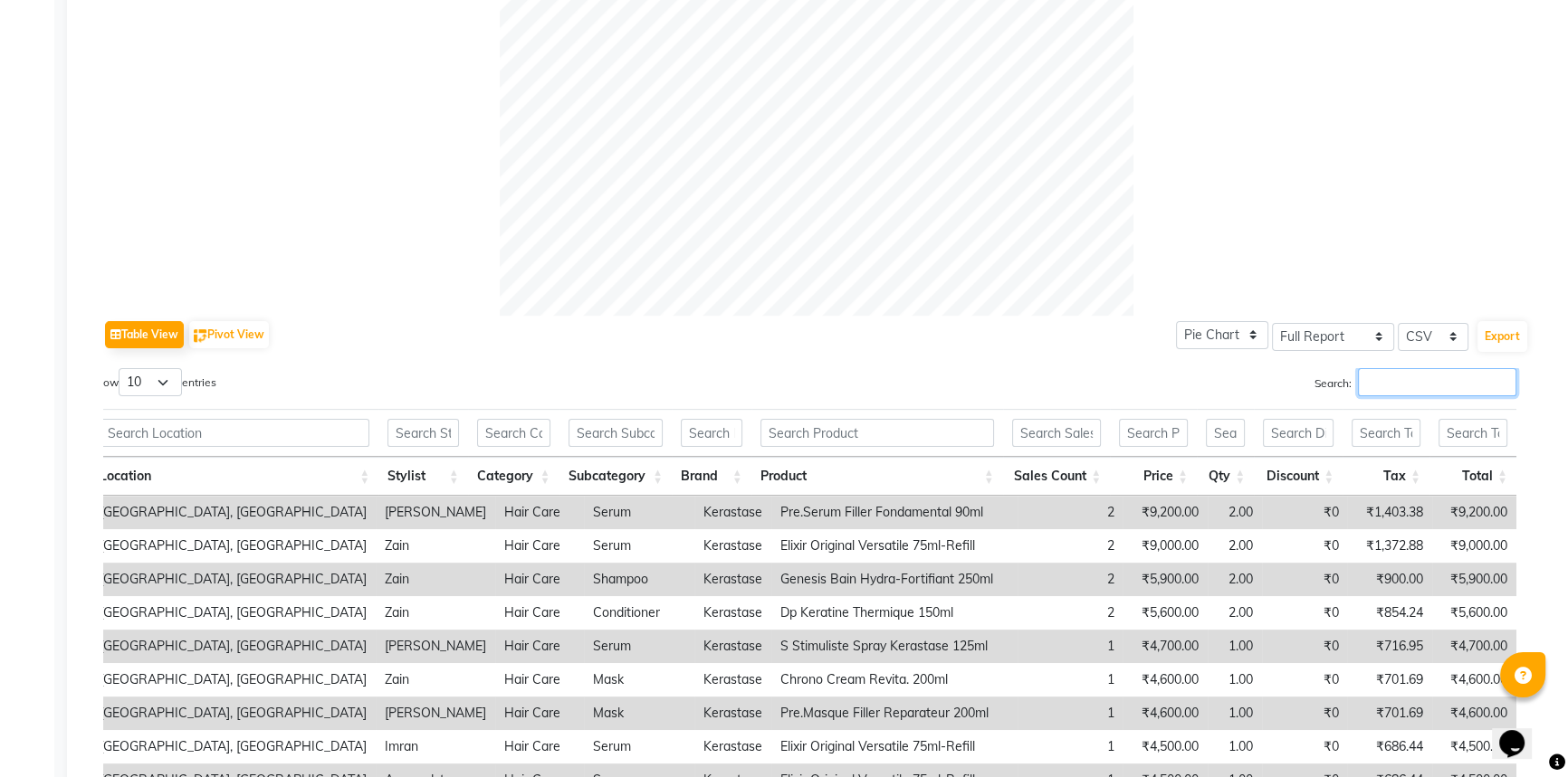
scroll to position [741, 0]
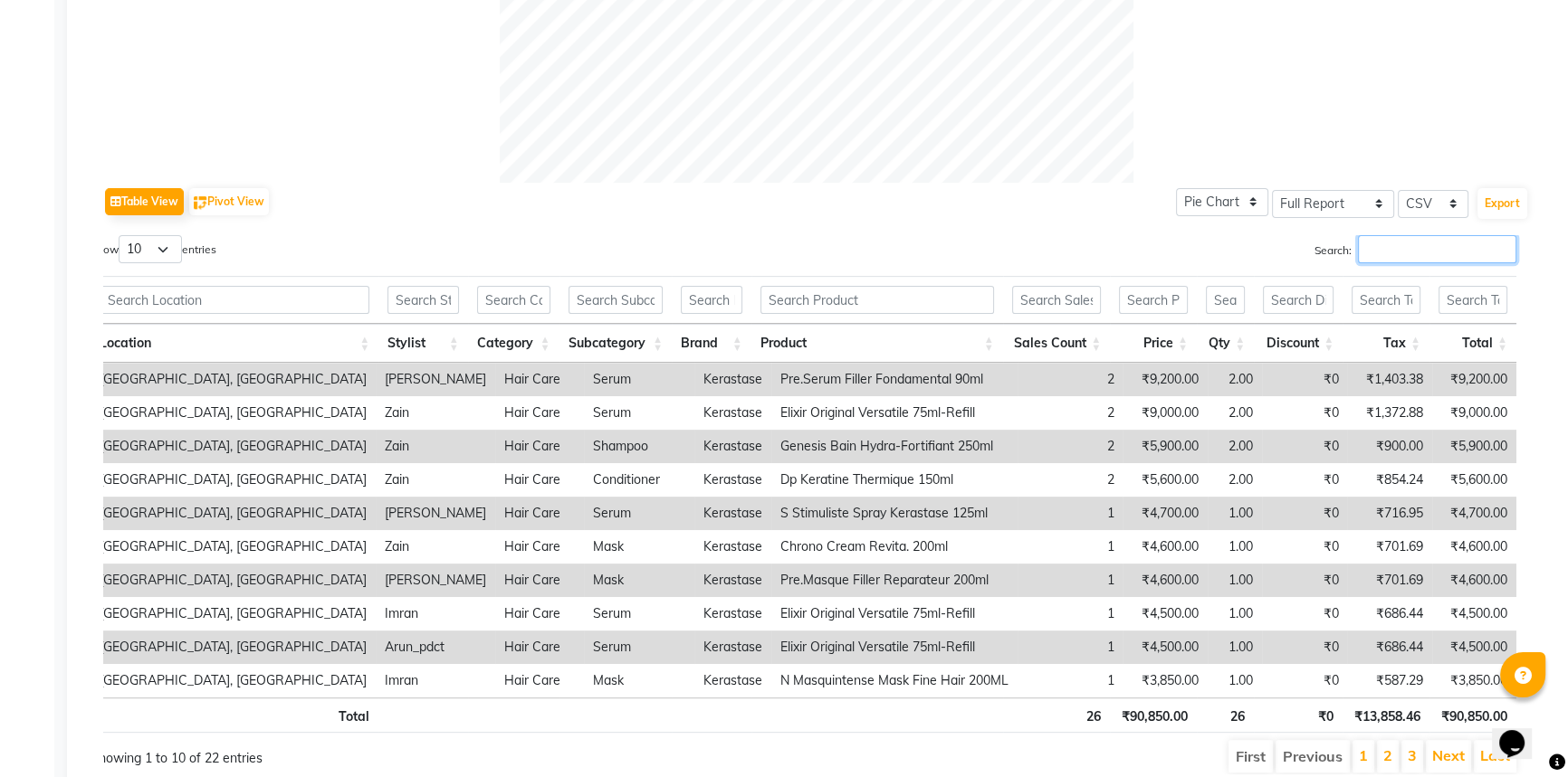
click at [1370, 245] on input "Search:" at bounding box center [1437, 249] width 158 height 28
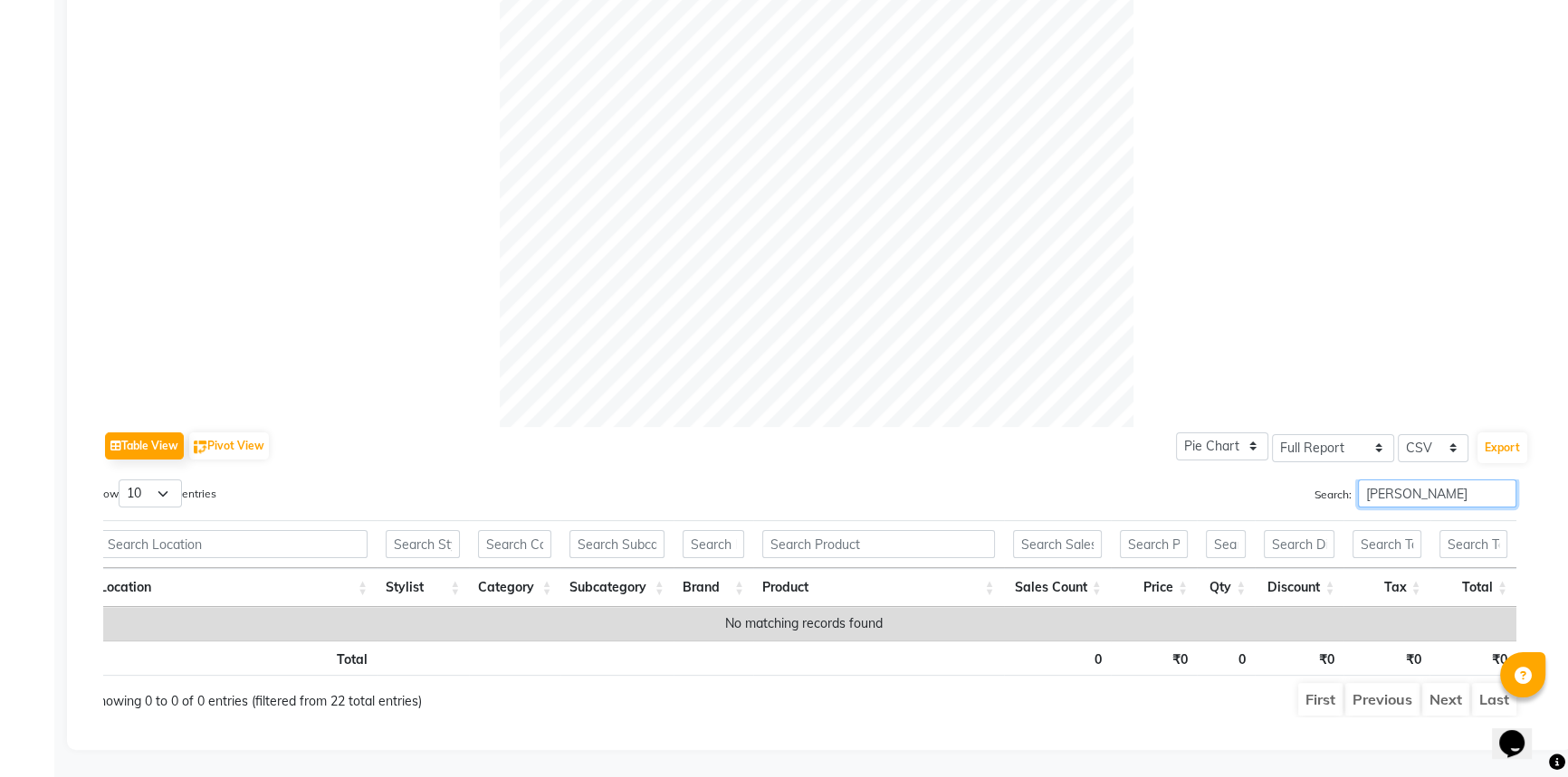
scroll to position [507, 0]
type input "S"
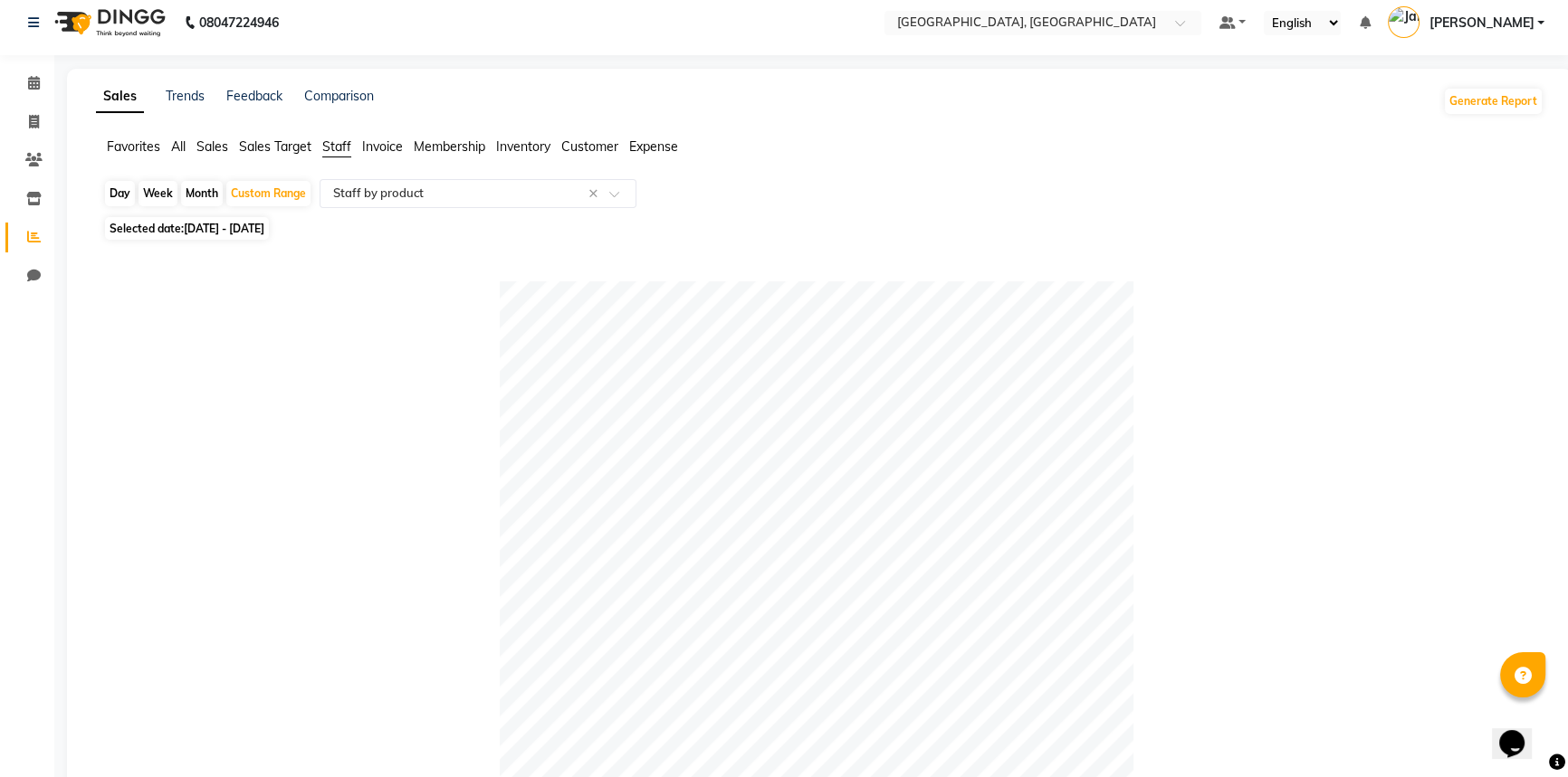
scroll to position [2, 0]
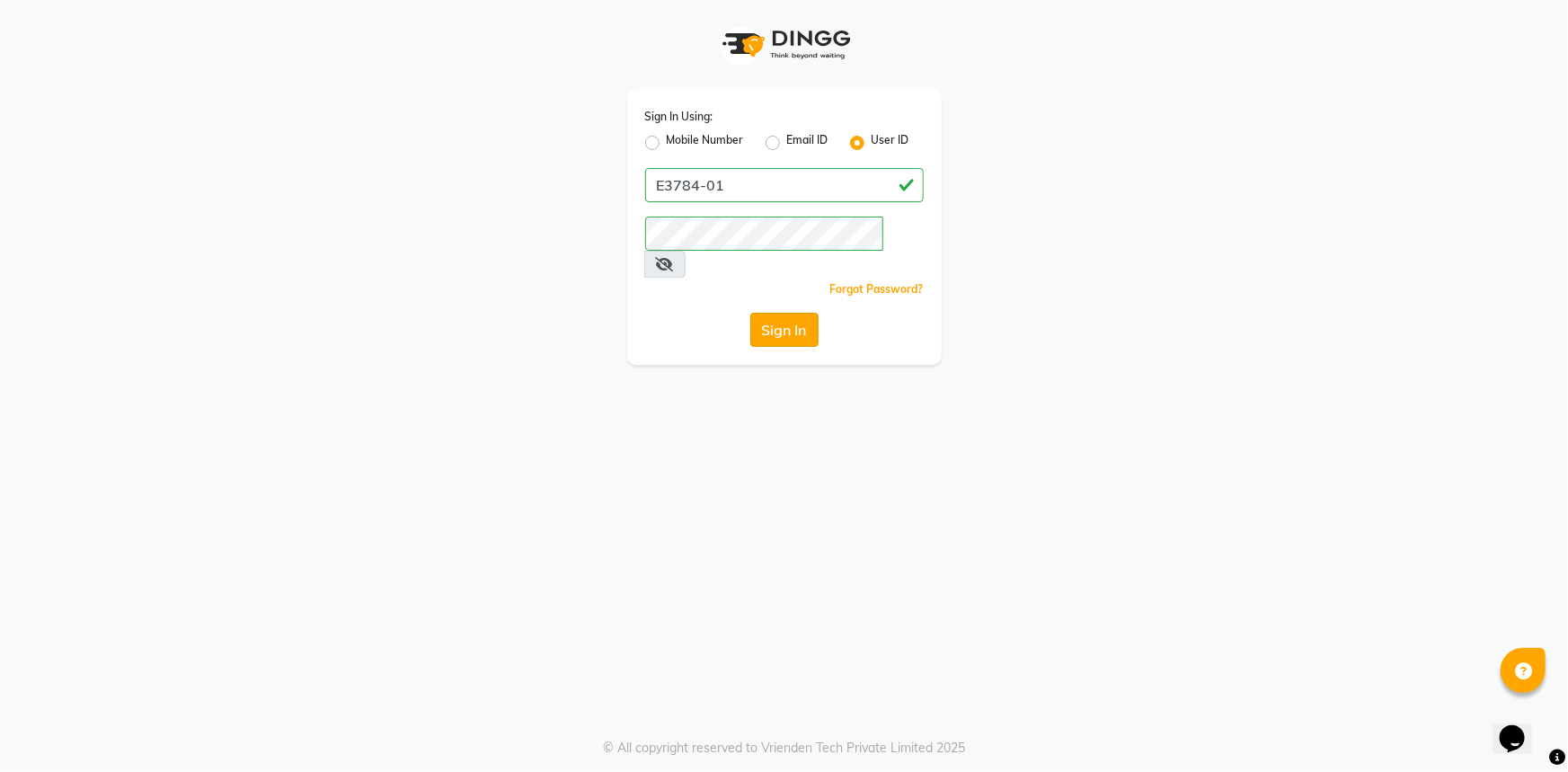
click at [782, 313] on button "Sign In" at bounding box center [784, 330] width 68 height 34
